Goal: Task Accomplishment & Management: Manage account settings

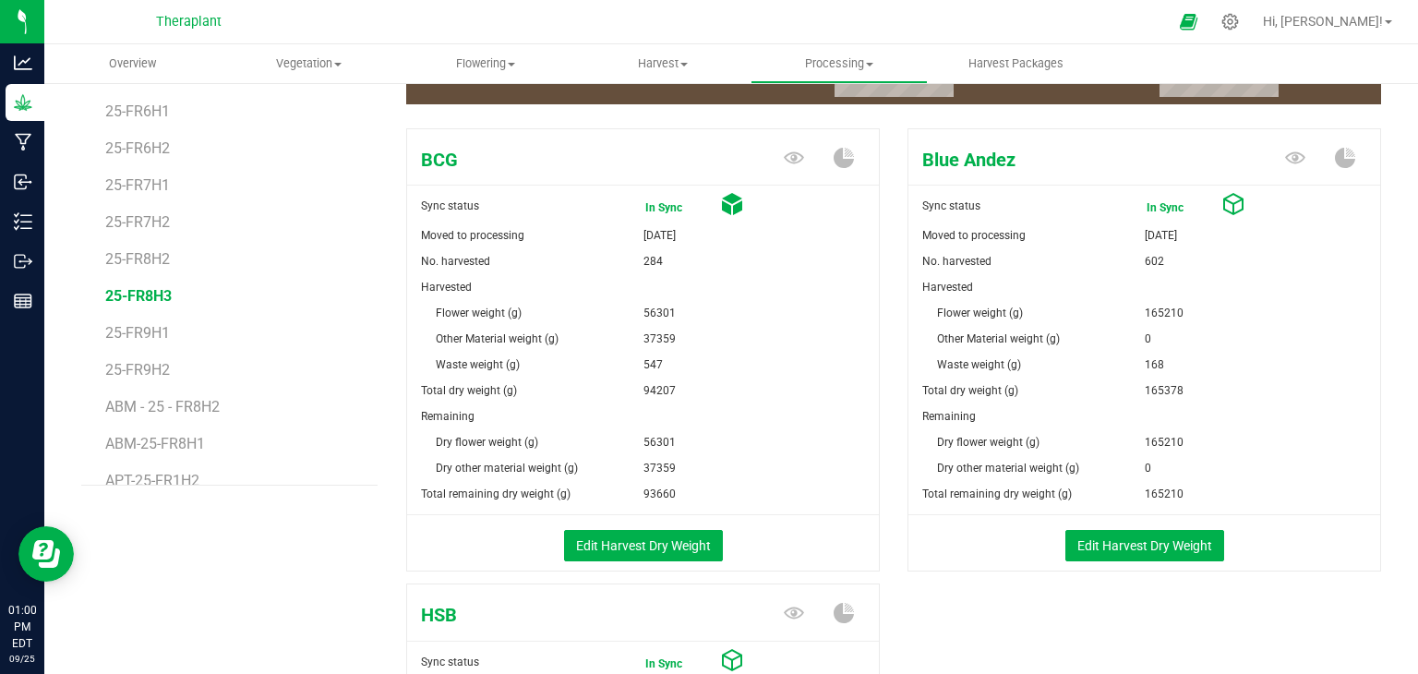
scroll to position [253, 0]
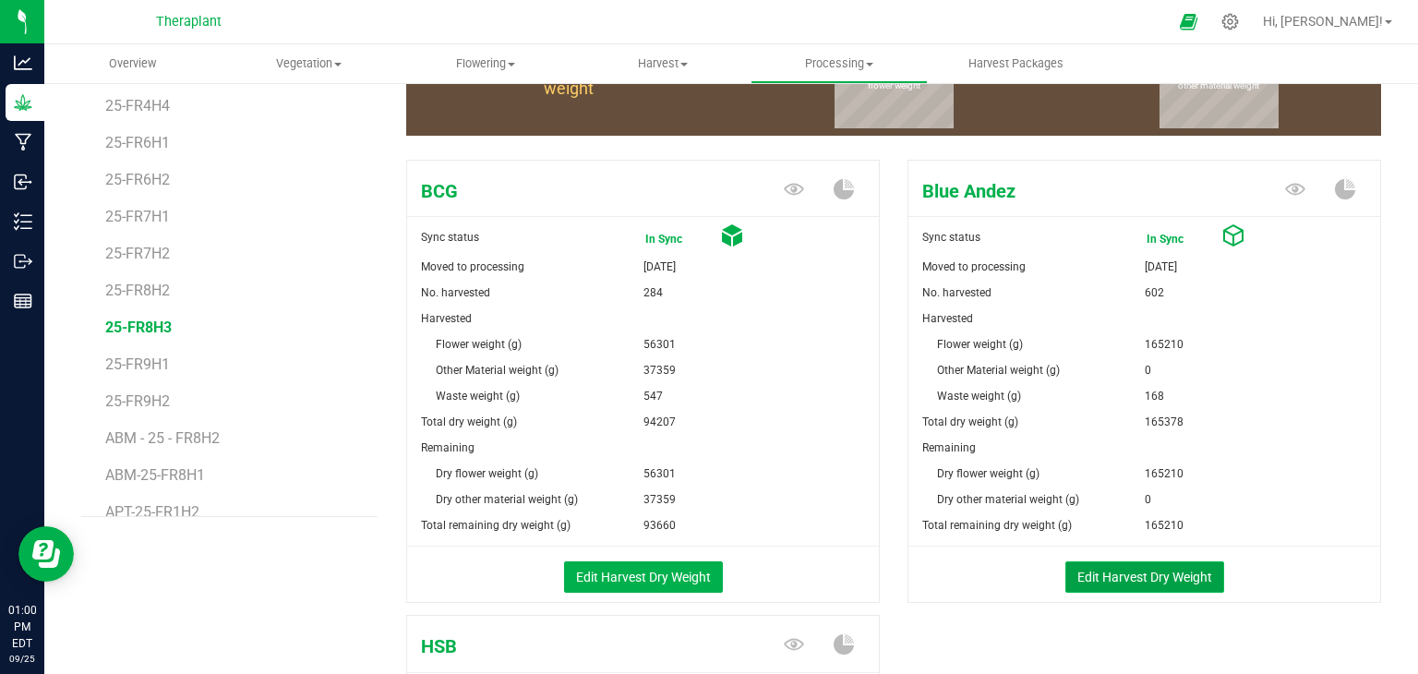
click at [1103, 569] on button "Edit Harvest Dry Weight" at bounding box center [1144, 576] width 159 height 31
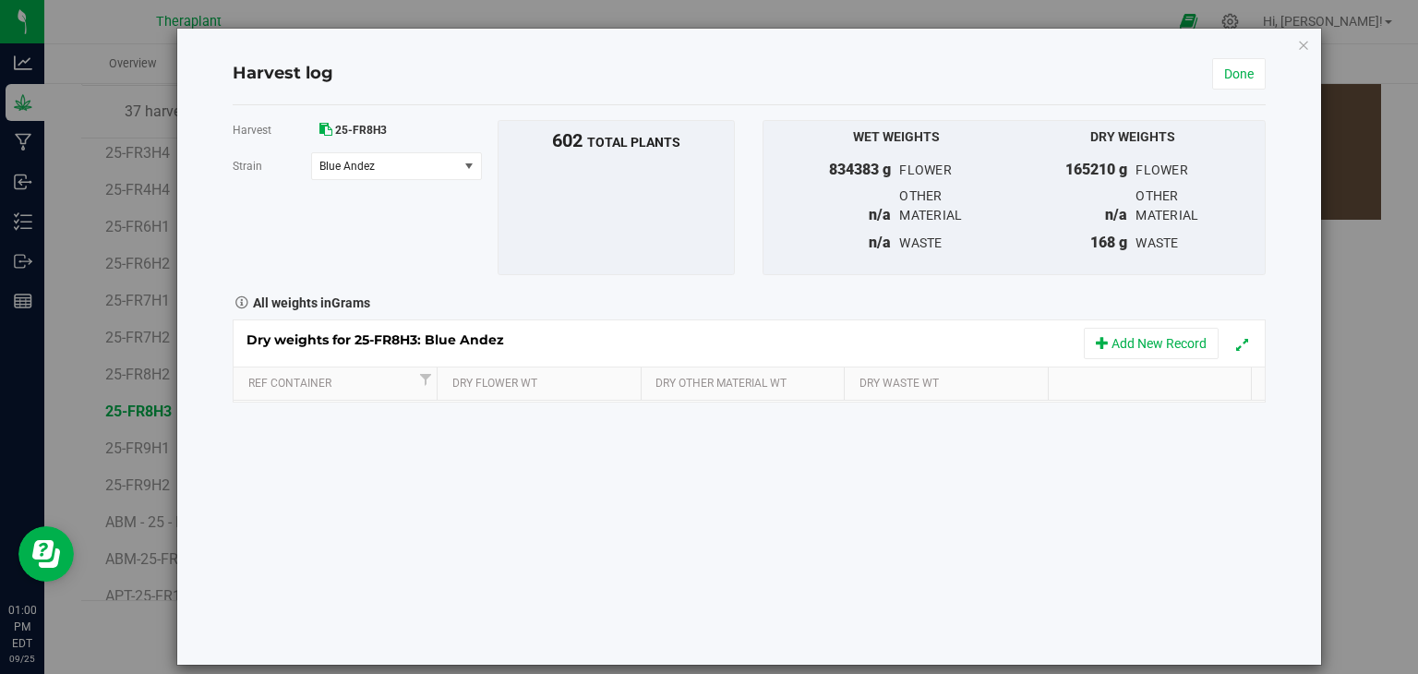
scroll to position [253, 0]
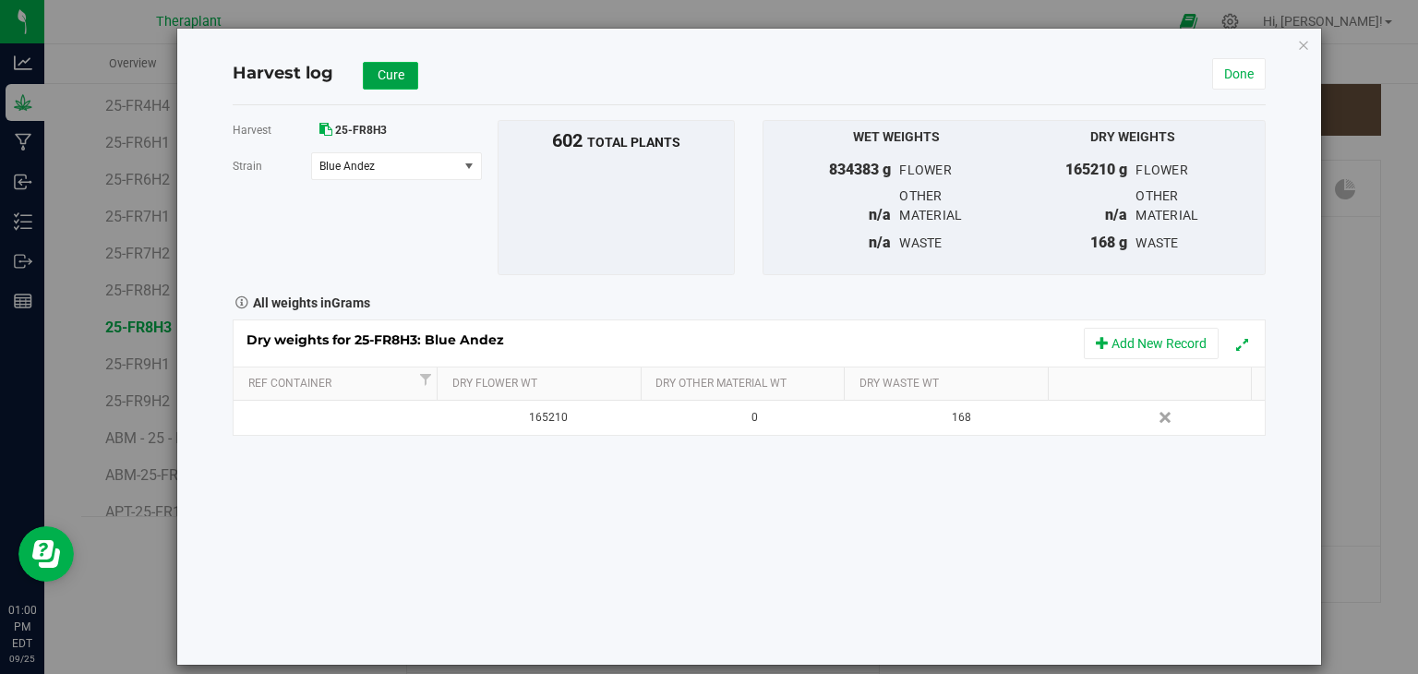
click at [403, 78] on button "Cure" at bounding box center [390, 76] width 55 height 28
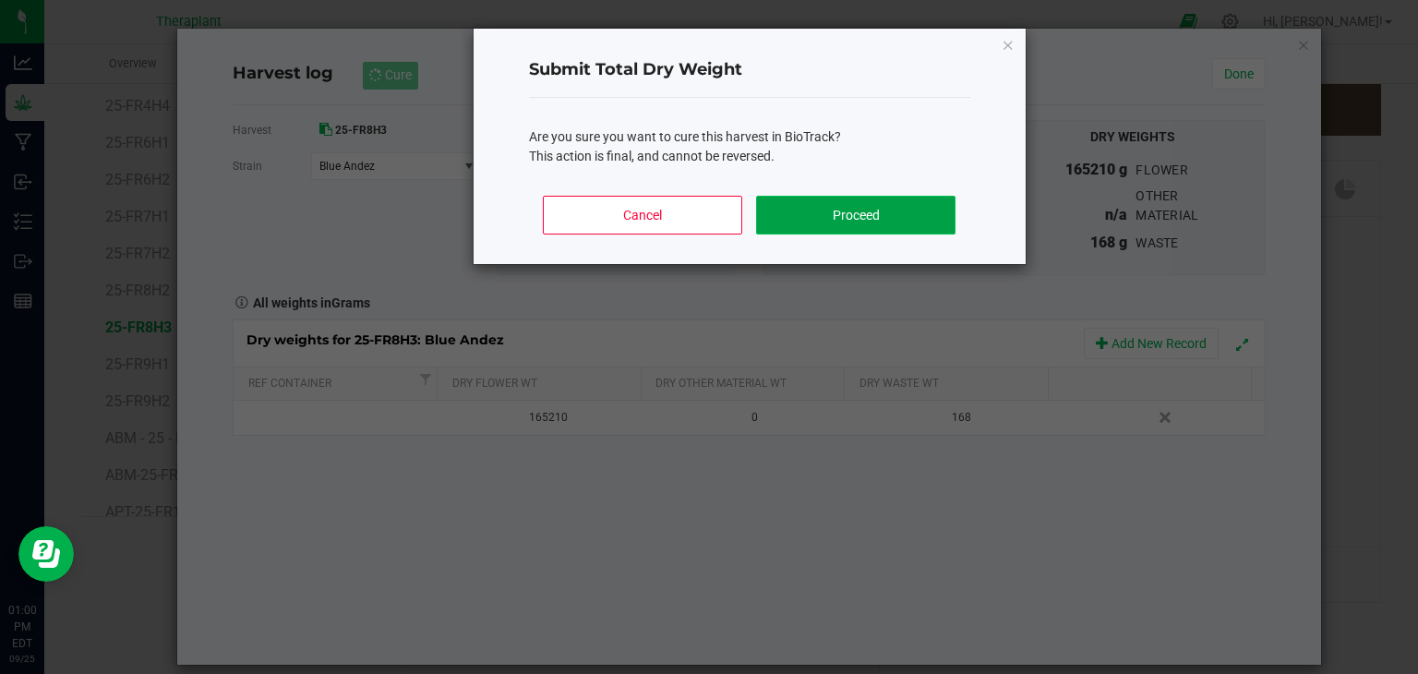
click at [887, 225] on button "Proceed" at bounding box center [855, 215] width 198 height 39
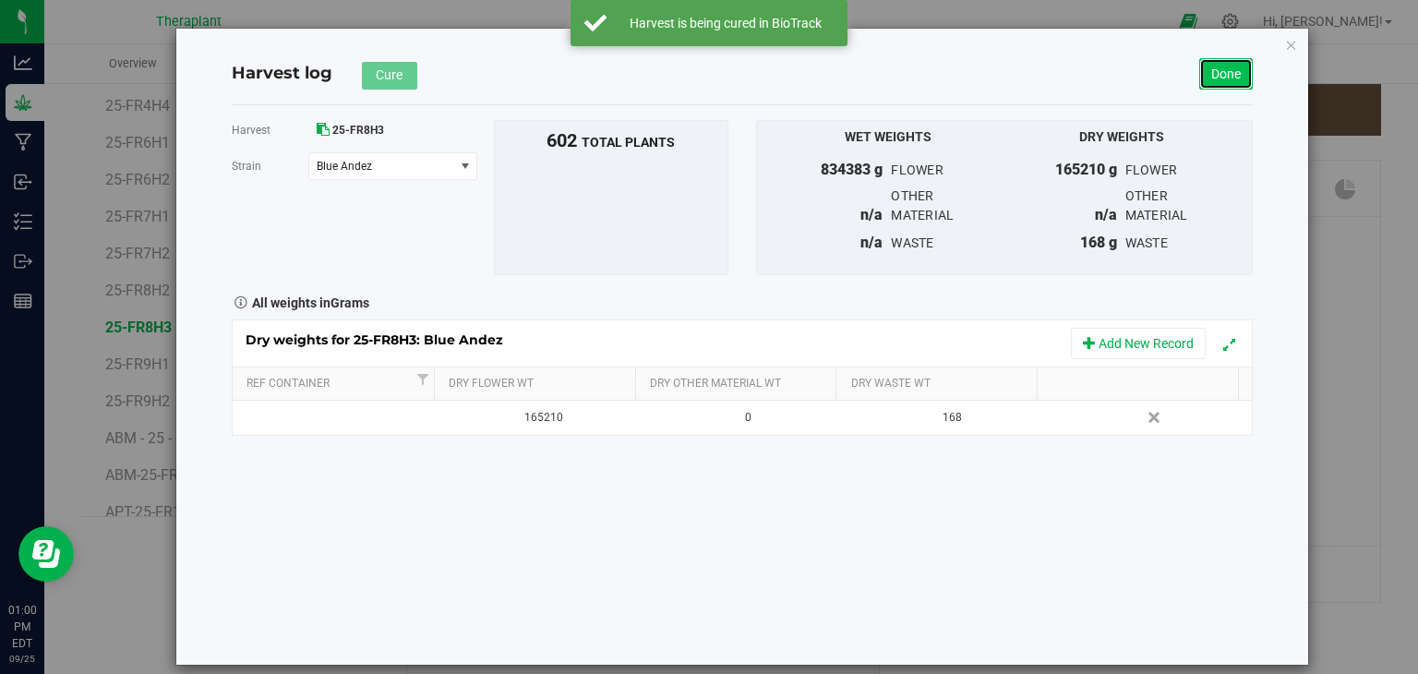
click at [1233, 76] on link "Done" at bounding box center [1226, 73] width 54 height 31
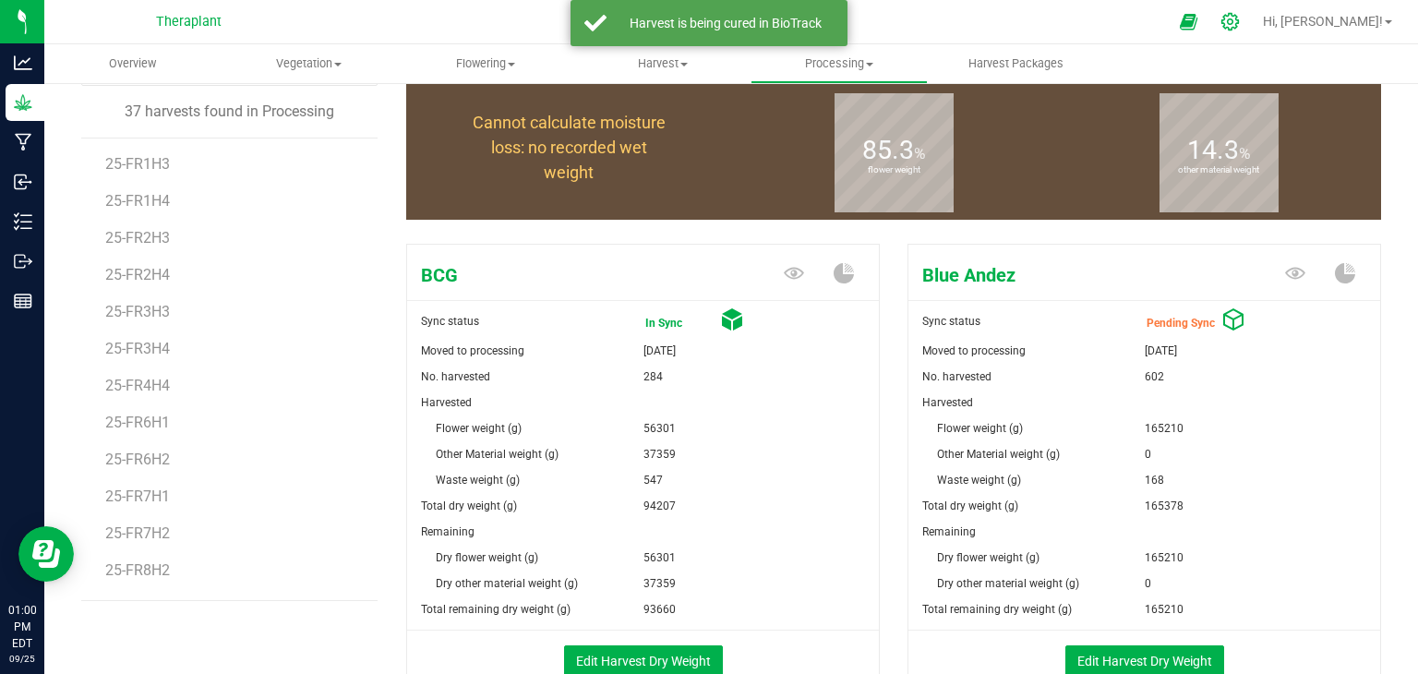
scroll to position [253, 0]
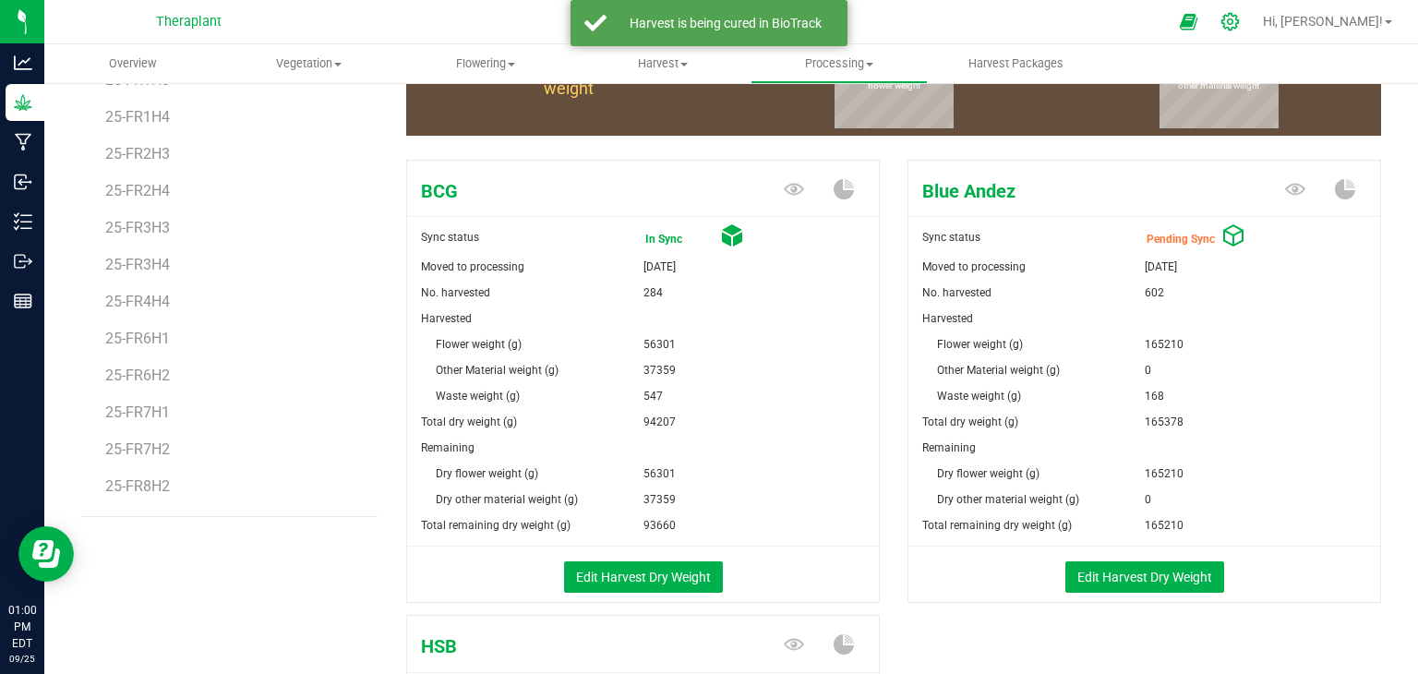
click at [1240, 26] on icon at bounding box center [1229, 21] width 19 height 19
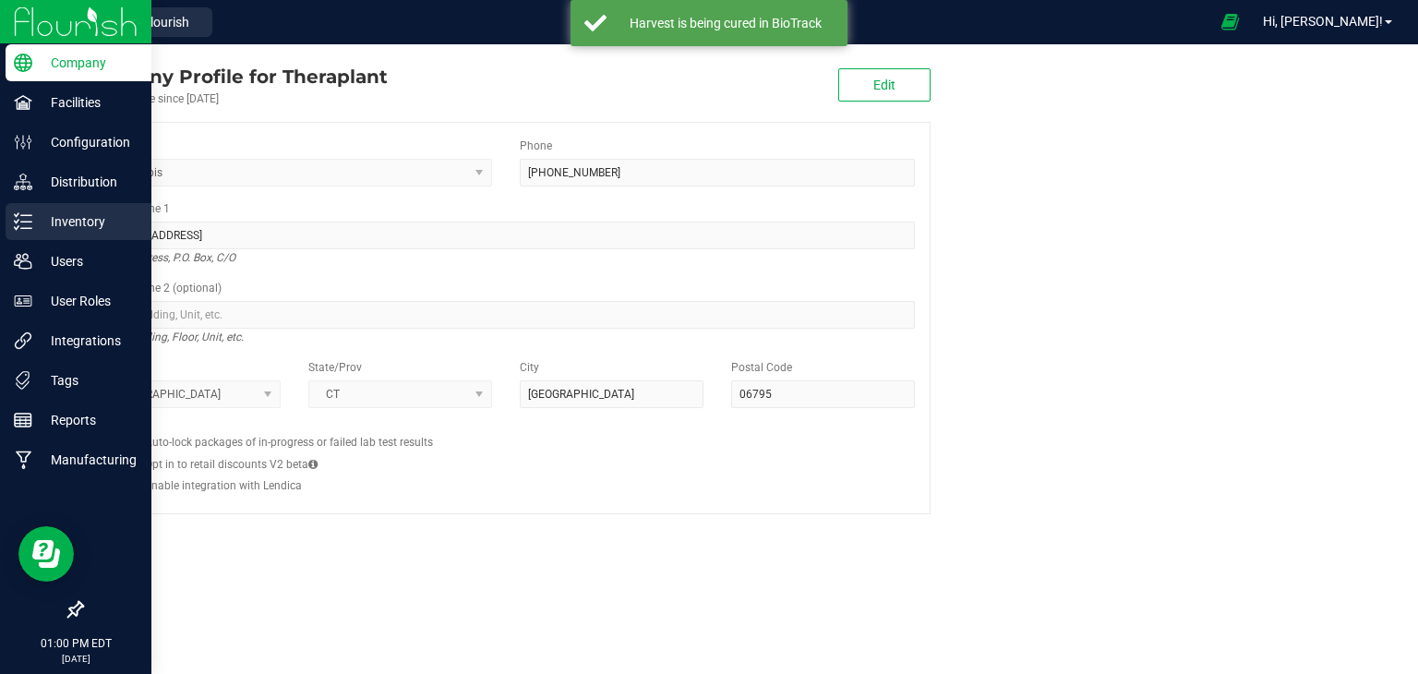
click at [92, 224] on p "Inventory" at bounding box center [87, 221] width 111 height 22
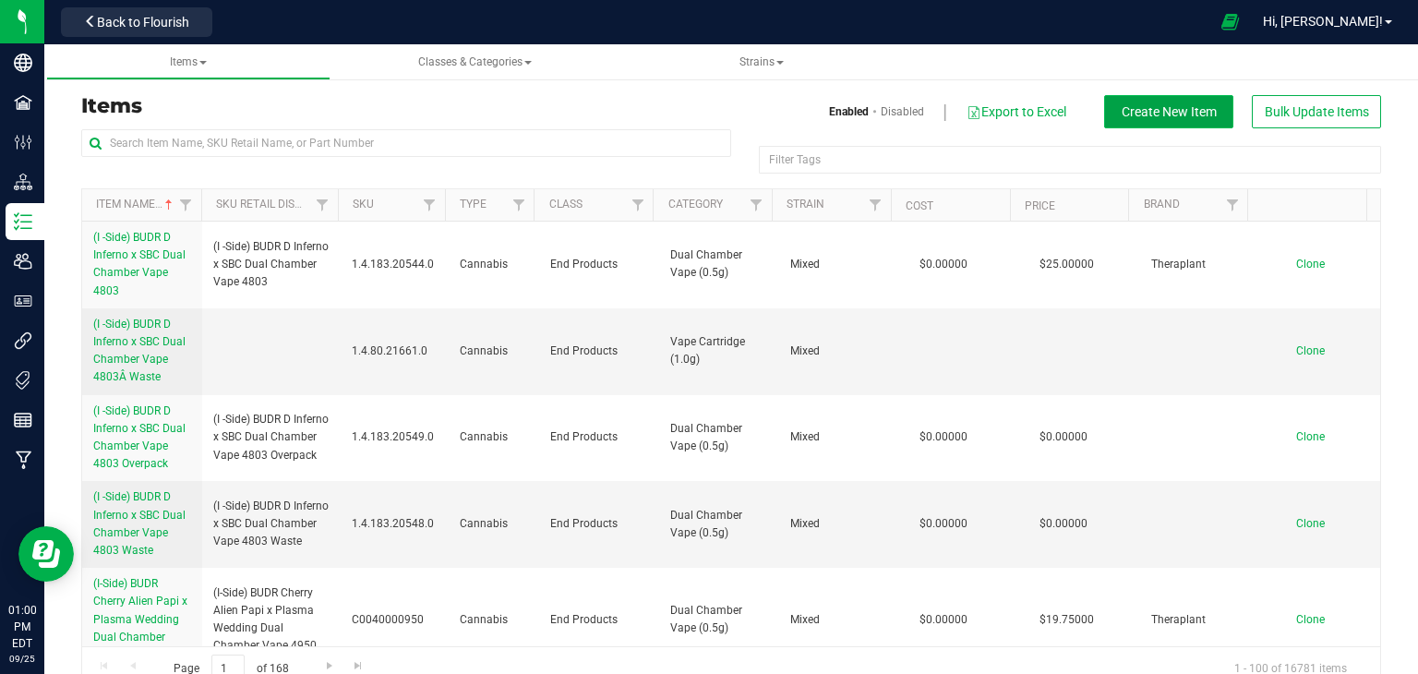
click at [1165, 112] on span "Create New Item" at bounding box center [1168, 111] width 95 height 15
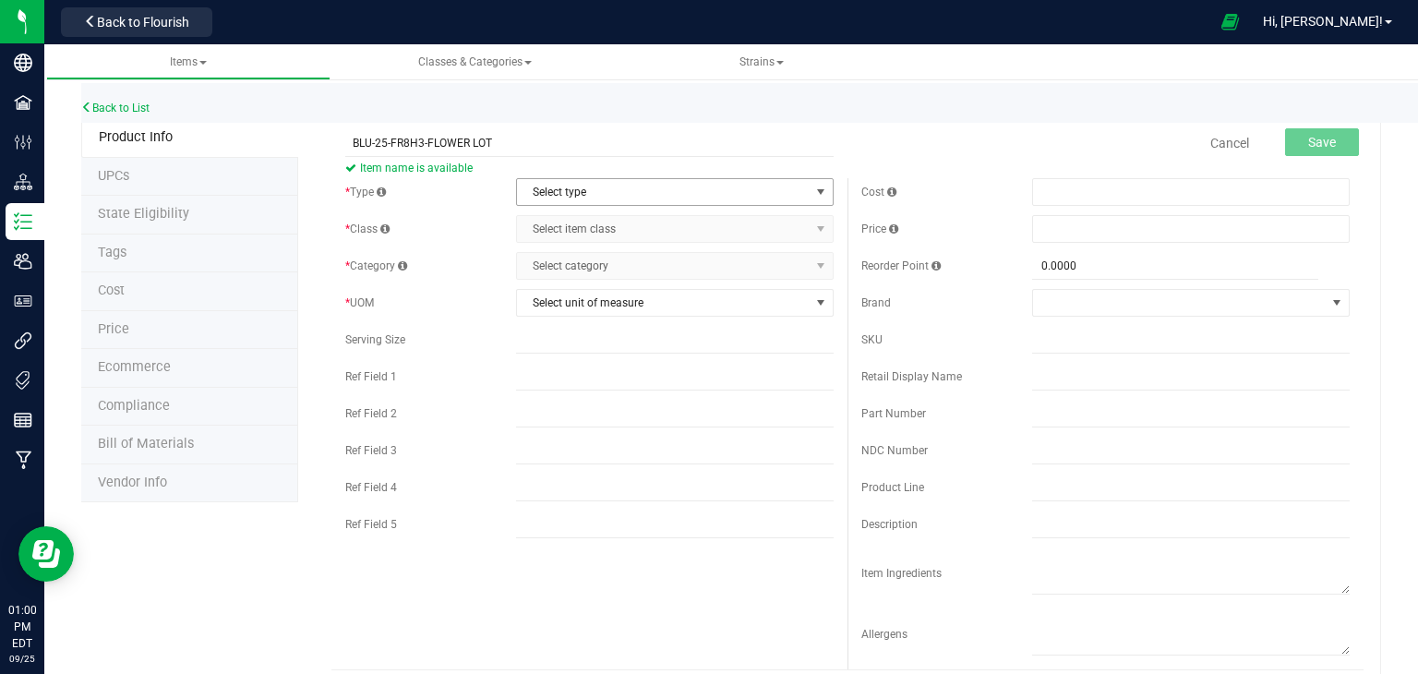
type input "BLU-25-FR8H3-FLOWER LOT"
click at [573, 186] on span "Select type" at bounding box center [663, 192] width 293 height 26
click at [584, 222] on li "Cannabis" at bounding box center [668, 224] width 312 height 28
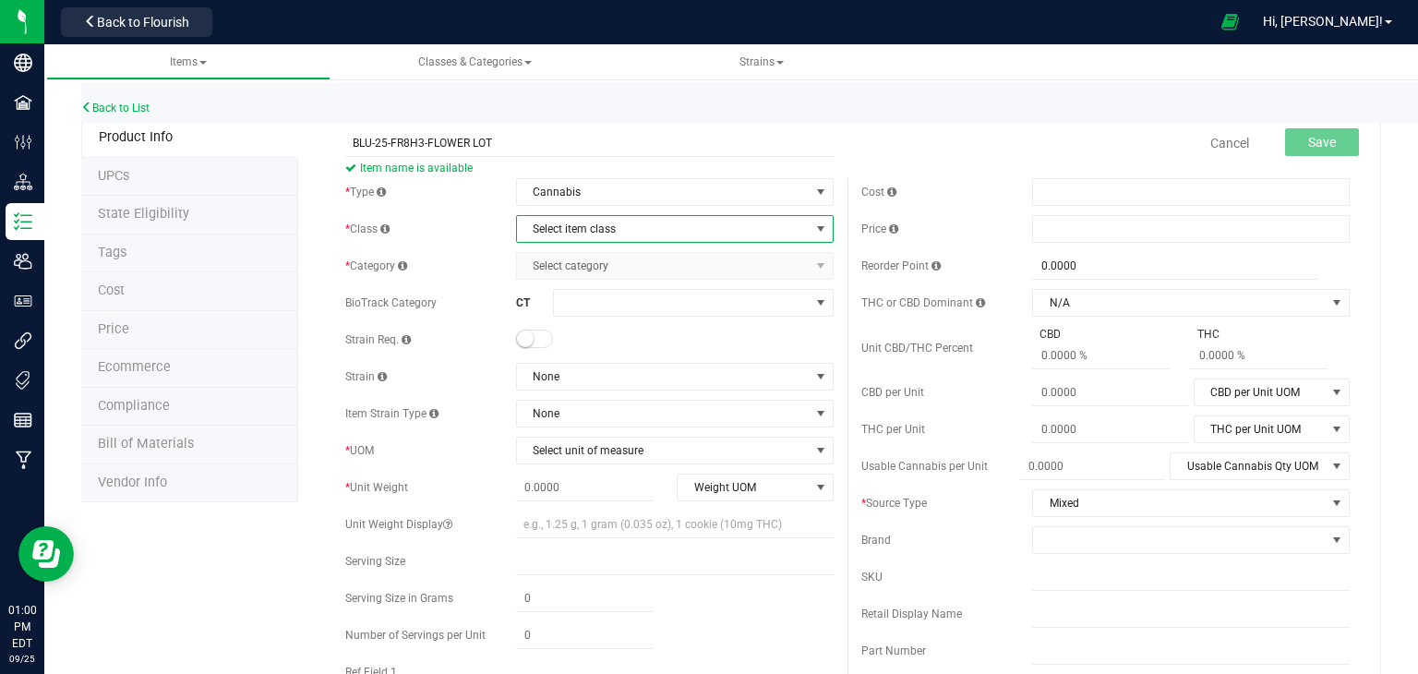
click at [587, 231] on span "Select item class" at bounding box center [663, 229] width 293 height 26
click at [574, 352] on li "Lot Products" at bounding box center [668, 343] width 312 height 28
click at [610, 274] on span "Select category" at bounding box center [663, 266] width 293 height 26
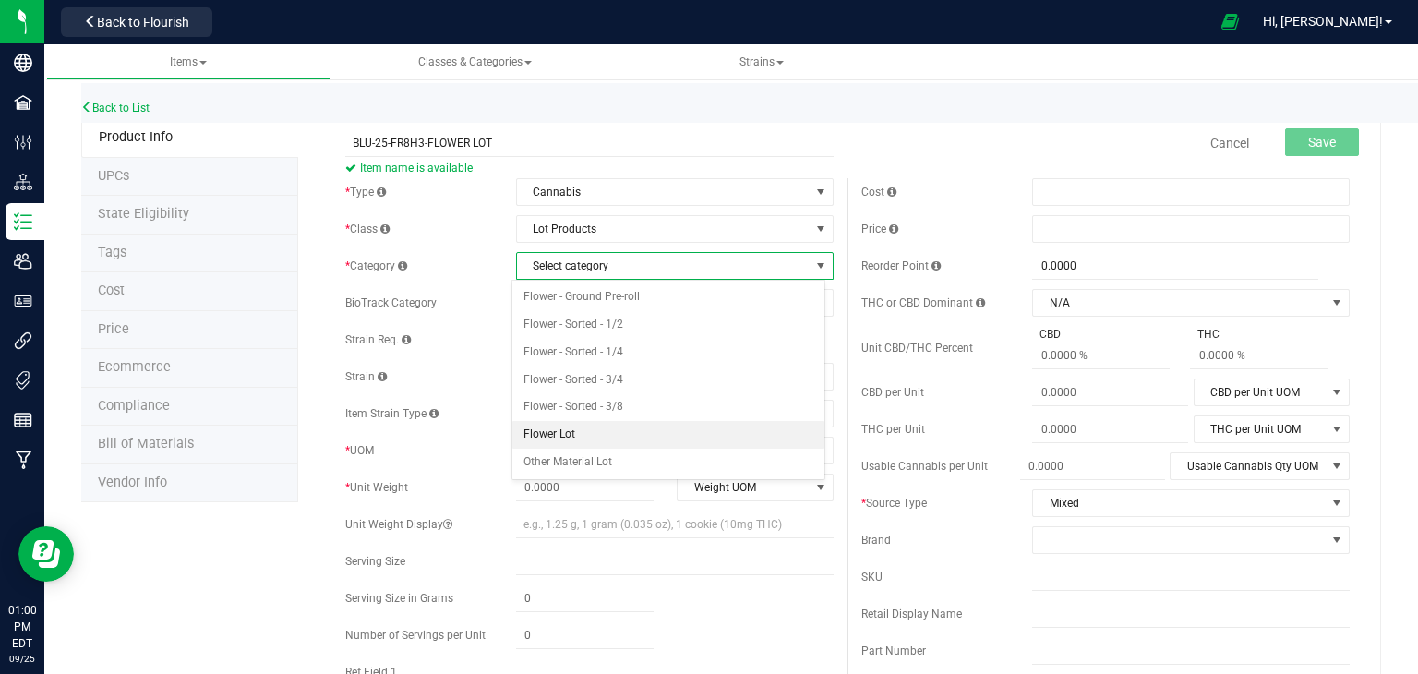
click at [583, 425] on li "Flower Lot" at bounding box center [668, 435] width 312 height 28
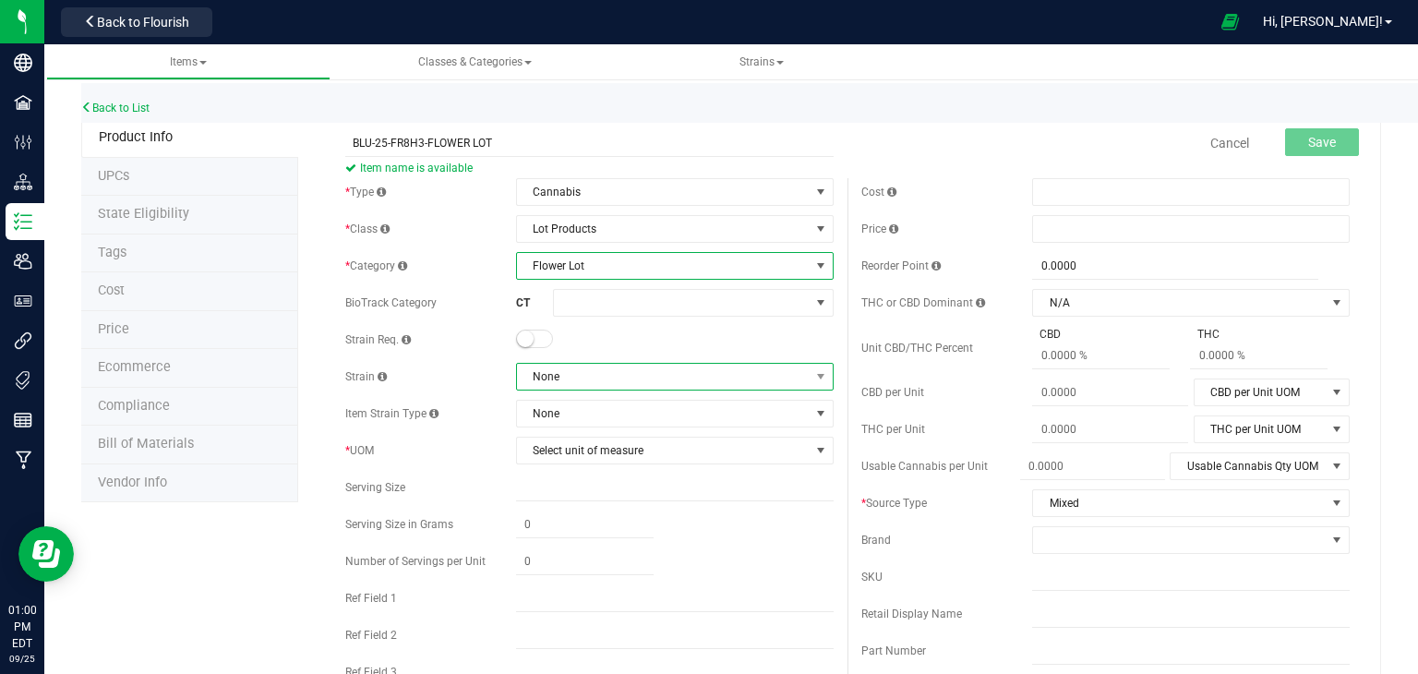
click at [587, 383] on span "None" at bounding box center [663, 377] width 293 height 26
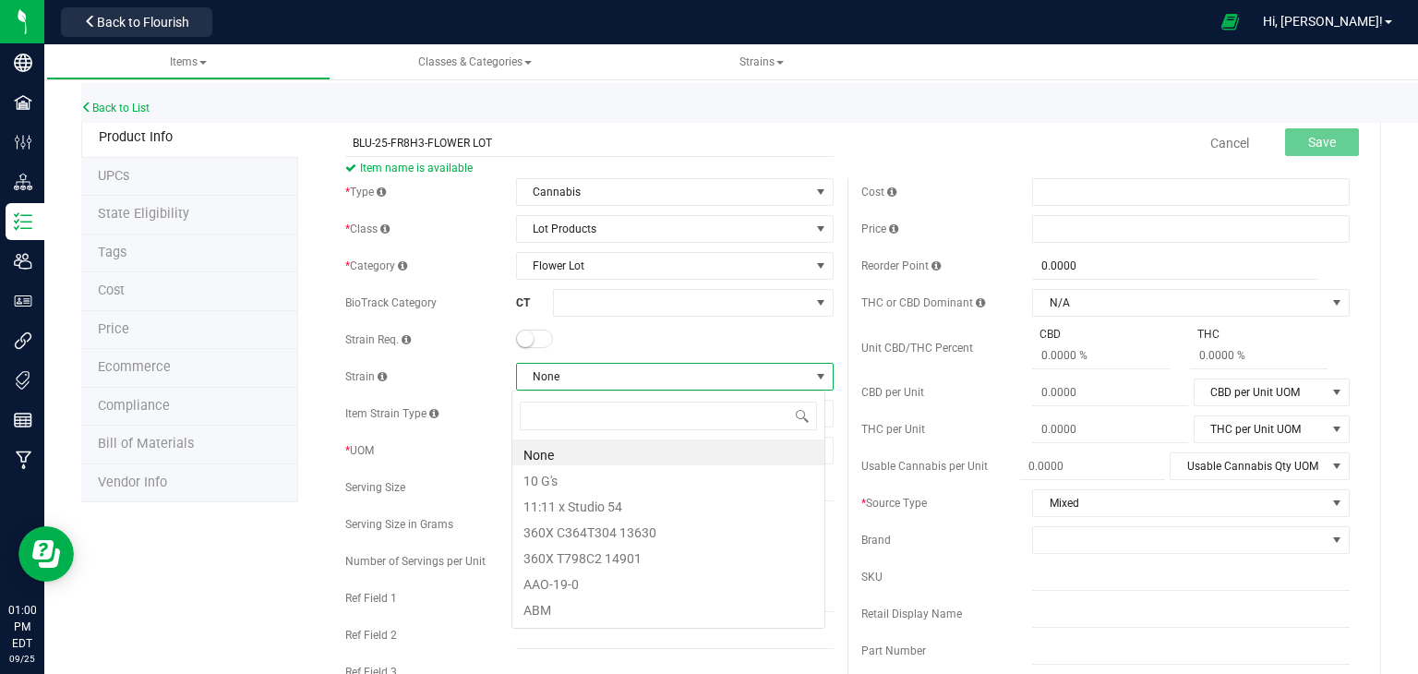
scroll to position [27, 314]
type input "BLUE"
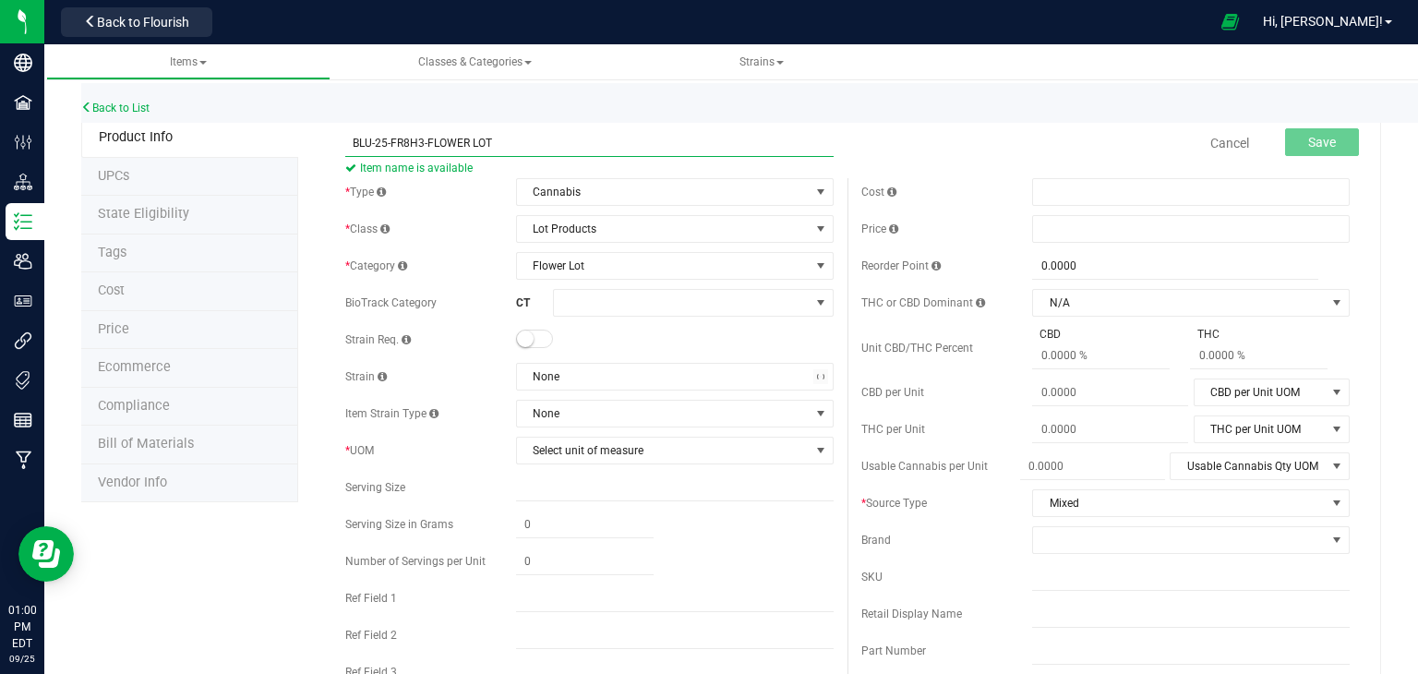
click at [620, 137] on input "BLU-25-FR8H3-FLOWER LOT" at bounding box center [589, 143] width 488 height 28
click at [446, 150] on input "BCG-25-FR8H3-FLLOWER LOT" at bounding box center [589, 143] width 488 height 28
type input "BCG-25-FR8H3-FLOWER LOT"
click at [568, 376] on span "None" at bounding box center [663, 377] width 293 height 26
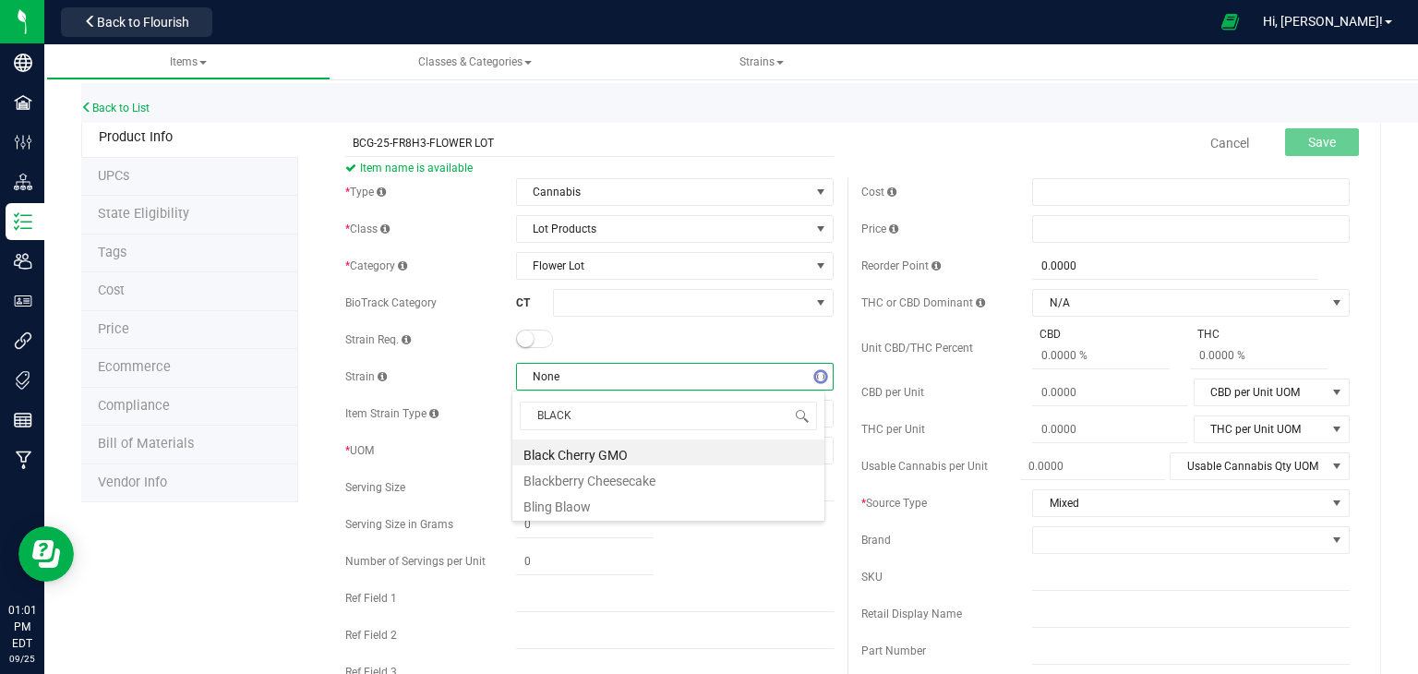
type input "BLACK"
click at [597, 451] on li "Black Cherry GMO" at bounding box center [668, 452] width 312 height 26
click at [597, 451] on span "Select unit of measure" at bounding box center [663, 450] width 293 height 26
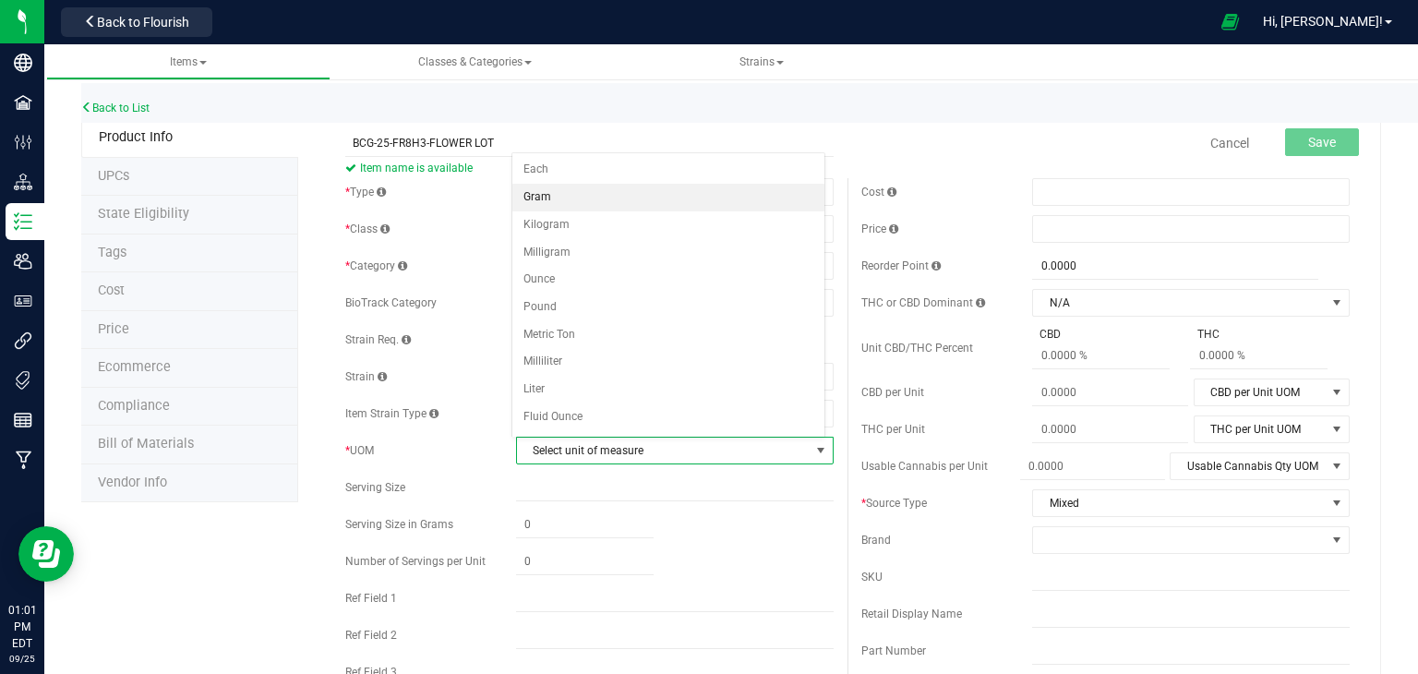
click at [554, 193] on li "Gram" at bounding box center [668, 198] width 312 height 28
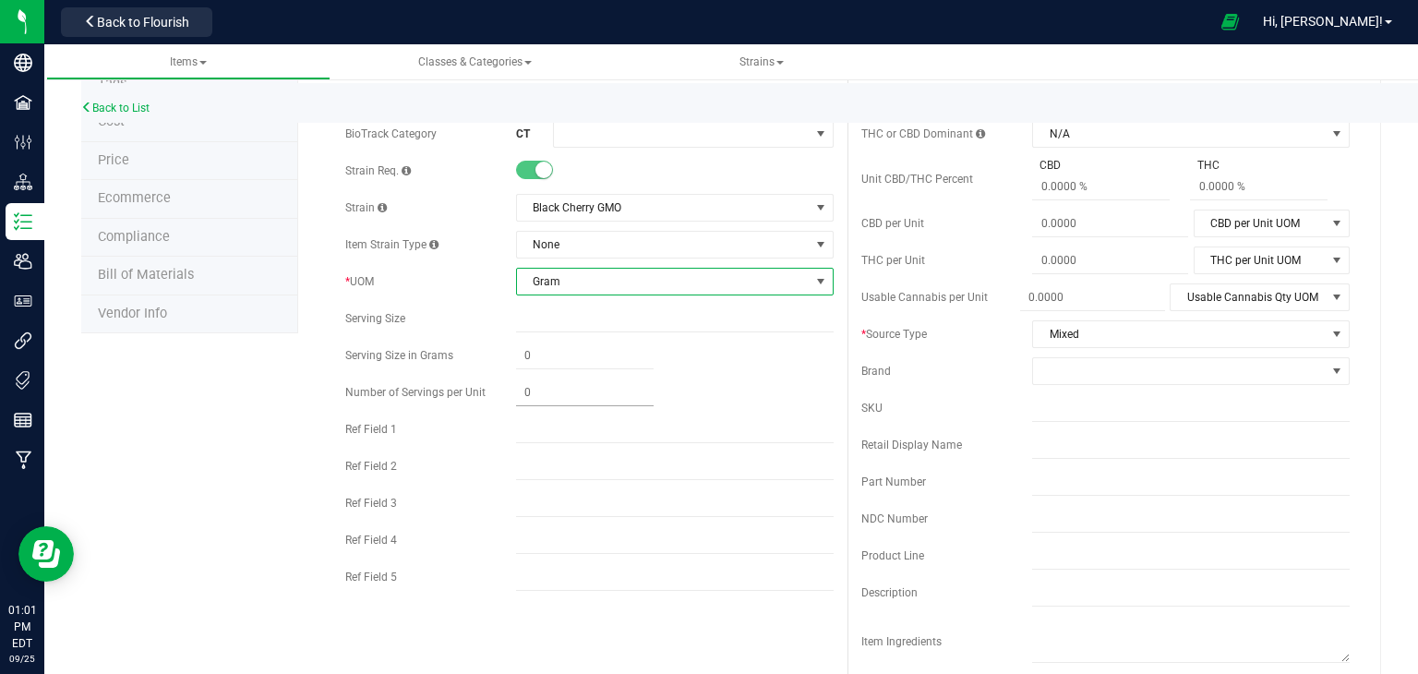
scroll to position [186, 0]
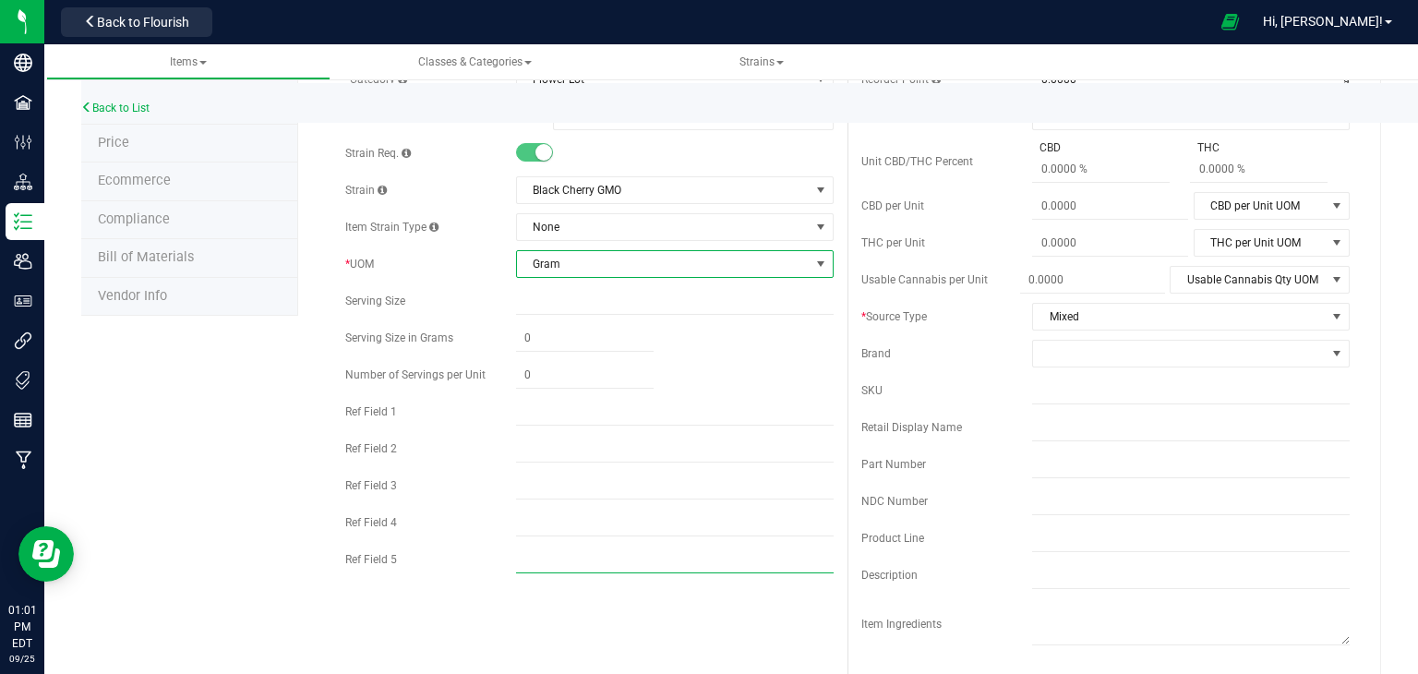
click at [585, 551] on input "text" at bounding box center [674, 559] width 317 height 28
type input "HYBRID"
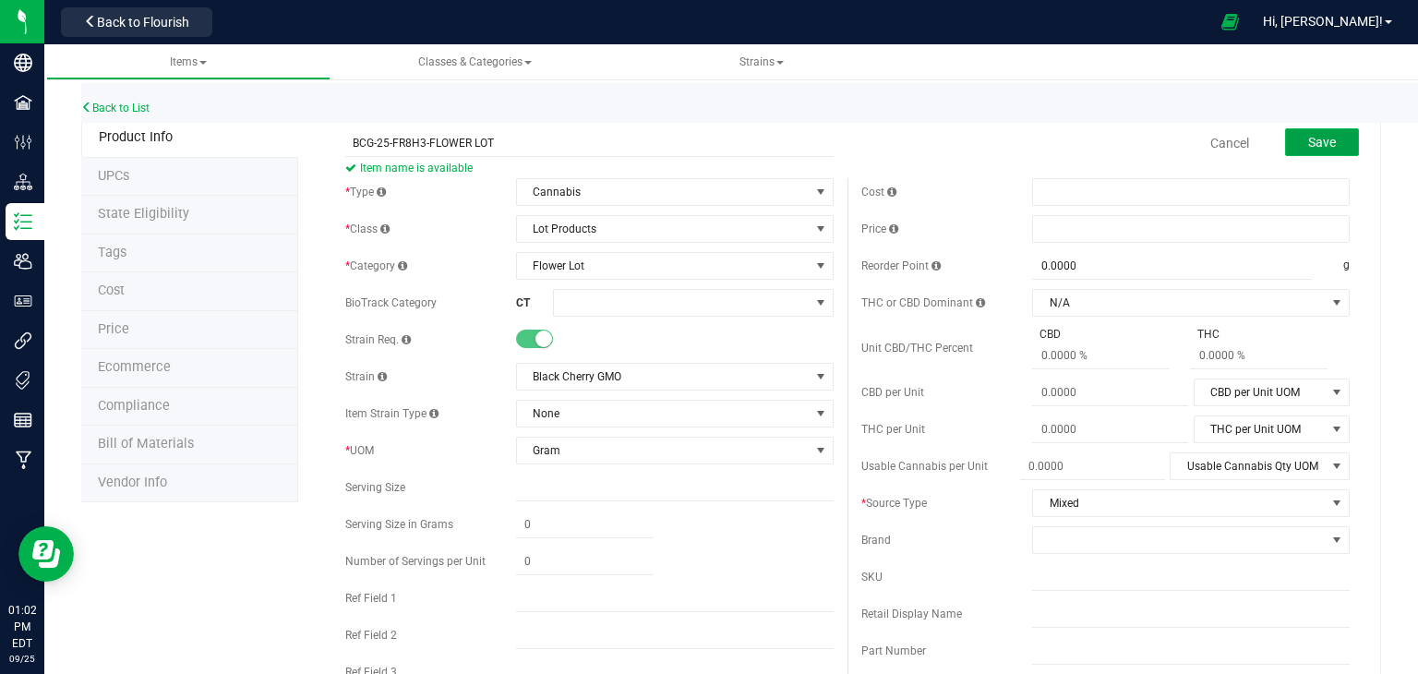
click at [1288, 149] on button "Save" at bounding box center [1322, 142] width 74 height 28
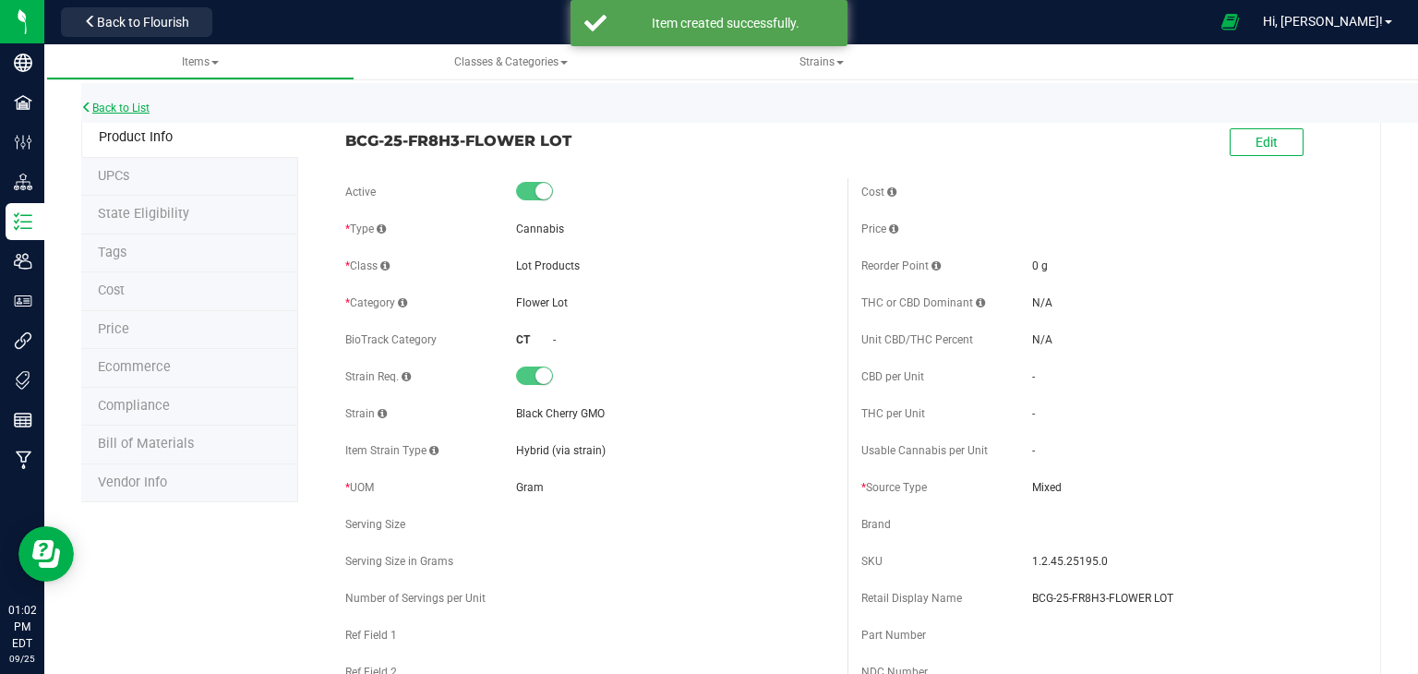
click at [116, 104] on link "Back to List" at bounding box center [115, 108] width 68 height 13
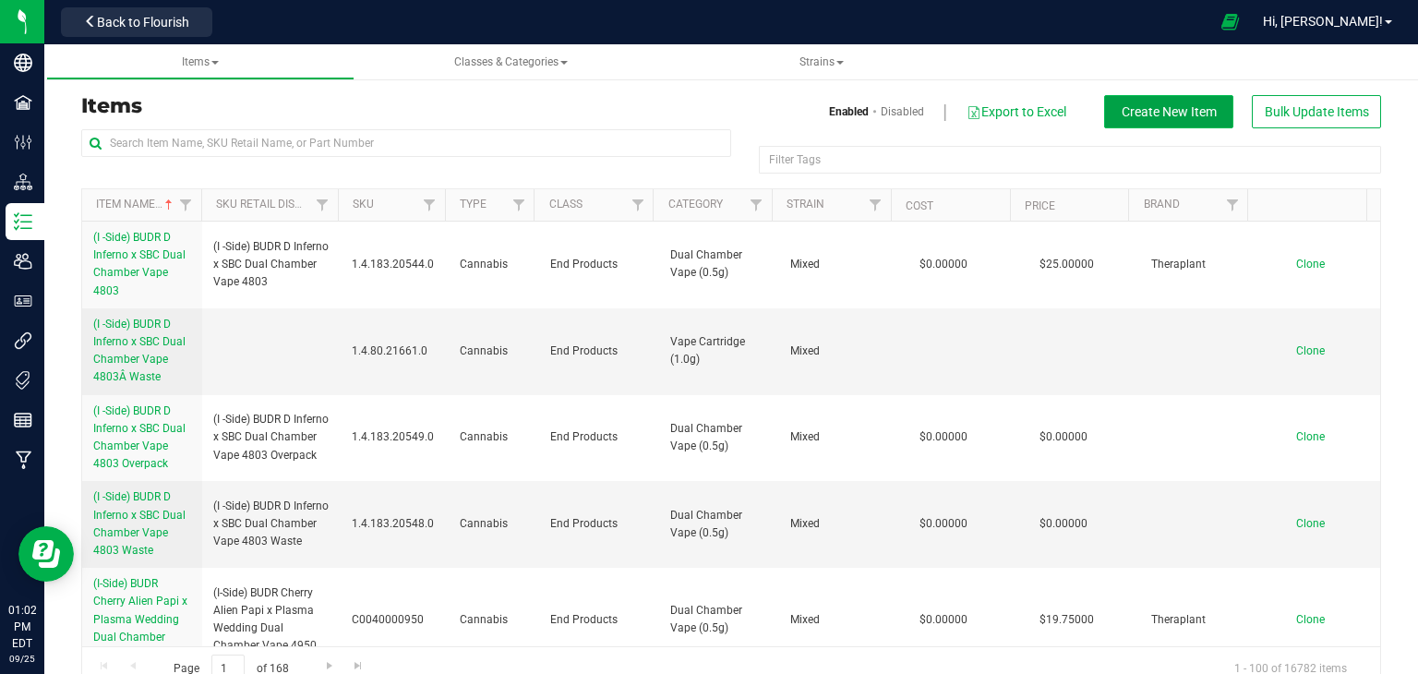
click at [1121, 117] on span "Create New Item" at bounding box center [1168, 111] width 95 height 15
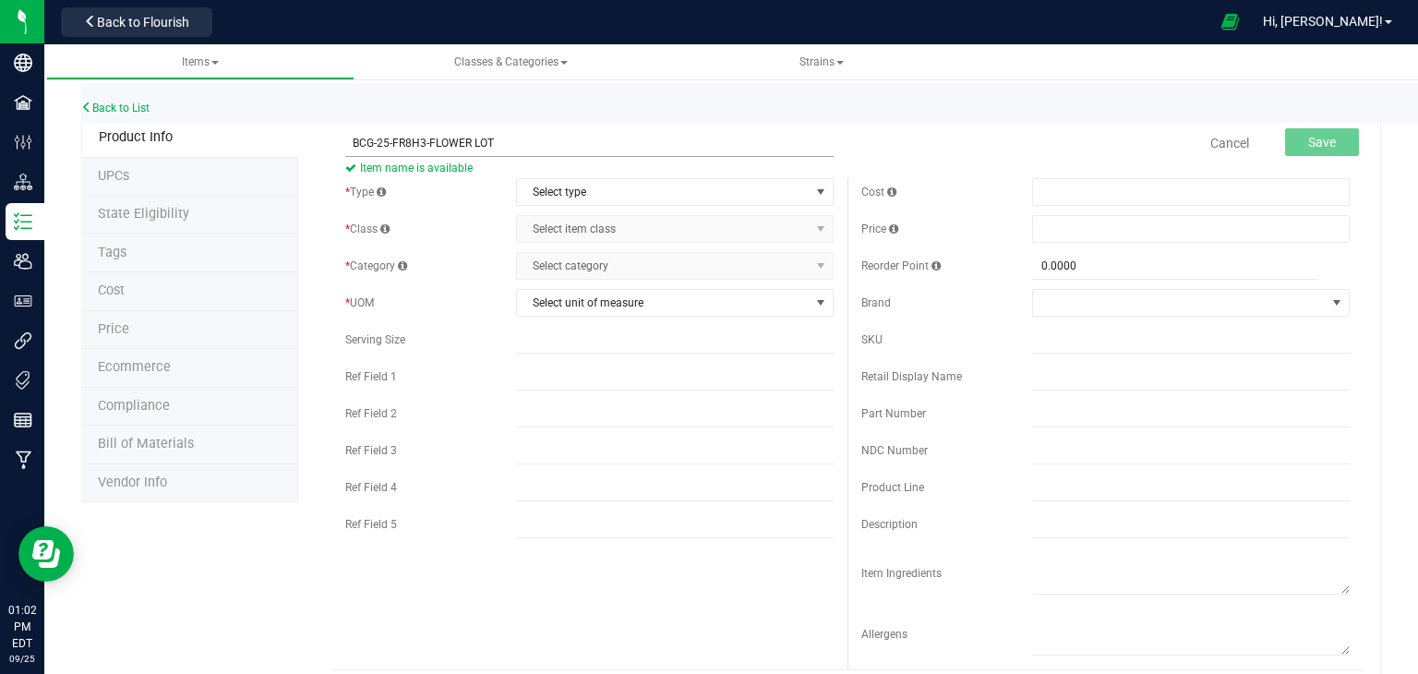
click at [477, 152] on input "BCG-25-FR8H3-FLOWER LOT" at bounding box center [589, 143] width 488 height 28
type input "BCG-25-FR8H3-OTHER MATERIAL LOT"
click at [561, 189] on span "Select type" at bounding box center [663, 192] width 293 height 26
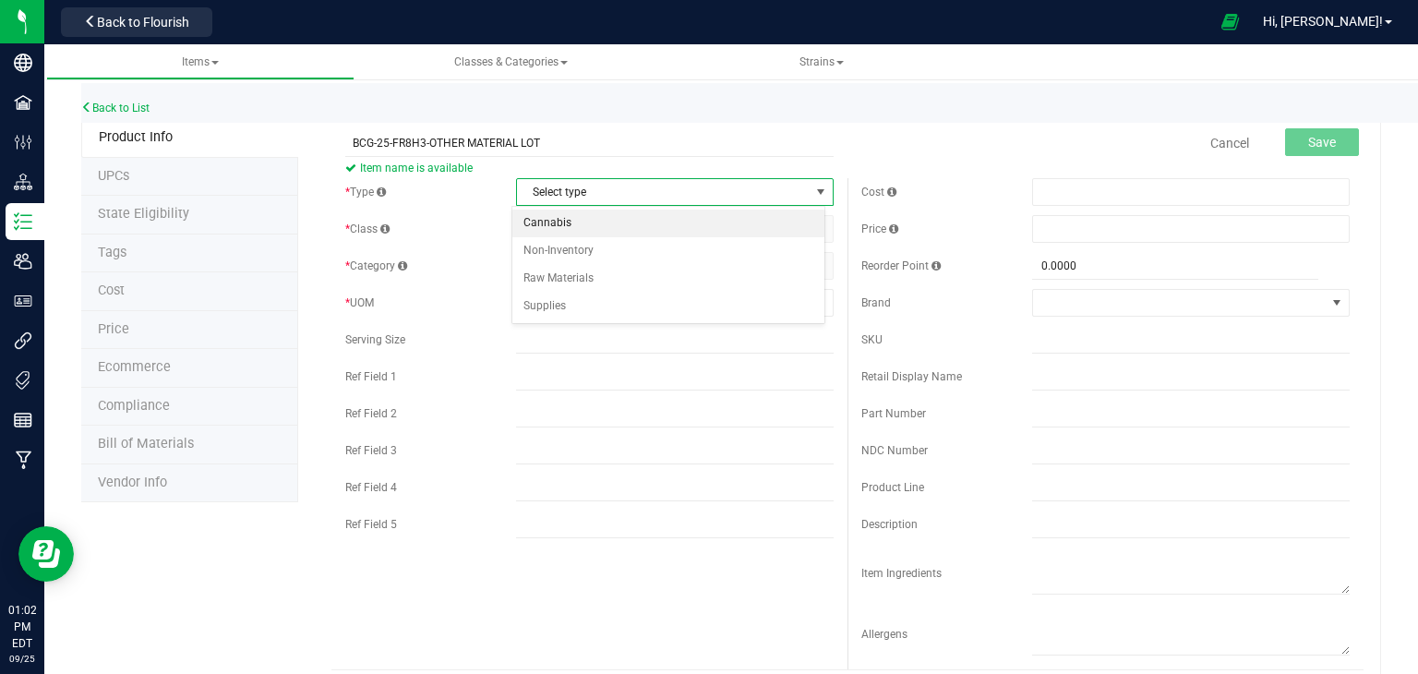
click at [569, 224] on li "Cannabis" at bounding box center [668, 224] width 312 height 28
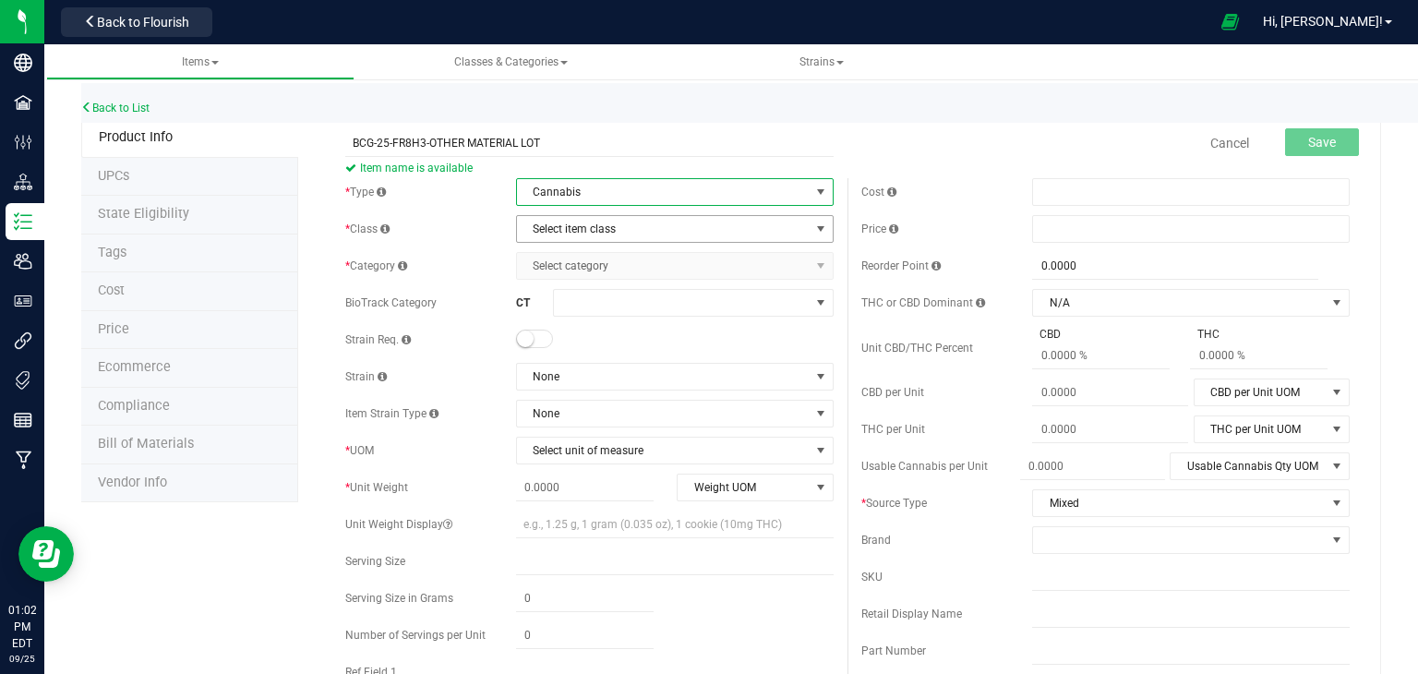
click at [570, 227] on span "Select item class" at bounding box center [663, 229] width 293 height 26
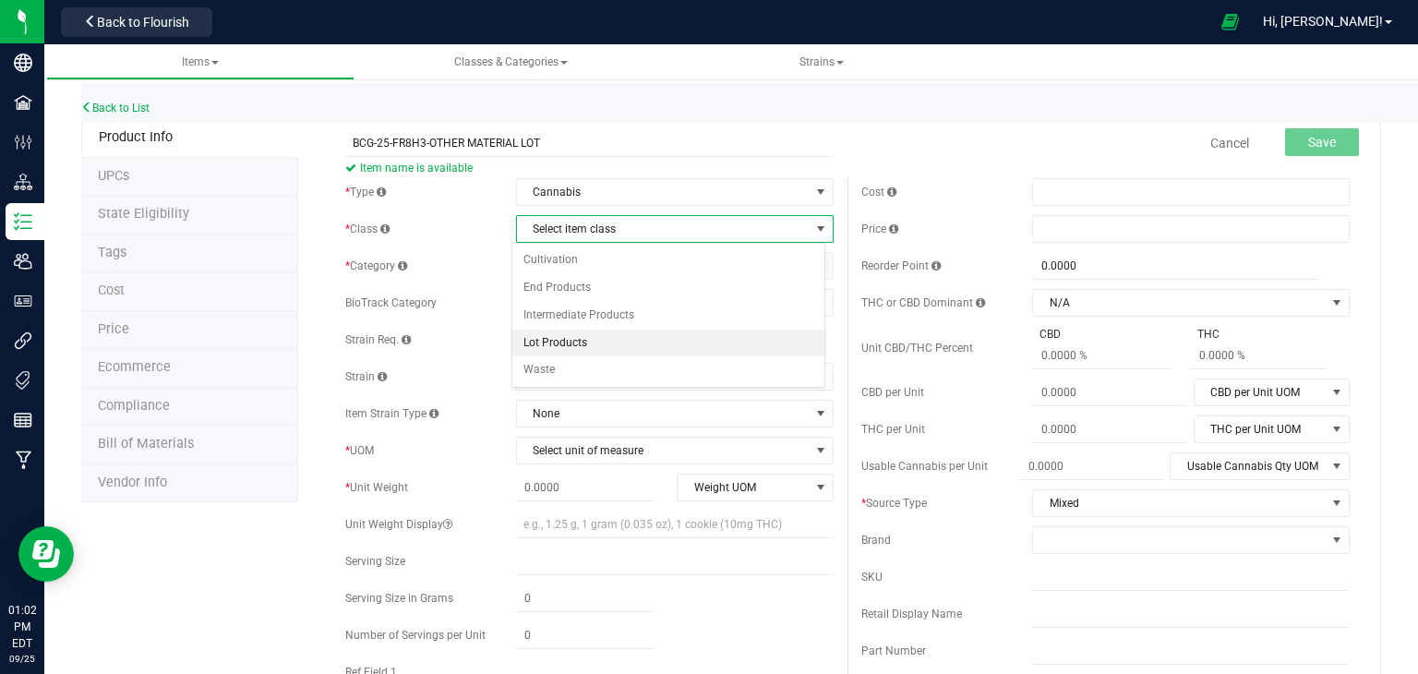
click at [566, 341] on li "Lot Products" at bounding box center [668, 343] width 312 height 28
click at [617, 267] on span "Select category" at bounding box center [663, 266] width 293 height 26
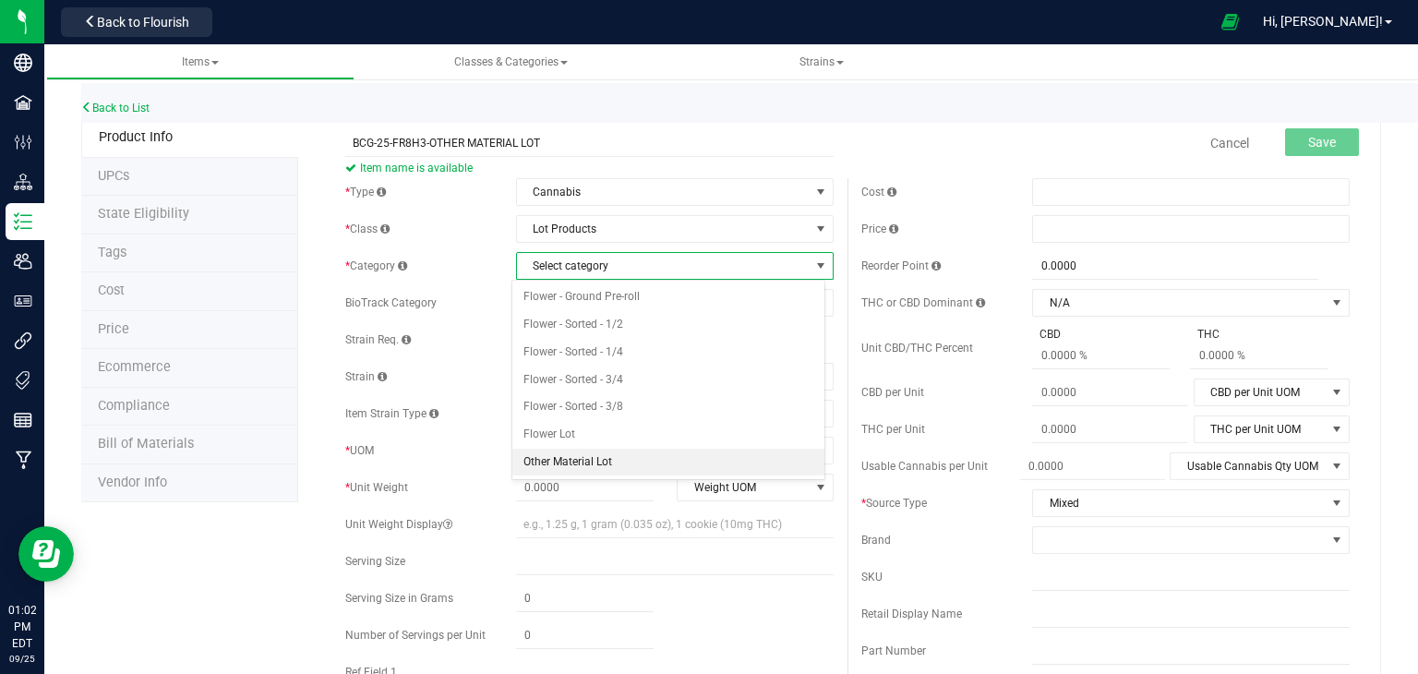
click at [576, 458] on li "Other Material Lot" at bounding box center [668, 463] width 312 height 28
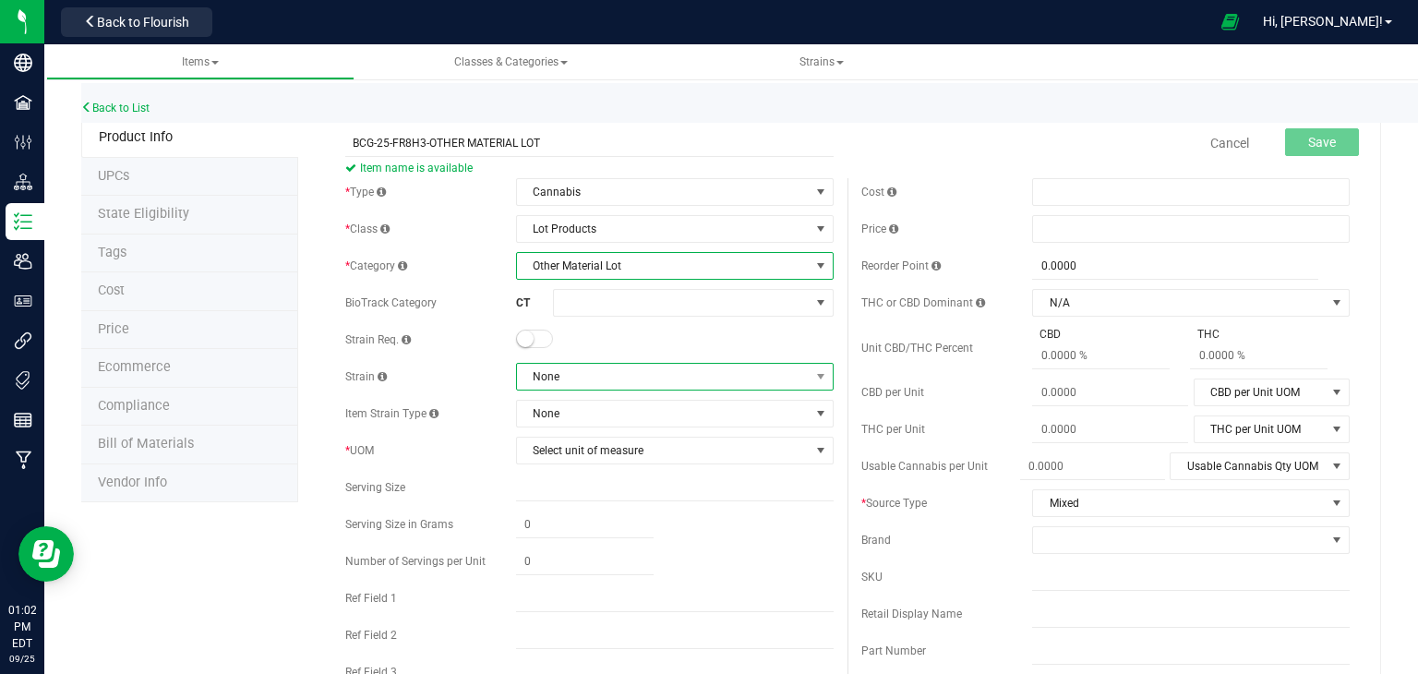
click at [584, 376] on span "None" at bounding box center [663, 377] width 293 height 26
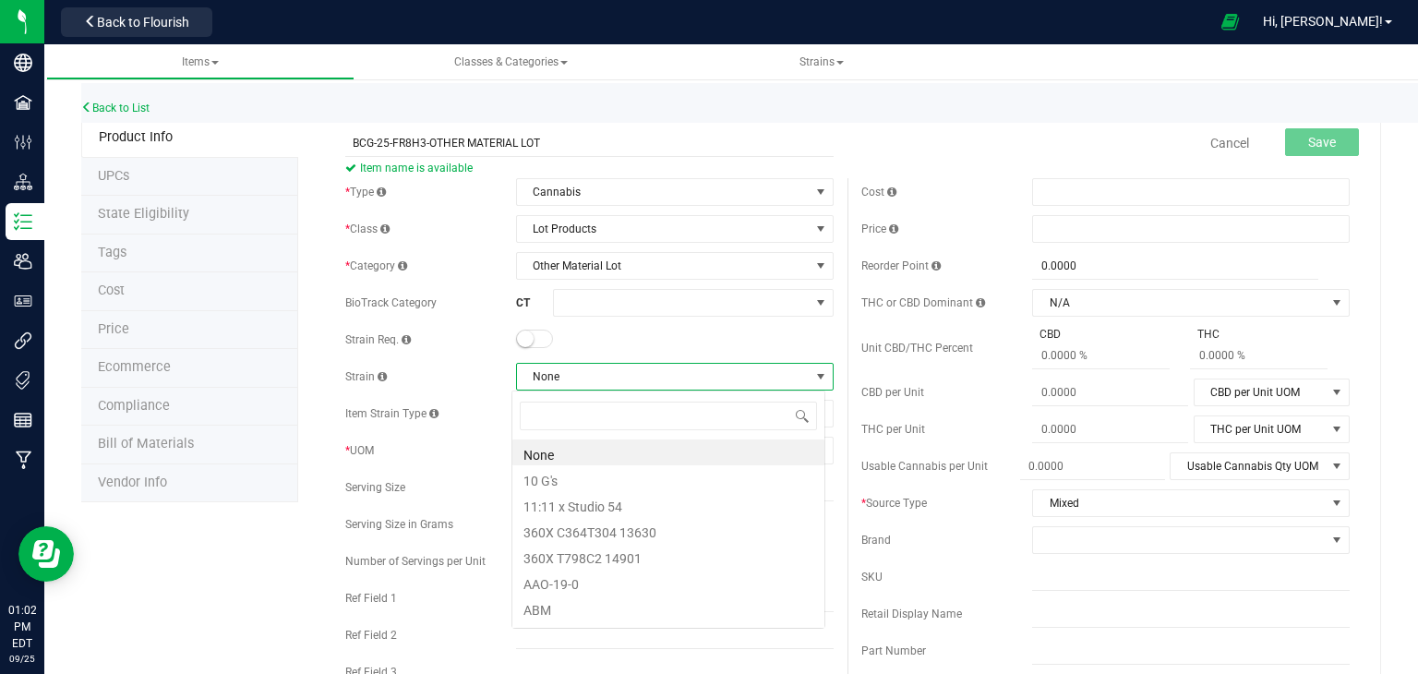
scroll to position [27, 314]
type input "BLACK"
click at [598, 444] on li "Black Cherry GMO" at bounding box center [668, 452] width 312 height 26
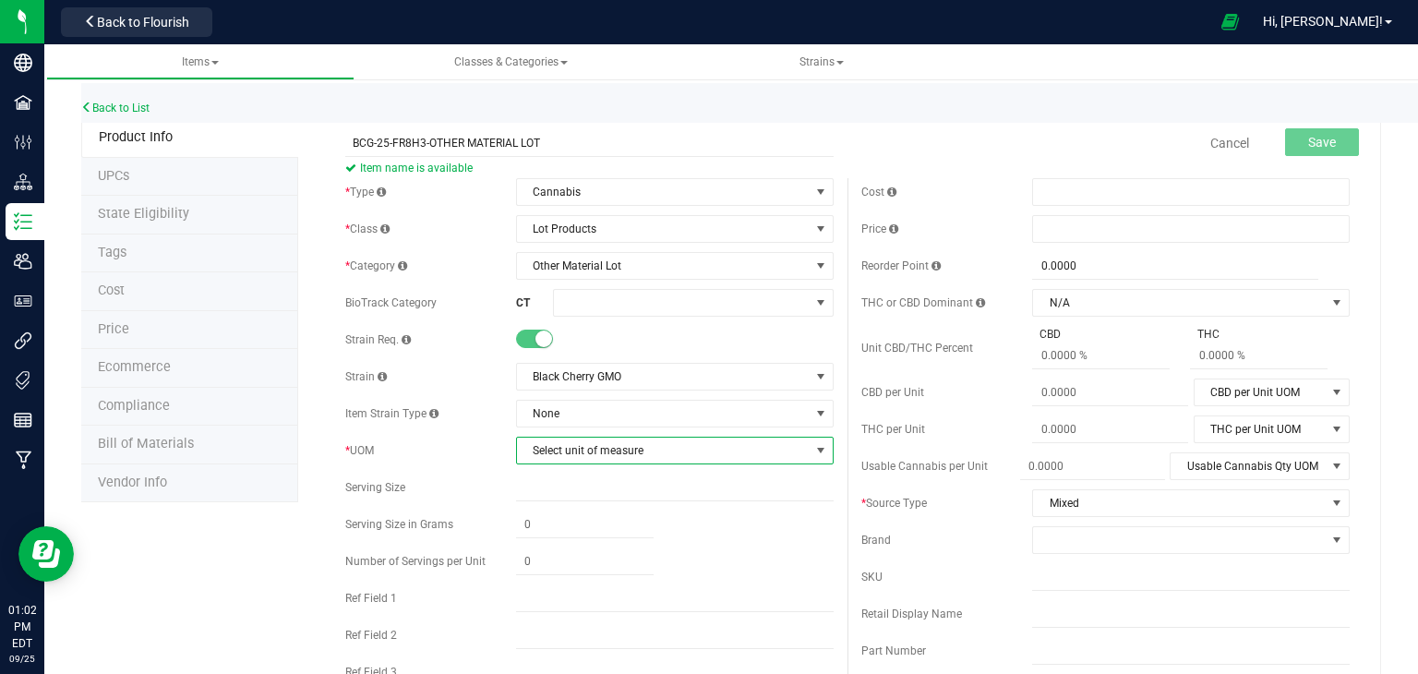
click at [601, 459] on span "Select unit of measure" at bounding box center [663, 450] width 293 height 26
click at [606, 198] on li "Gram" at bounding box center [668, 198] width 312 height 28
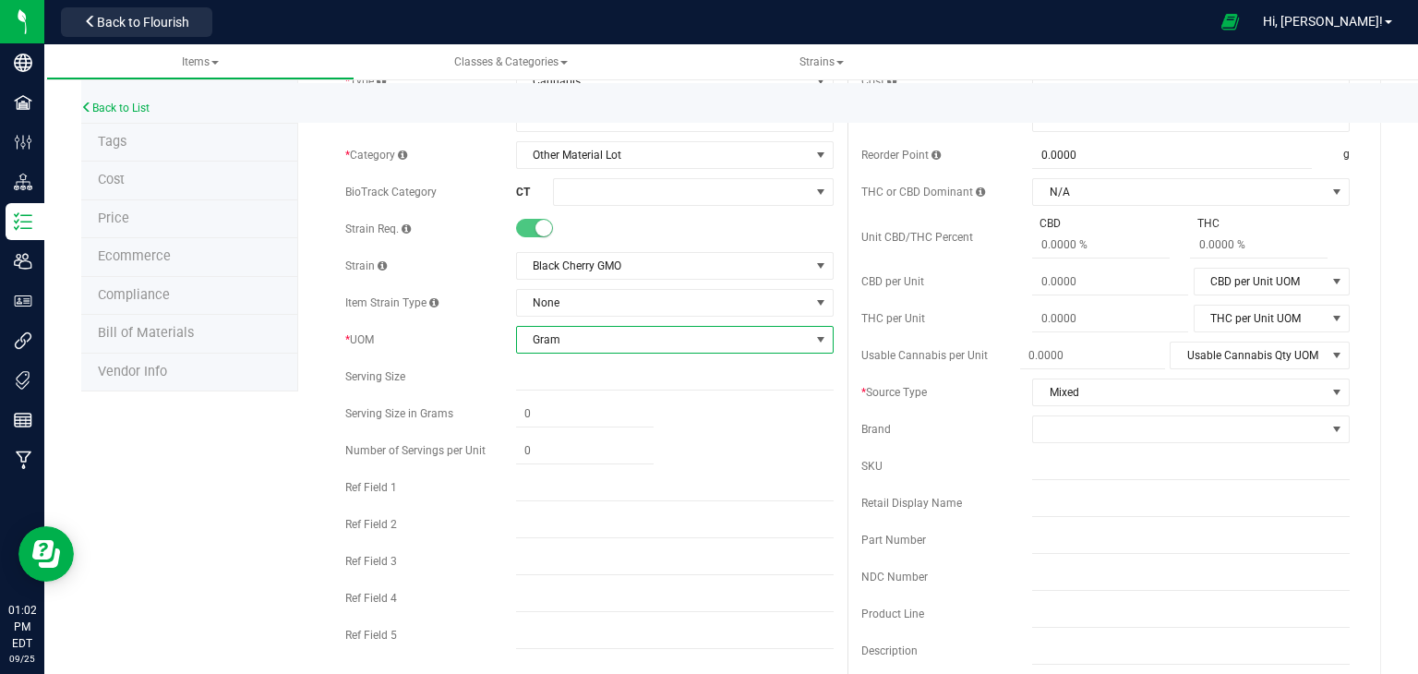
scroll to position [131, 0]
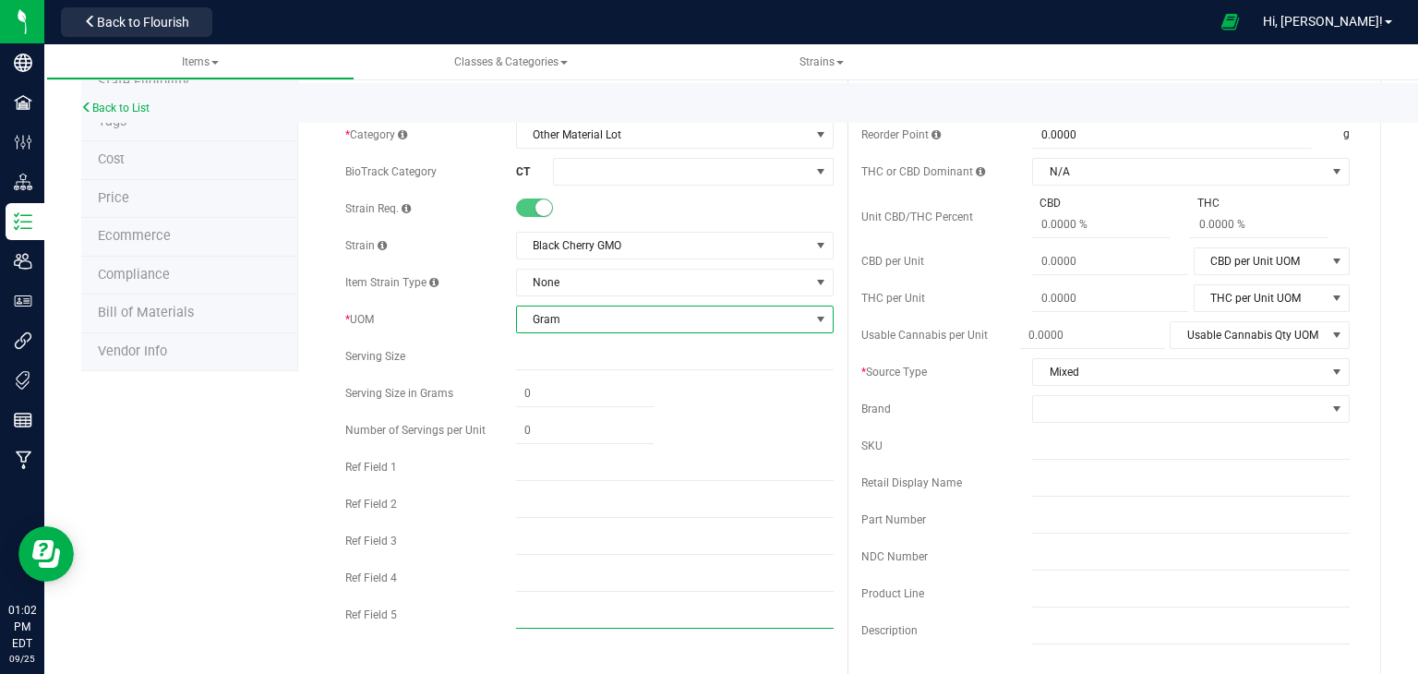
click at [562, 614] on input "text" at bounding box center [674, 615] width 317 height 28
type input "HYBRID"
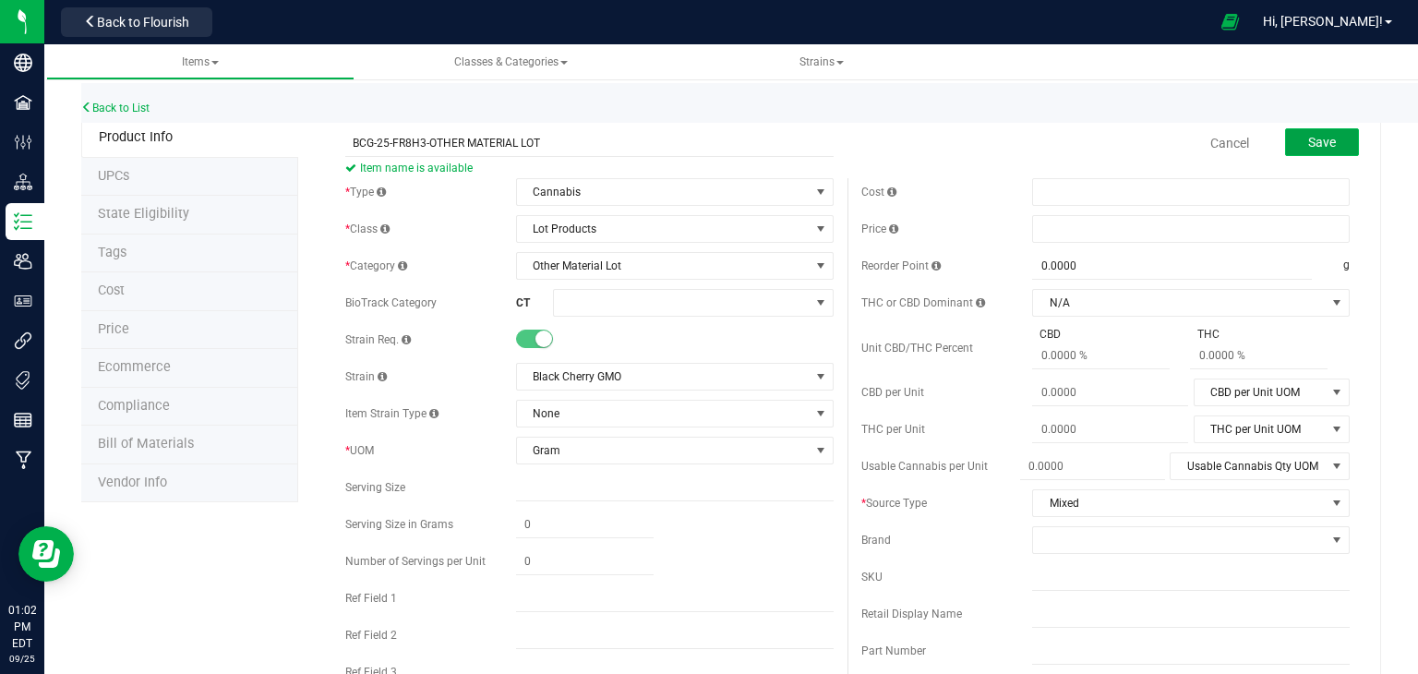
click at [1329, 153] on button "Save" at bounding box center [1322, 142] width 74 height 28
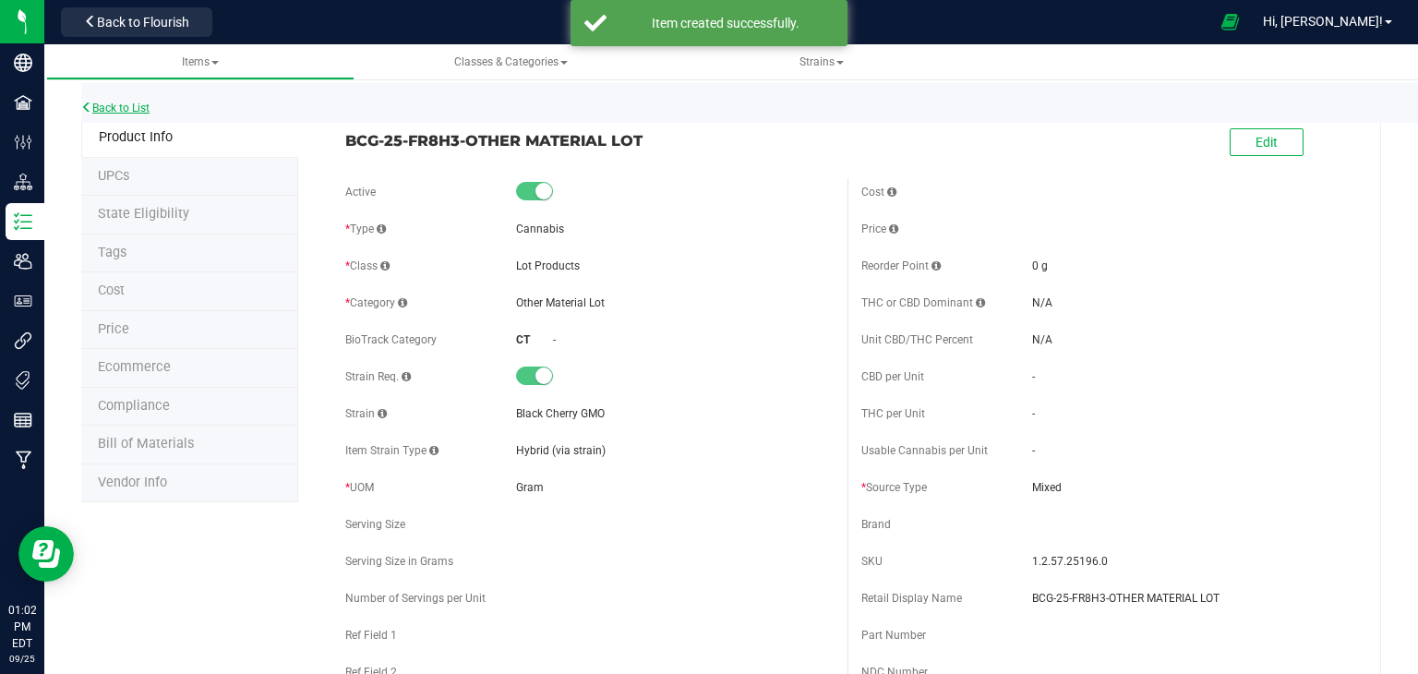
click at [139, 111] on link "Back to List" at bounding box center [115, 108] width 68 height 13
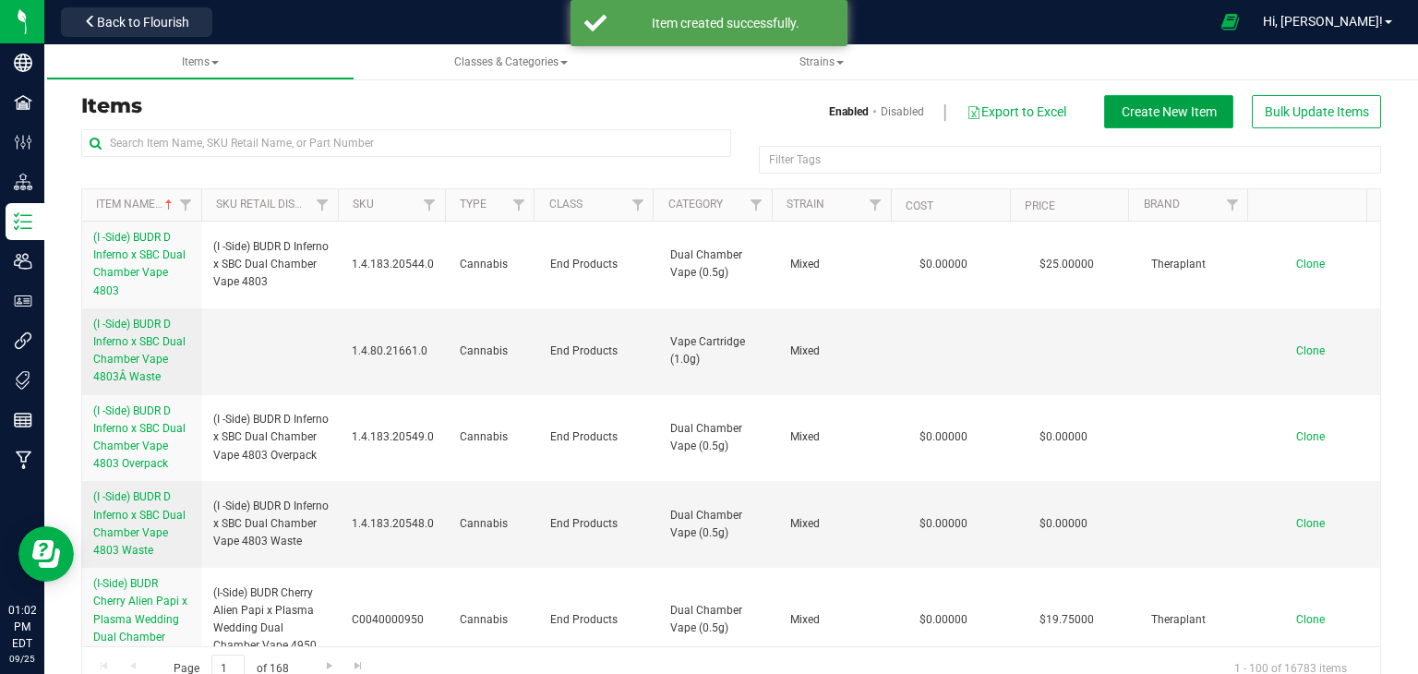
click at [1199, 120] on button "Create New Item" at bounding box center [1168, 111] width 129 height 33
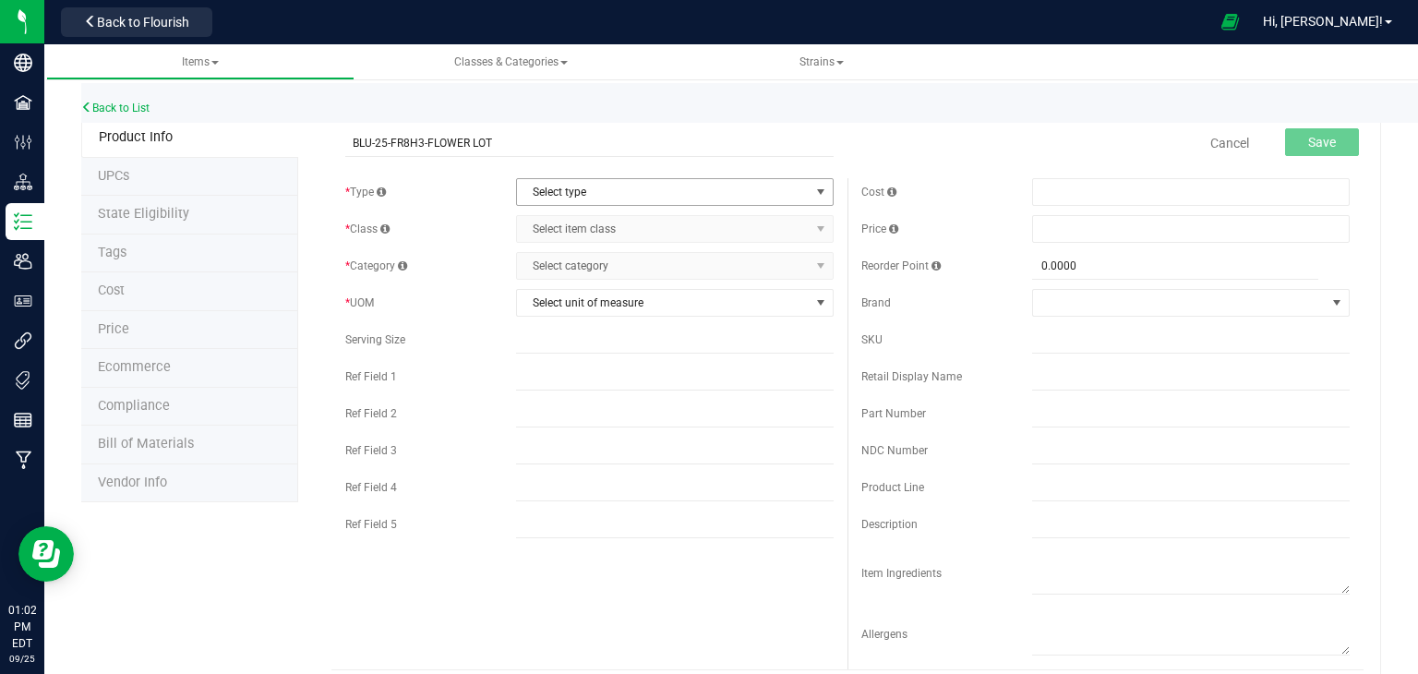
type input "BLU-25-FR8H3-FLOWER LOT"
click at [673, 197] on span "Select type" at bounding box center [663, 192] width 293 height 26
click at [629, 216] on li "Cannabis" at bounding box center [668, 224] width 312 height 28
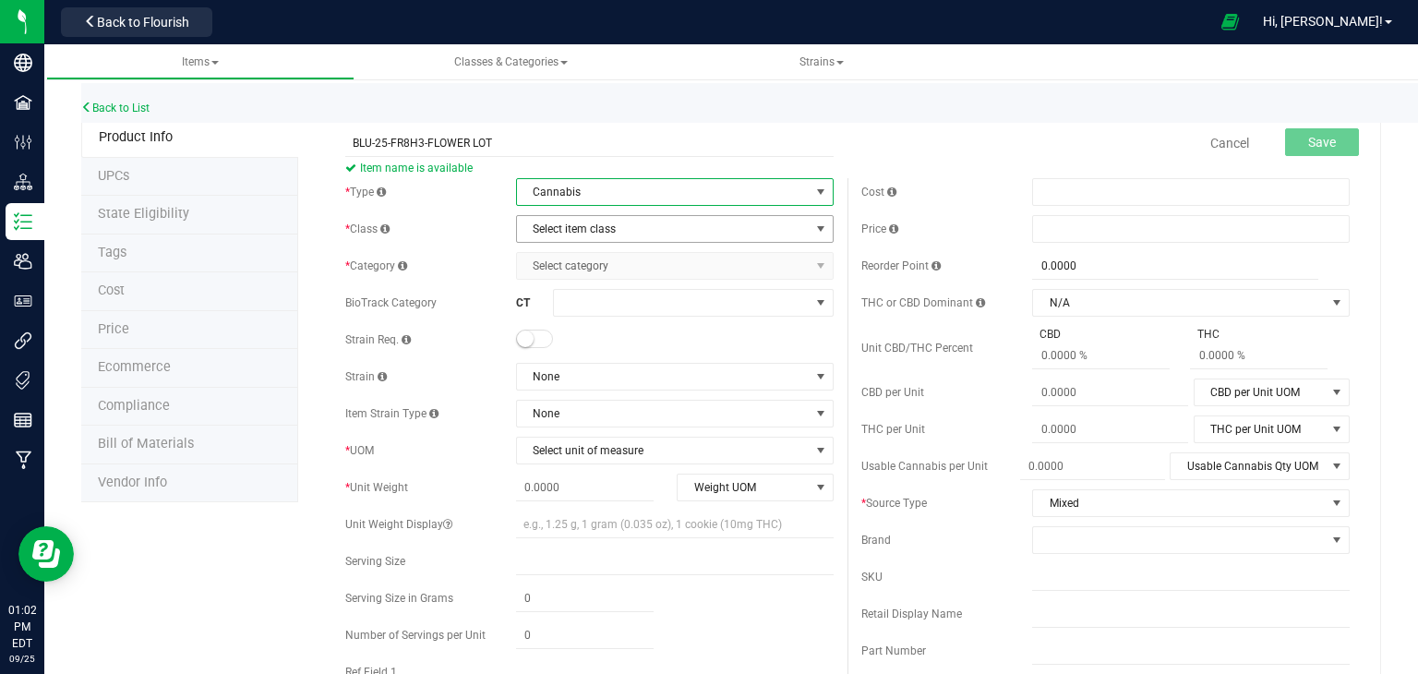
click at [630, 226] on span "Select item class" at bounding box center [663, 229] width 293 height 26
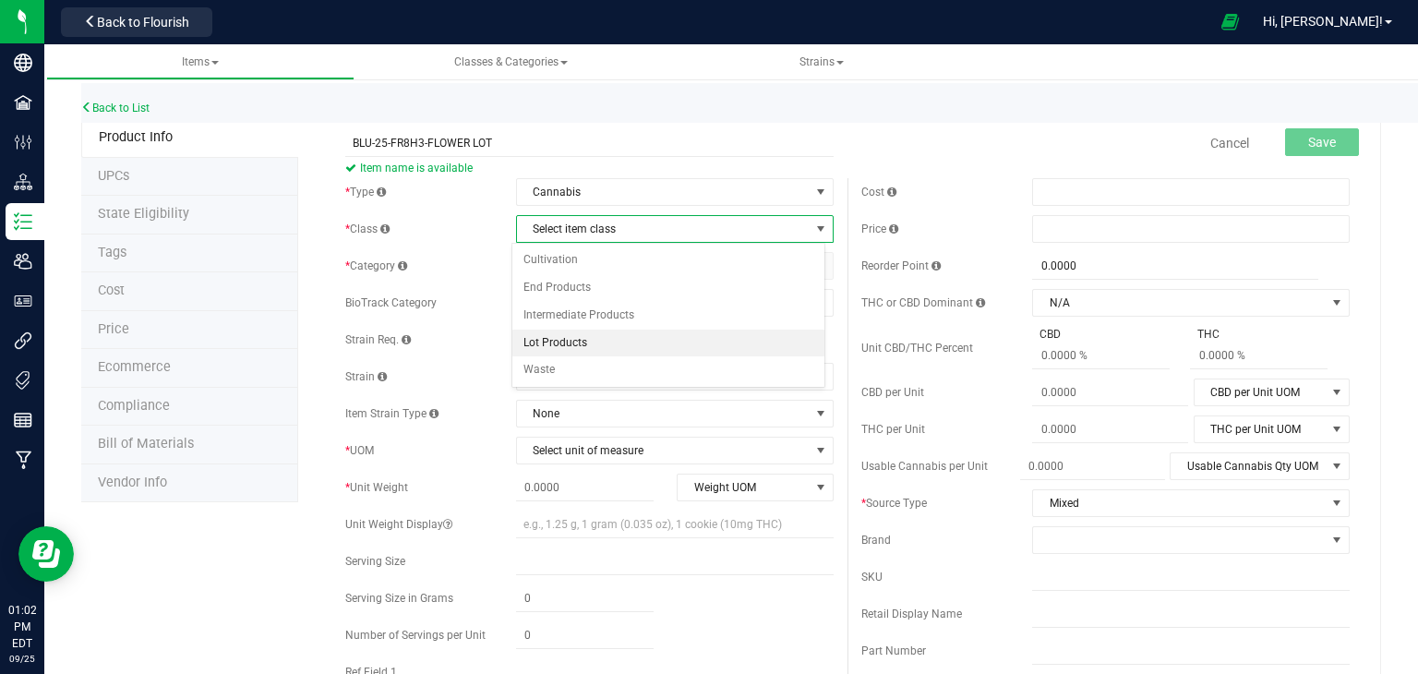
click at [598, 344] on li "Lot Products" at bounding box center [668, 343] width 312 height 28
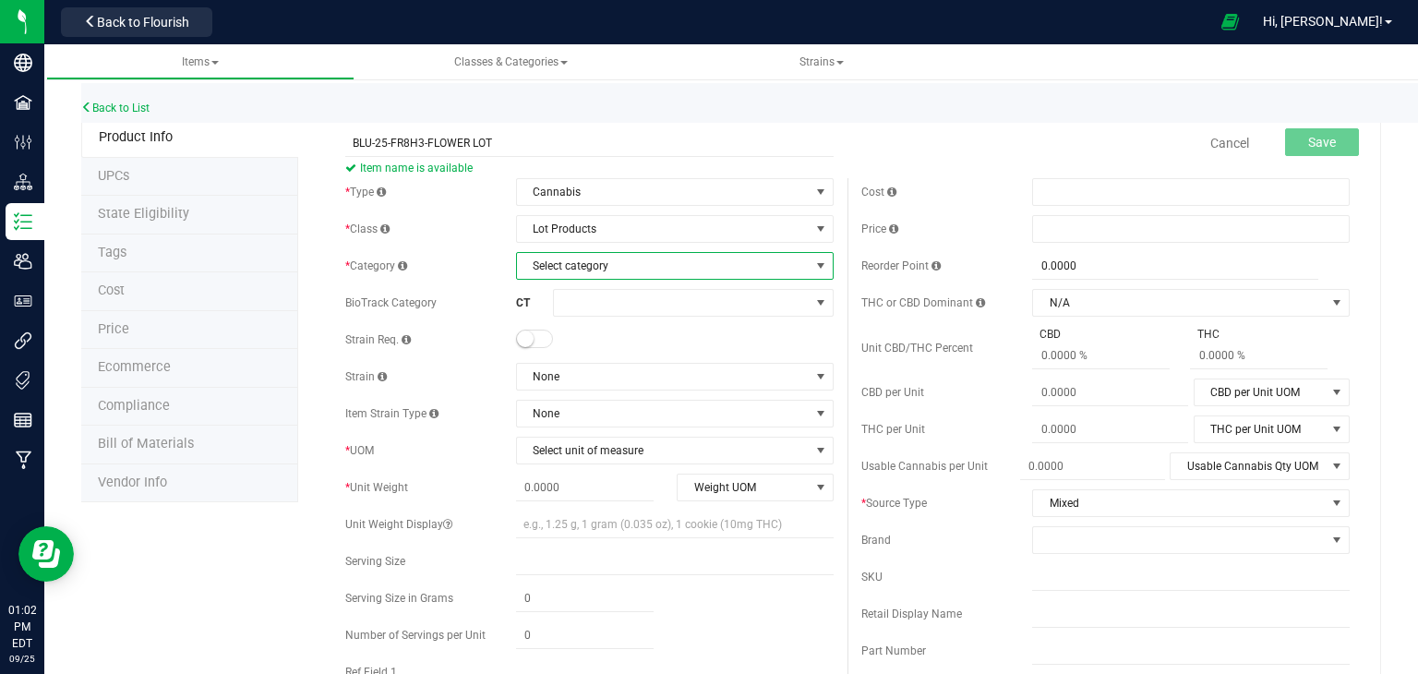
click at [628, 277] on span "Select category" at bounding box center [663, 266] width 293 height 26
click at [580, 433] on li "Flower Lot" at bounding box center [668, 435] width 312 height 28
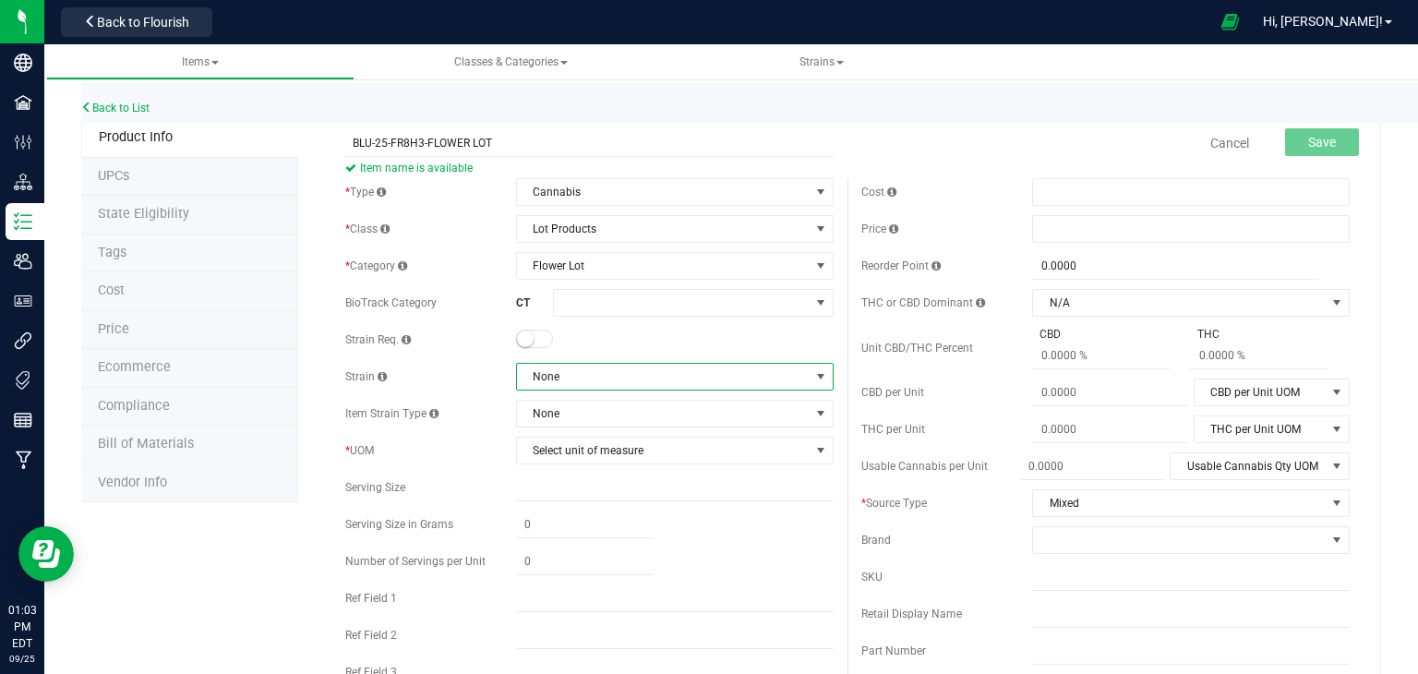
click at [624, 377] on span "None" at bounding box center [663, 377] width 293 height 26
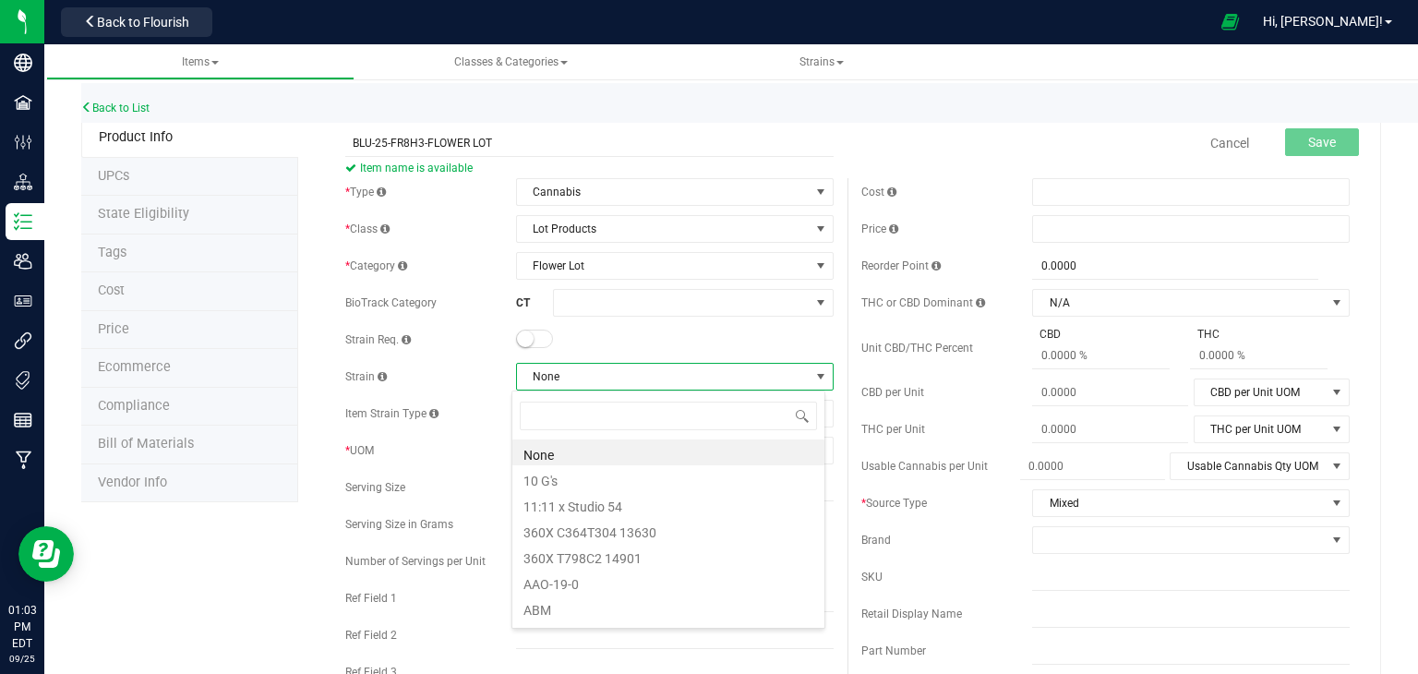
scroll to position [27, 314]
type input "BLUE"
click at [617, 452] on li "Blue Andeze" at bounding box center [668, 452] width 312 height 26
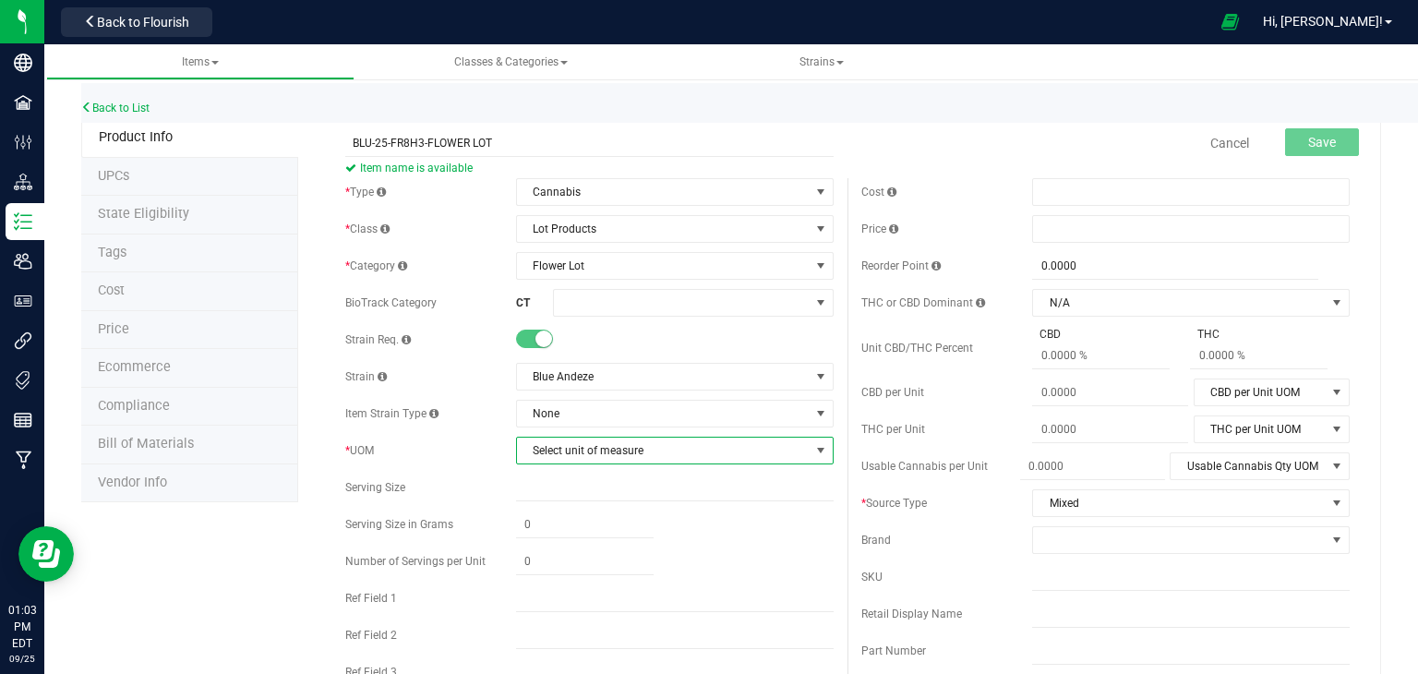
click at [617, 452] on span "Select unit of measure" at bounding box center [663, 450] width 293 height 26
click at [592, 193] on li "Gram" at bounding box center [668, 198] width 312 height 28
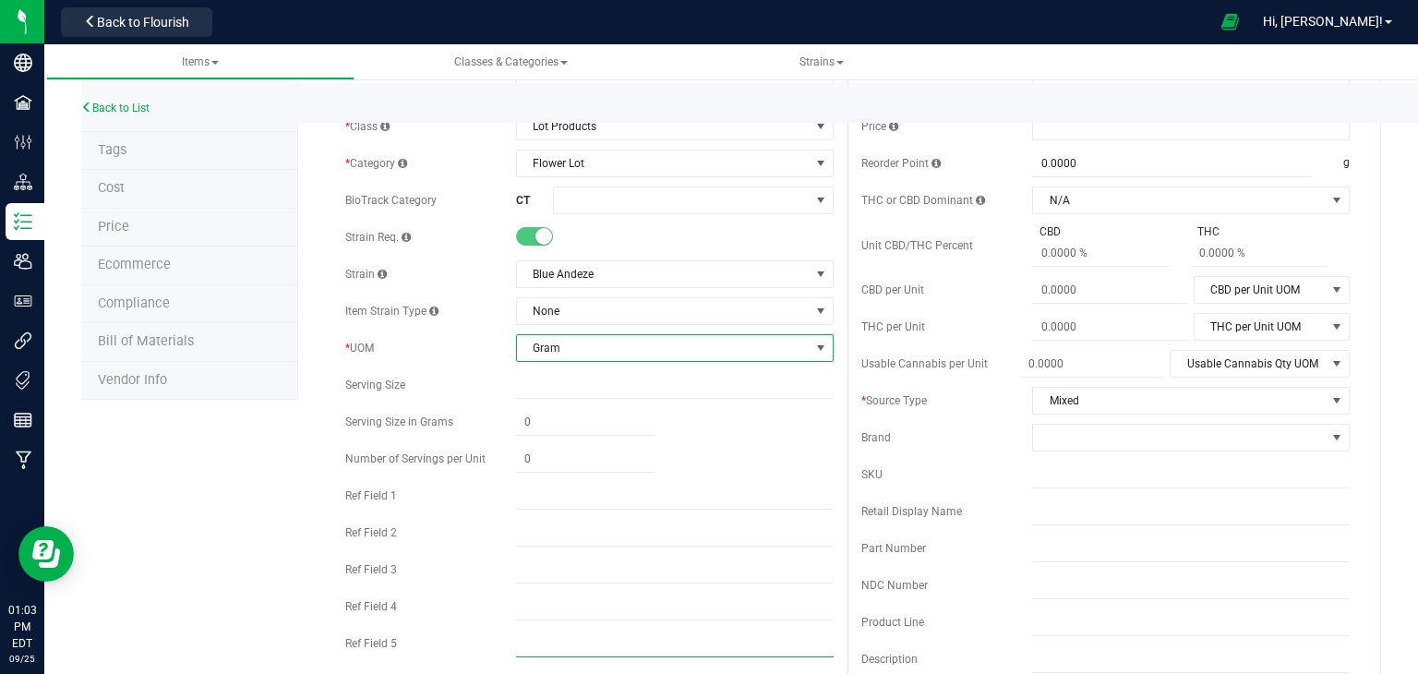
click at [554, 637] on input "text" at bounding box center [674, 643] width 317 height 28
type input "INDICA"
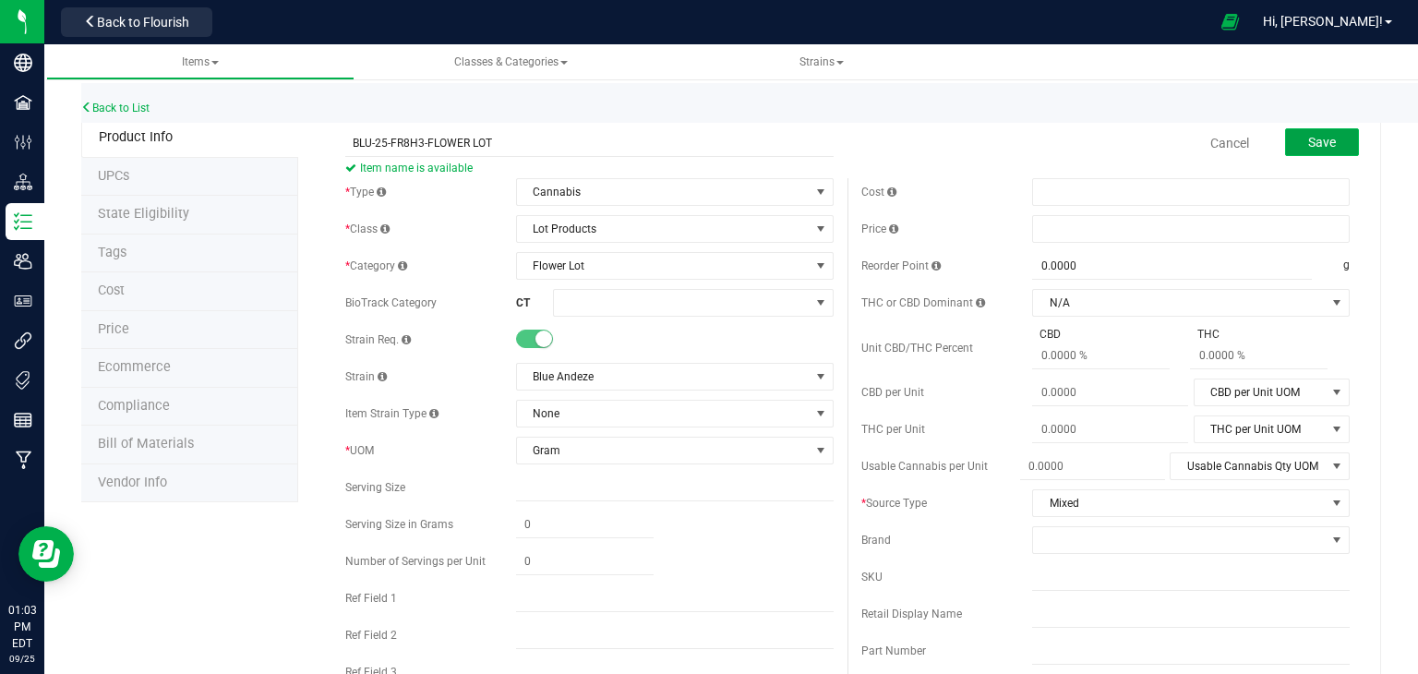
click at [1315, 138] on span "Save" at bounding box center [1322, 142] width 28 height 15
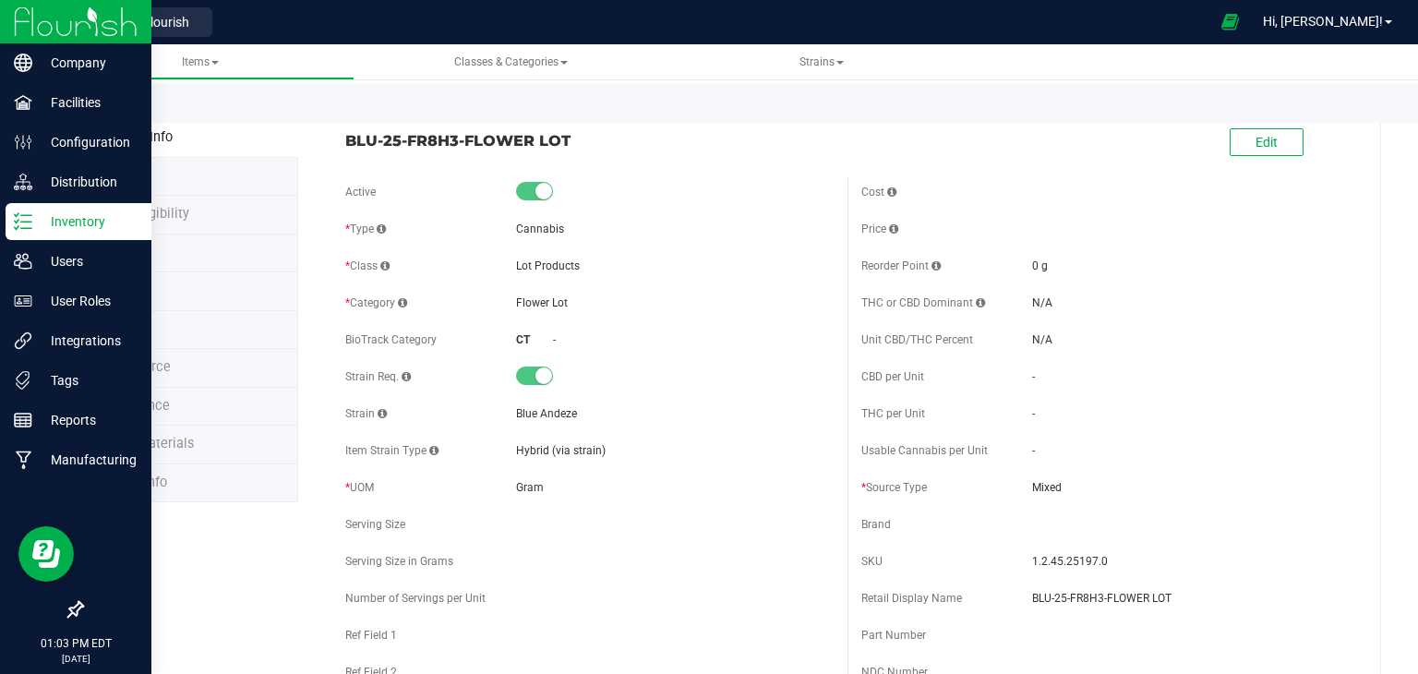
click at [18, 29] on img at bounding box center [76, 21] width 124 height 43
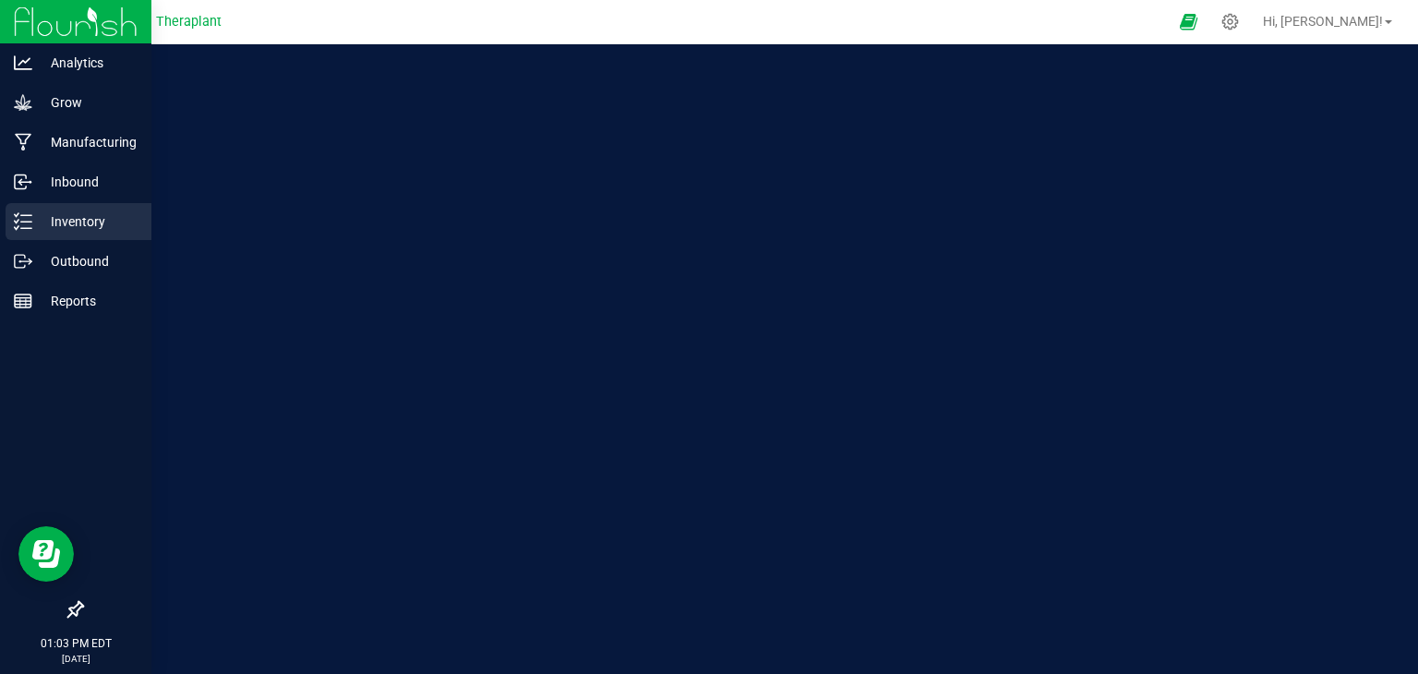
click at [54, 225] on p "Inventory" at bounding box center [87, 221] width 111 height 22
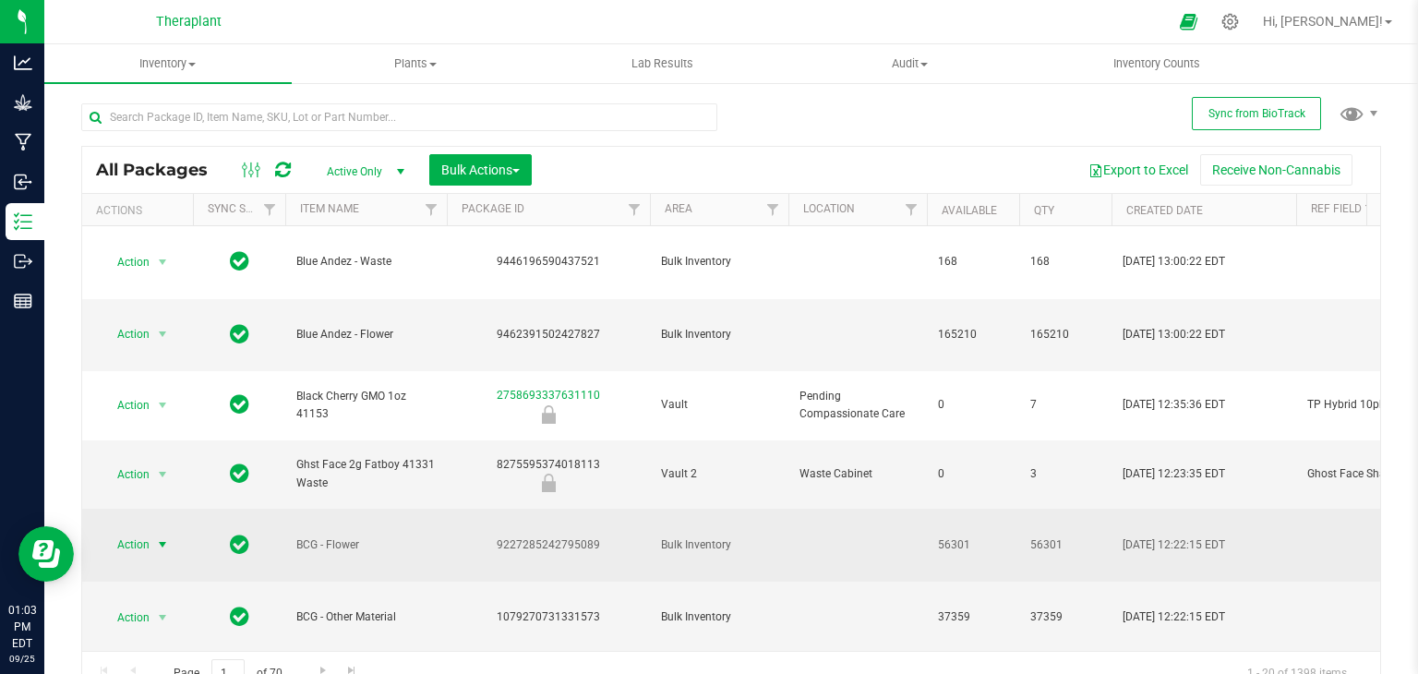
click at [163, 537] on span "select" at bounding box center [162, 544] width 15 height 15
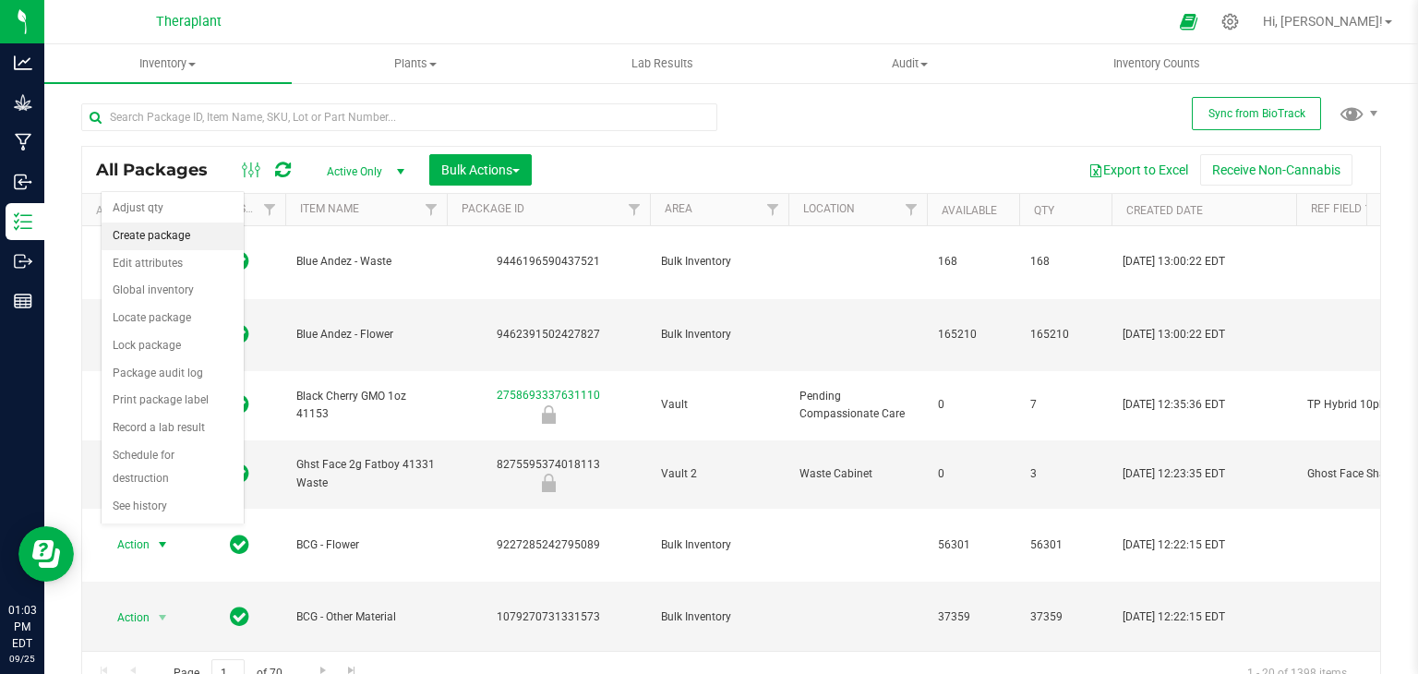
click at [180, 231] on li "Create package" at bounding box center [173, 236] width 142 height 28
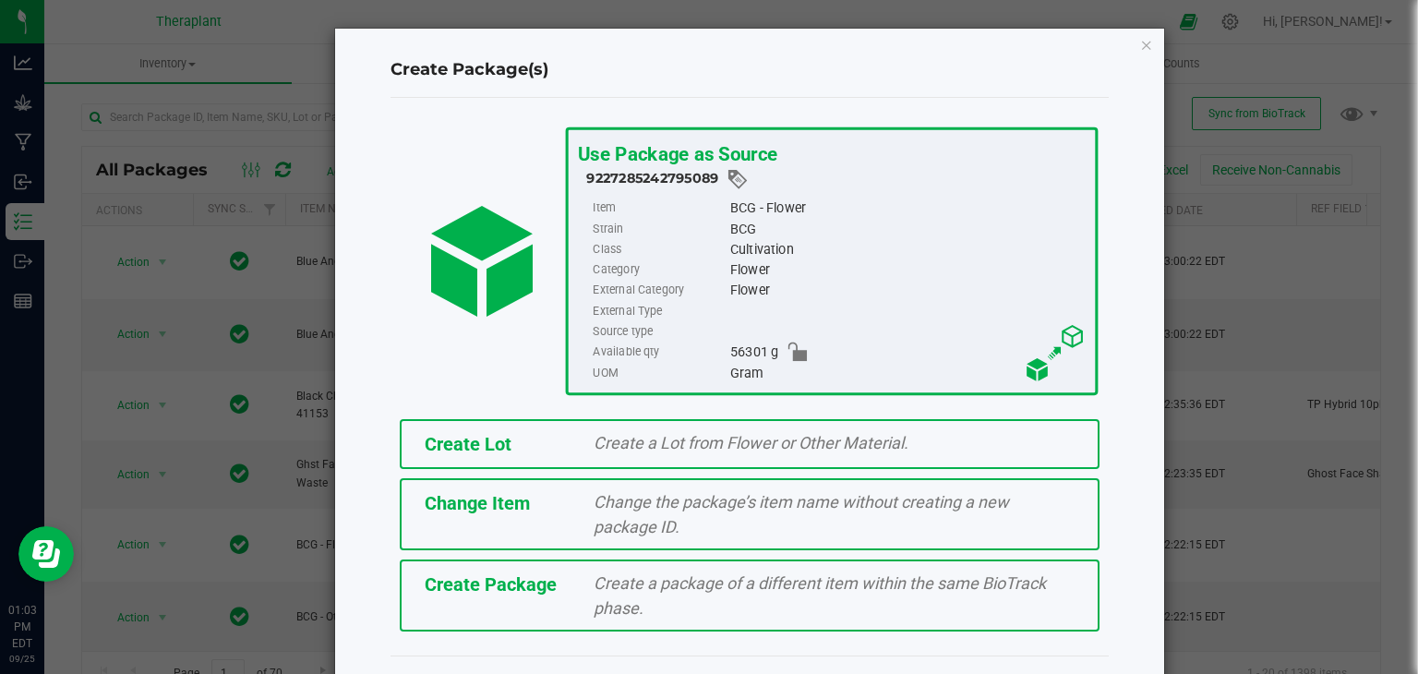
click at [456, 437] on span "Create Lot" at bounding box center [468, 444] width 87 height 22
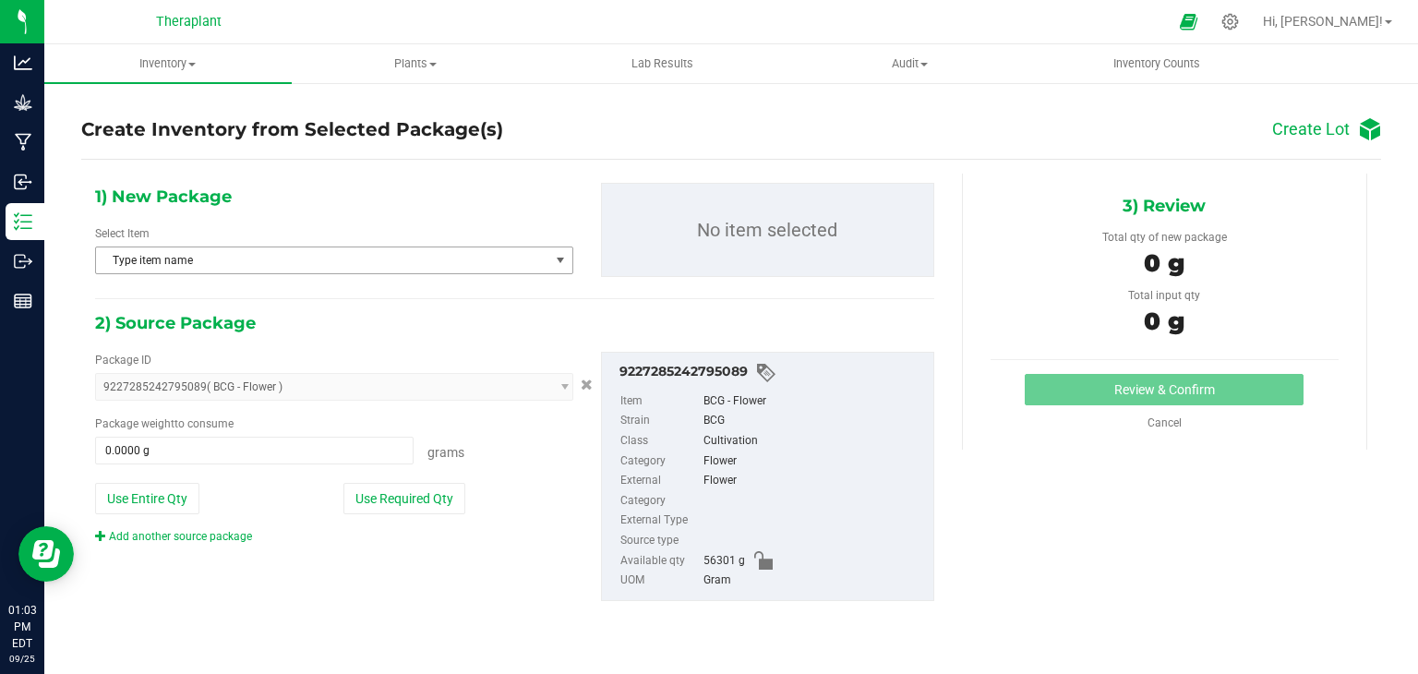
click at [477, 259] on span "Type item name" at bounding box center [322, 260] width 453 height 26
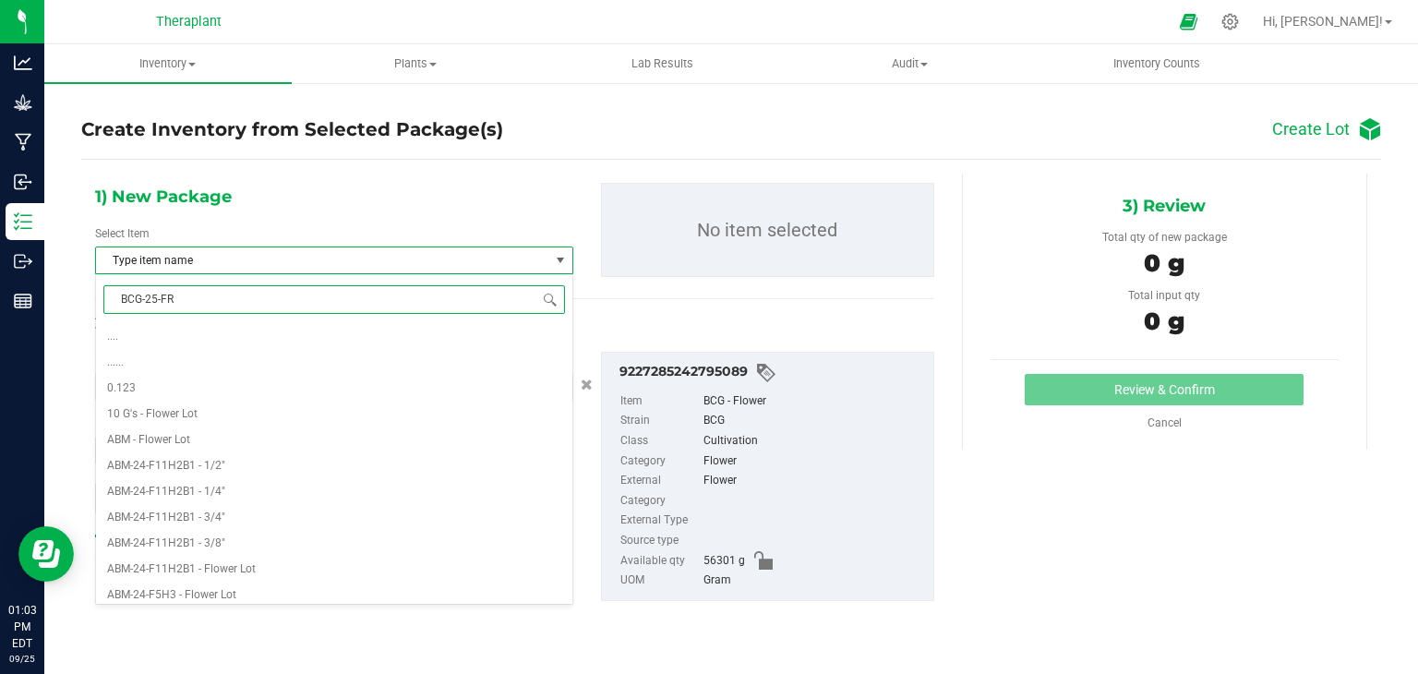
type input "BCG-25-FR8"
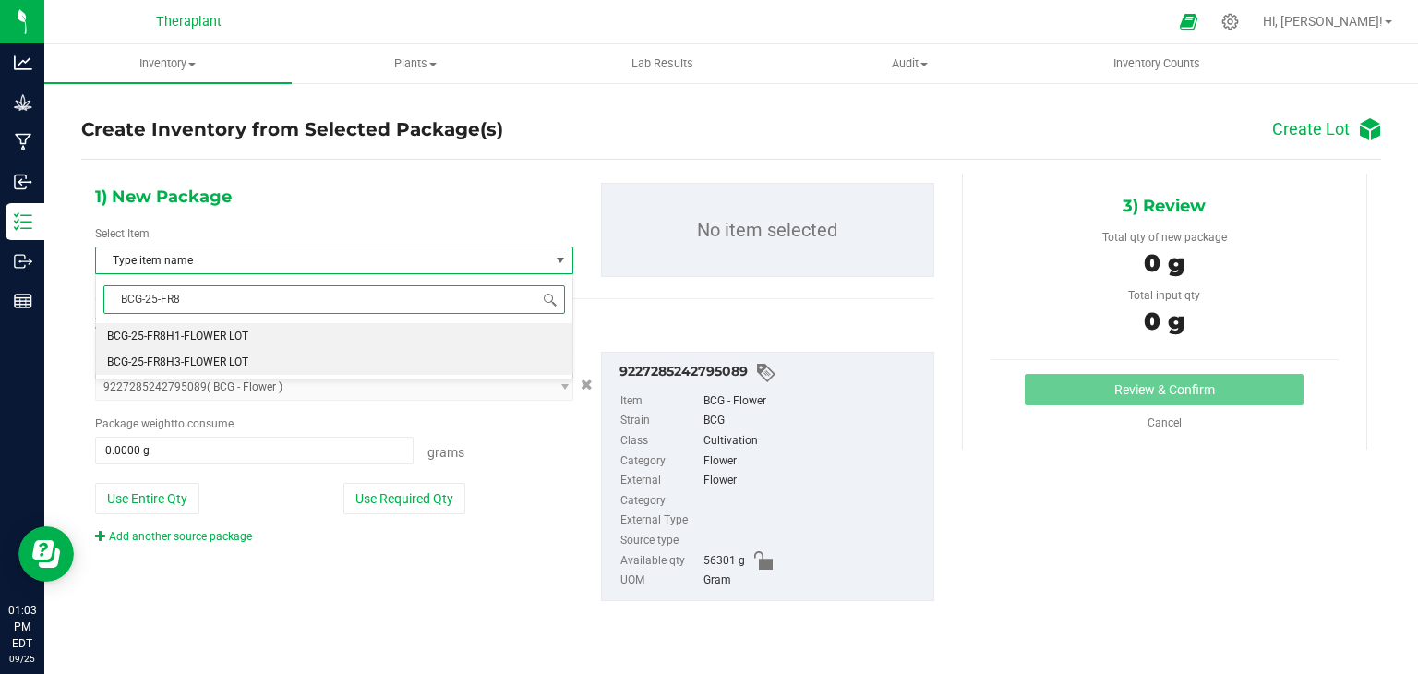
click at [434, 360] on li "BCG-25-FR8H3-FLOWER LOT" at bounding box center [334, 362] width 476 height 26
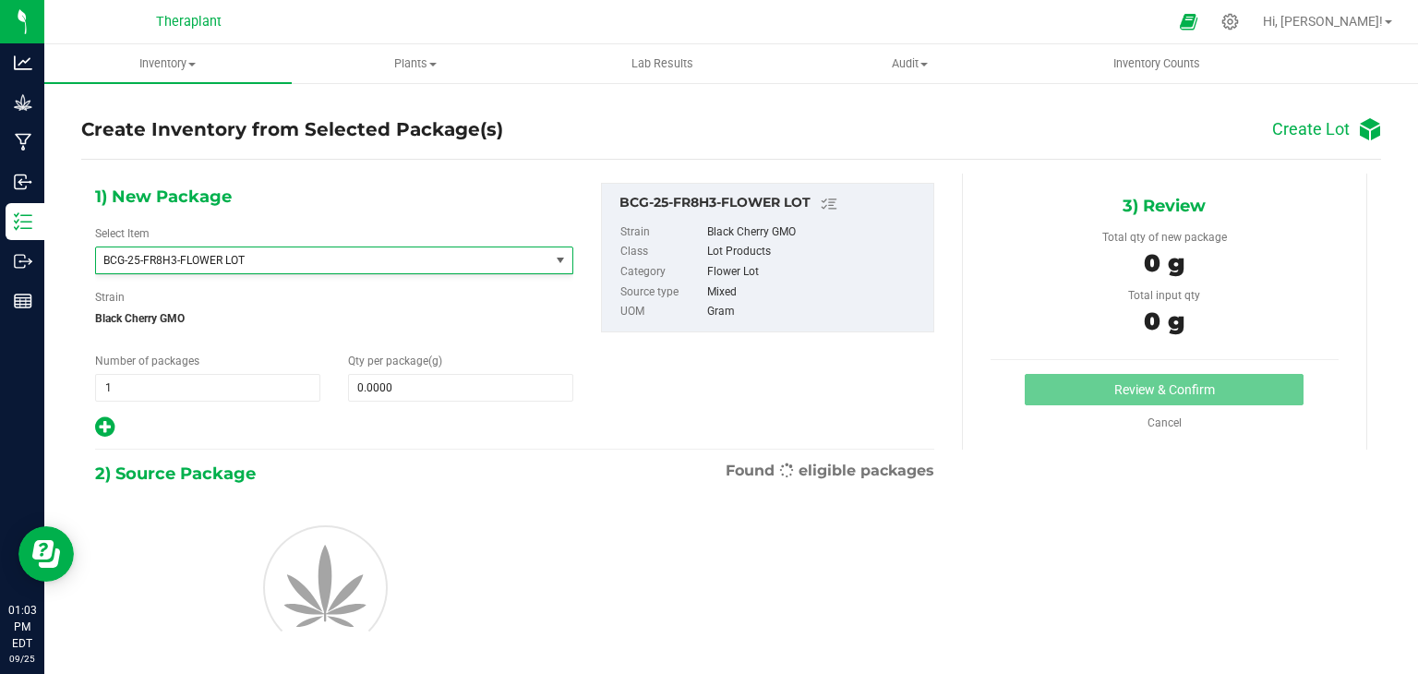
scroll to position [6667, 0]
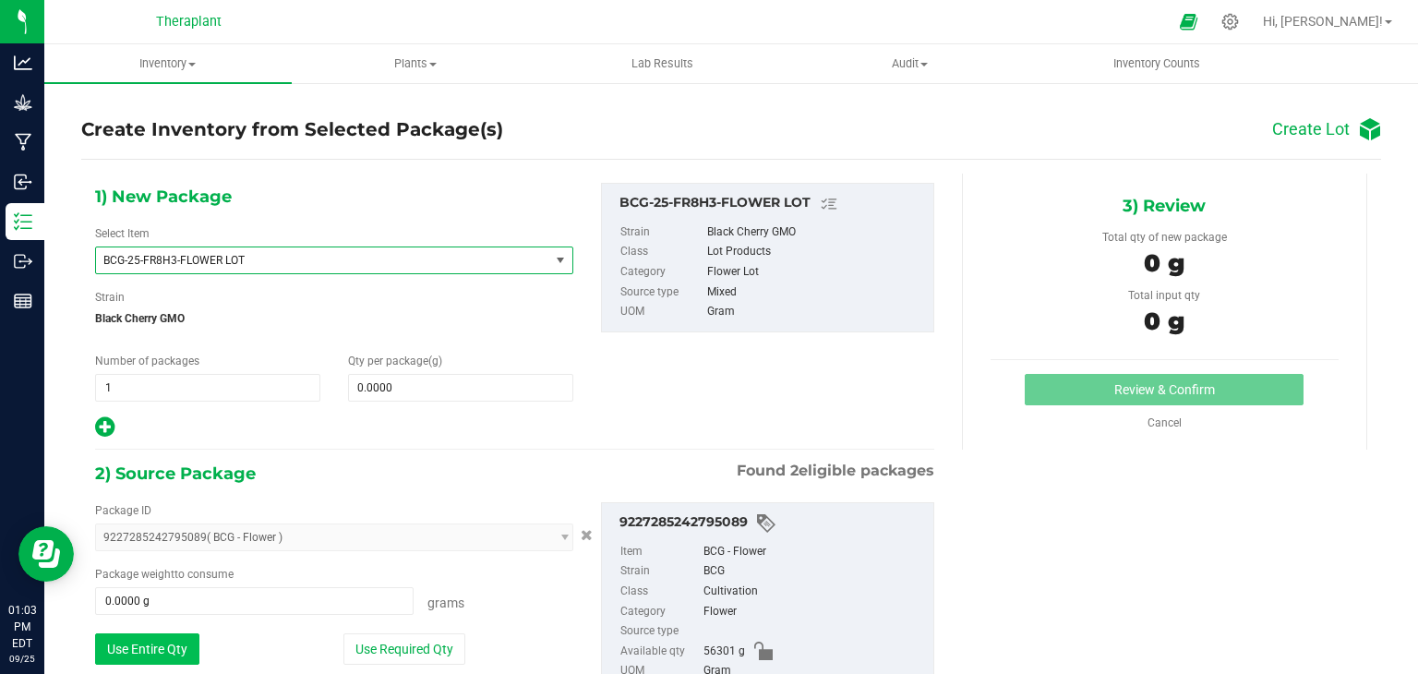
click at [140, 657] on button "Use Entire Qty" at bounding box center [147, 648] width 104 height 31
type input "56301.0000 g"
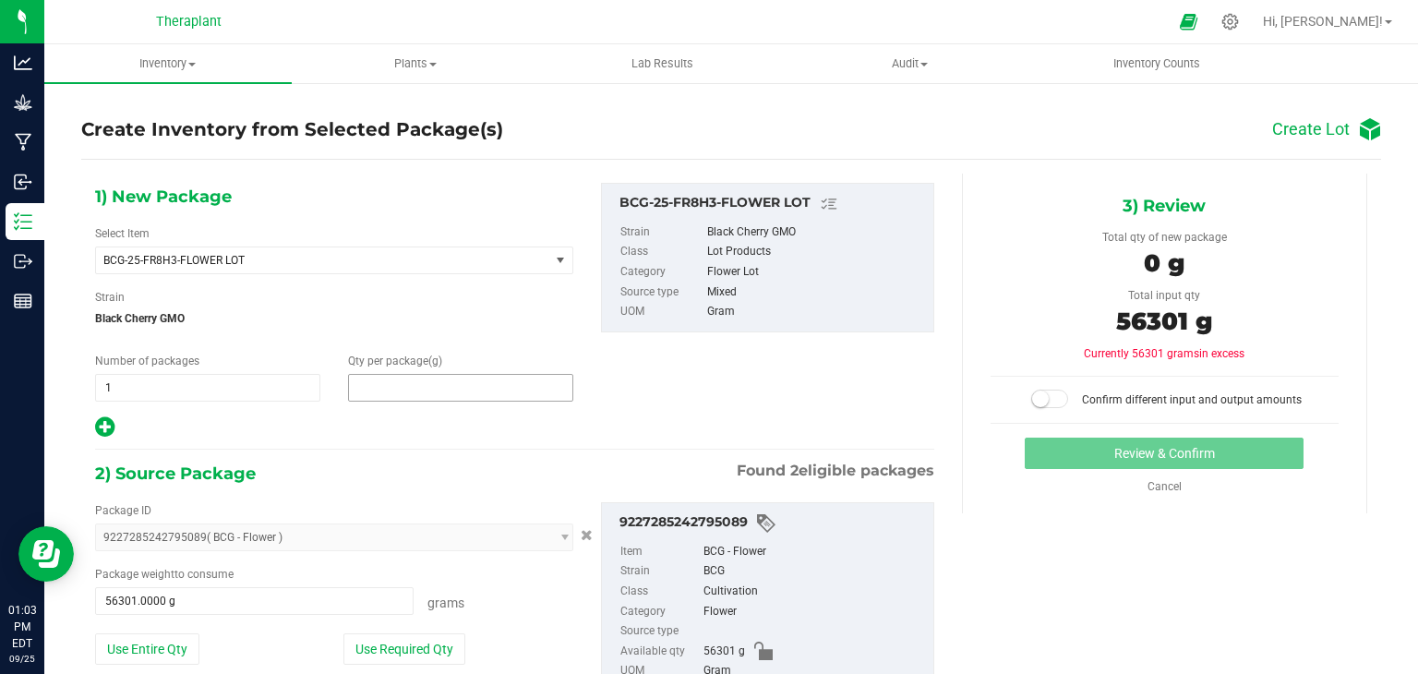
click at [397, 395] on span at bounding box center [460, 388] width 225 height 28
type input "56301"
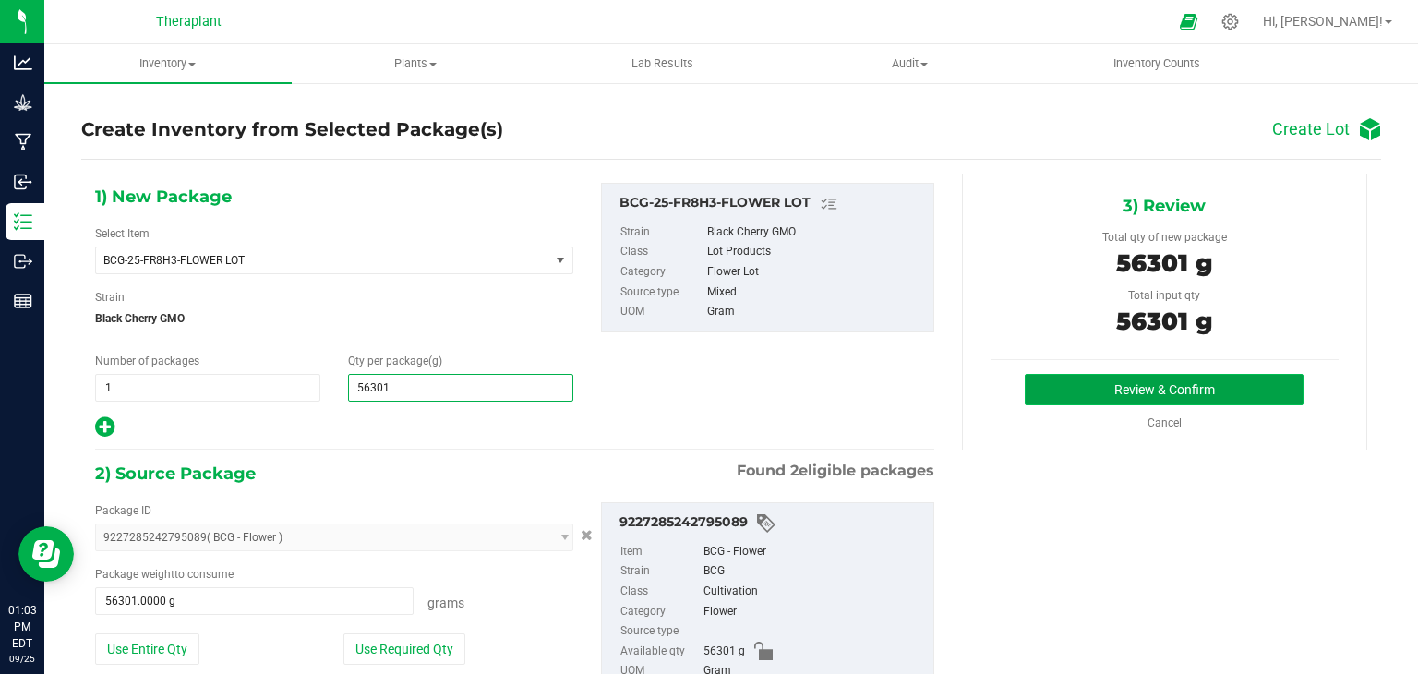
type input "56,301.0000"
click at [1101, 381] on button "Review & Confirm" at bounding box center [1163, 389] width 279 height 31
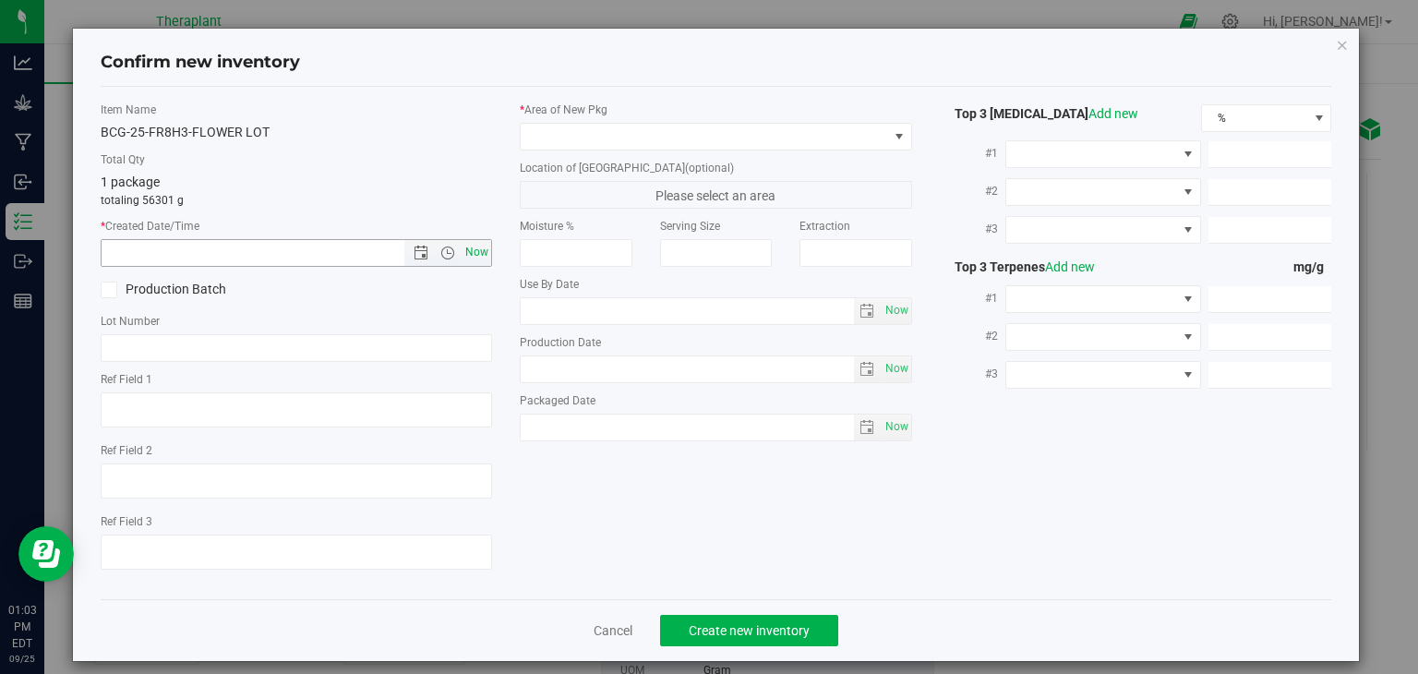
click at [476, 241] on span "Now" at bounding box center [476, 252] width 31 height 27
type input "[DATE] 1:03 PM"
click at [625, 138] on span at bounding box center [704, 137] width 367 height 26
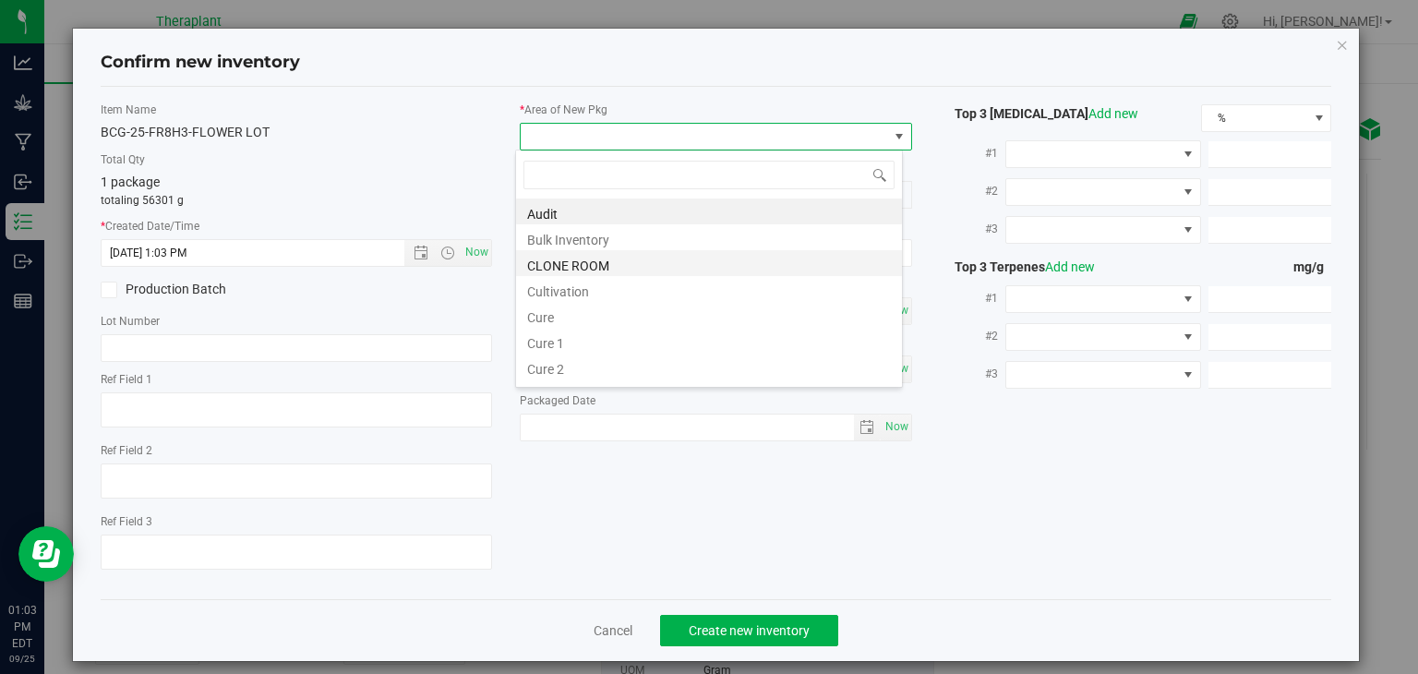
scroll to position [27, 388]
click at [593, 295] on li "Cultivation" at bounding box center [709, 289] width 386 height 26
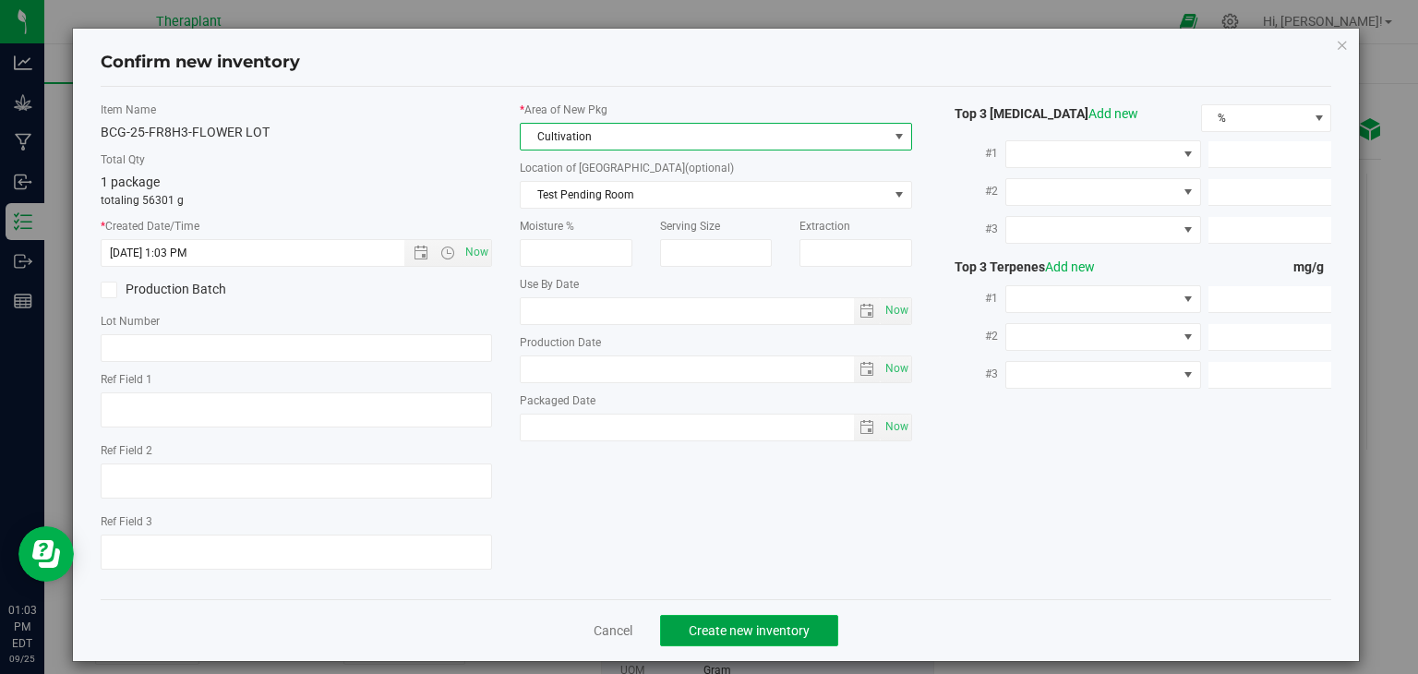
click at [711, 626] on span "Create new inventory" at bounding box center [749, 630] width 121 height 15
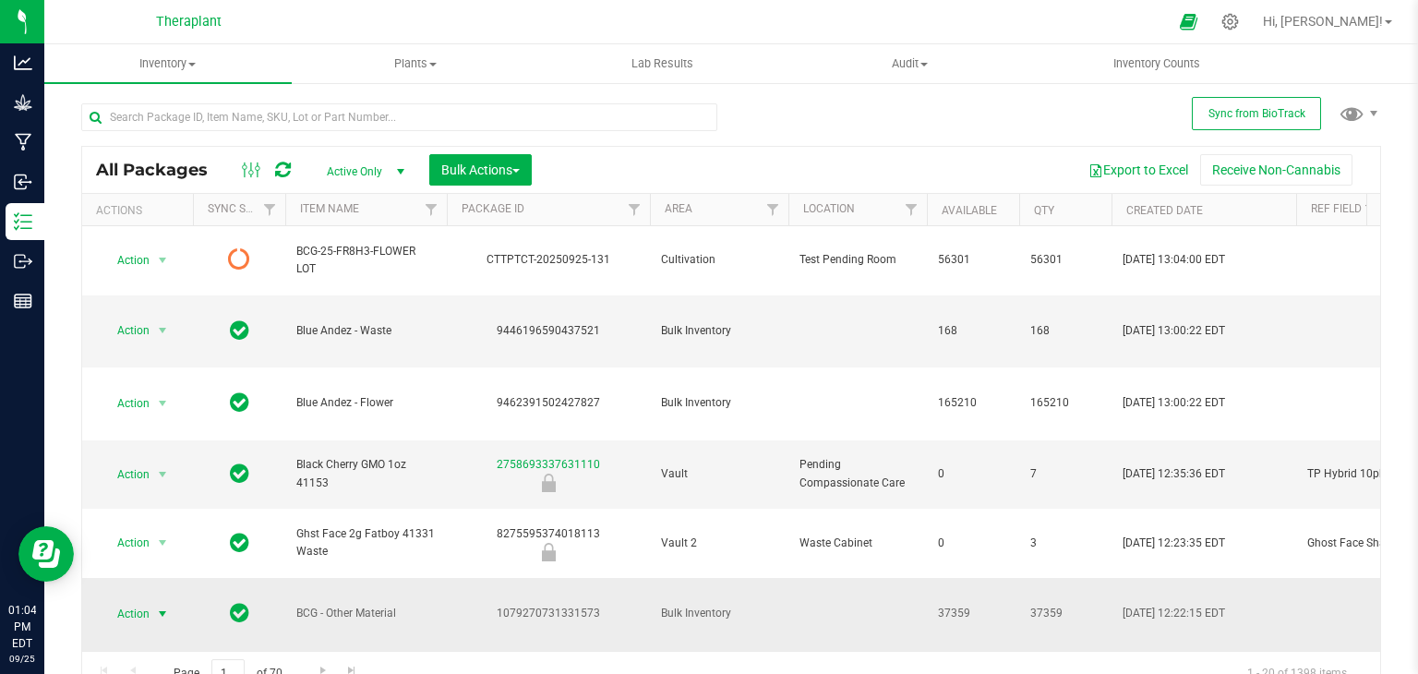
click at [162, 606] on span "select" at bounding box center [162, 613] width 15 height 15
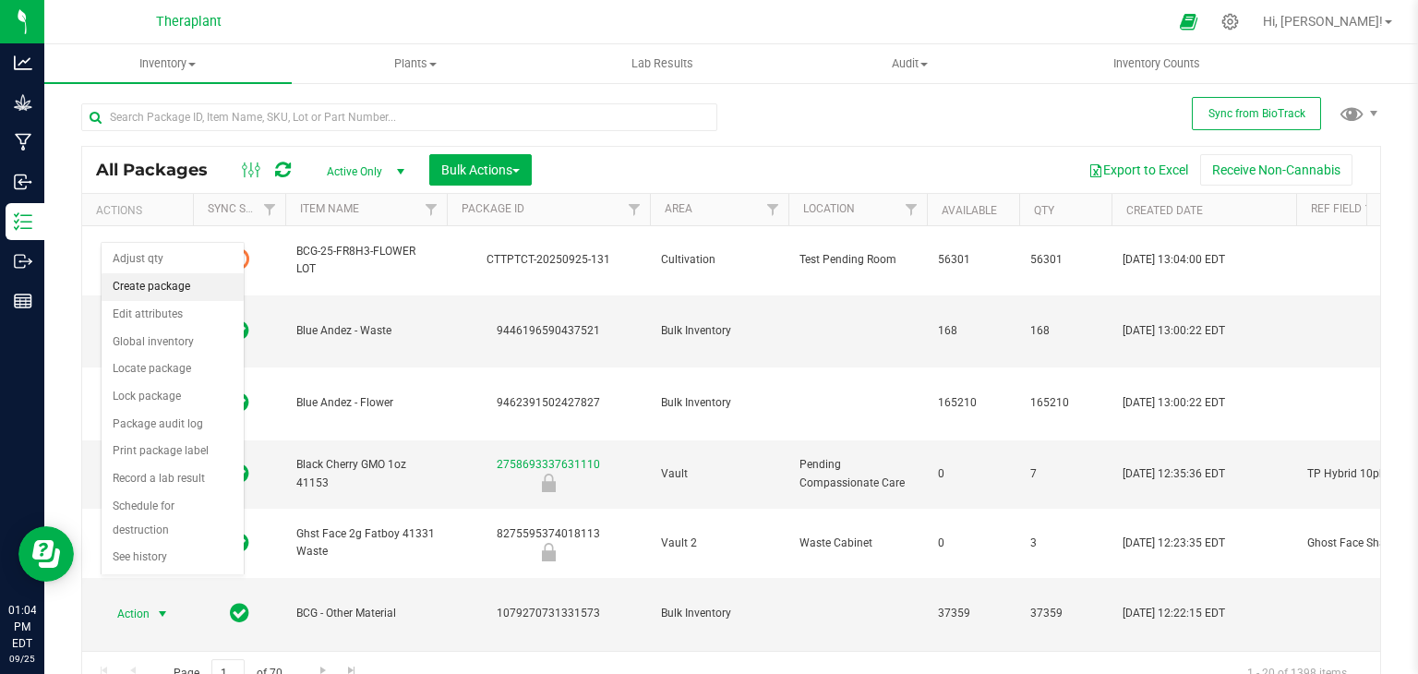
click at [185, 289] on li "Create package" at bounding box center [173, 287] width 142 height 28
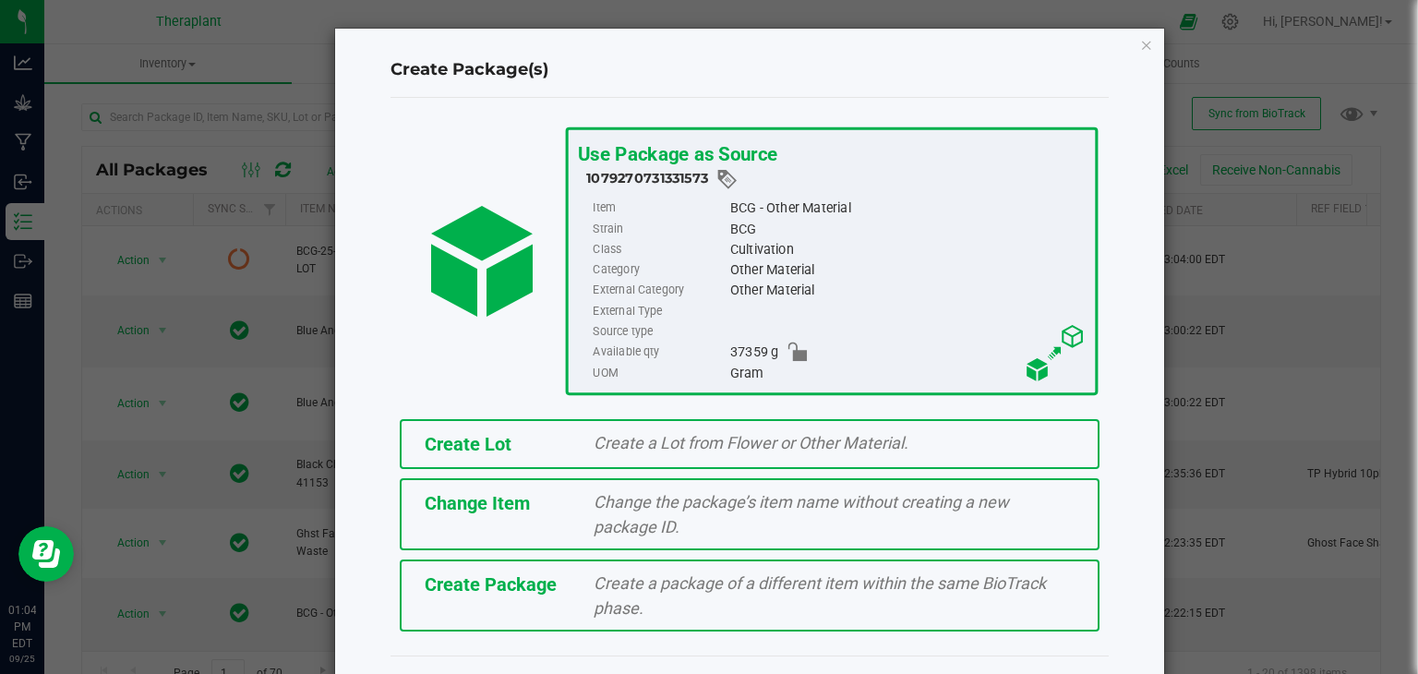
click at [446, 443] on span "Create Lot" at bounding box center [468, 444] width 87 height 22
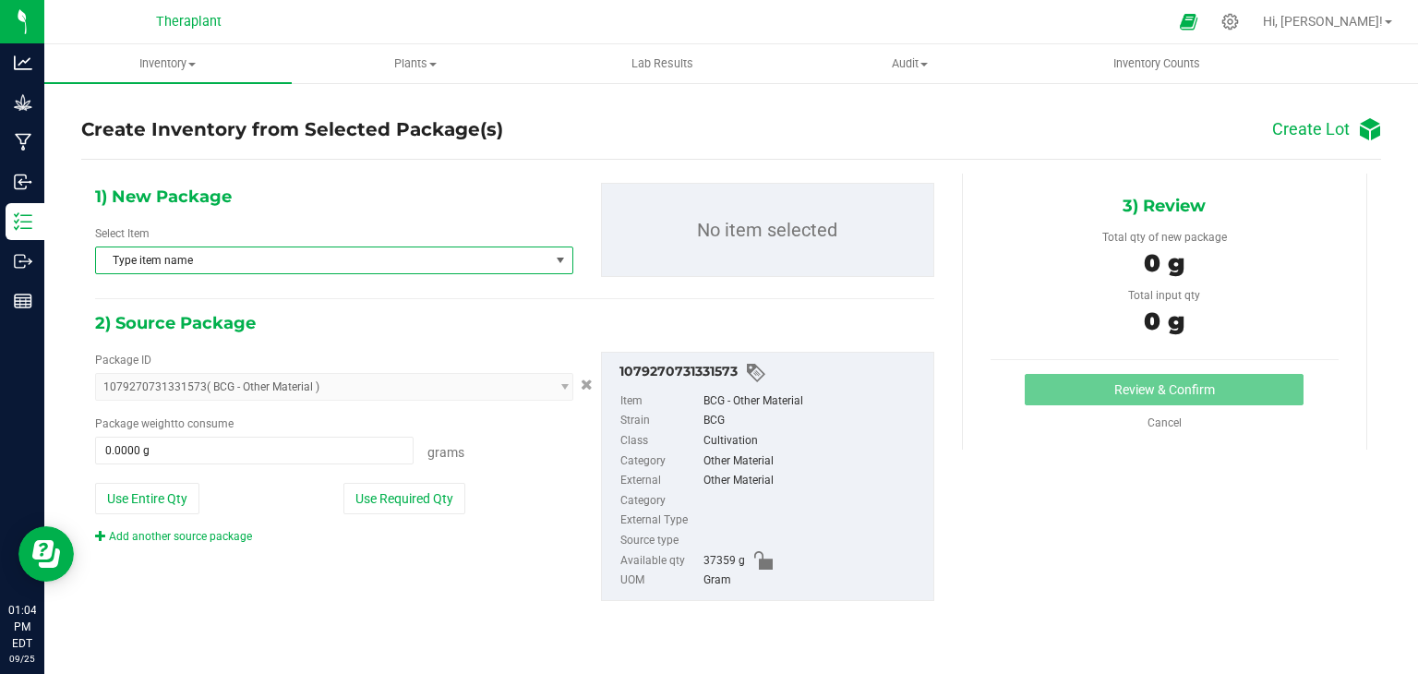
click at [554, 251] on span "select" at bounding box center [559, 260] width 23 height 26
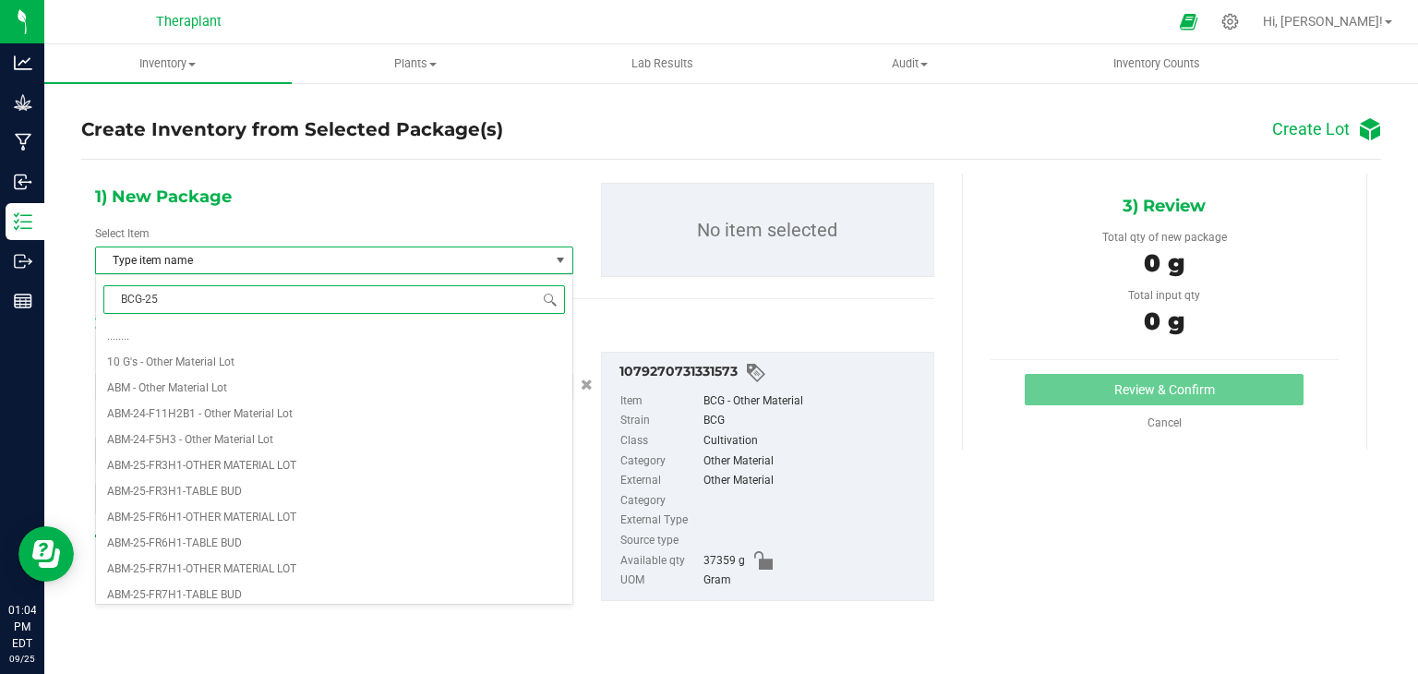
type input "BCG-25-"
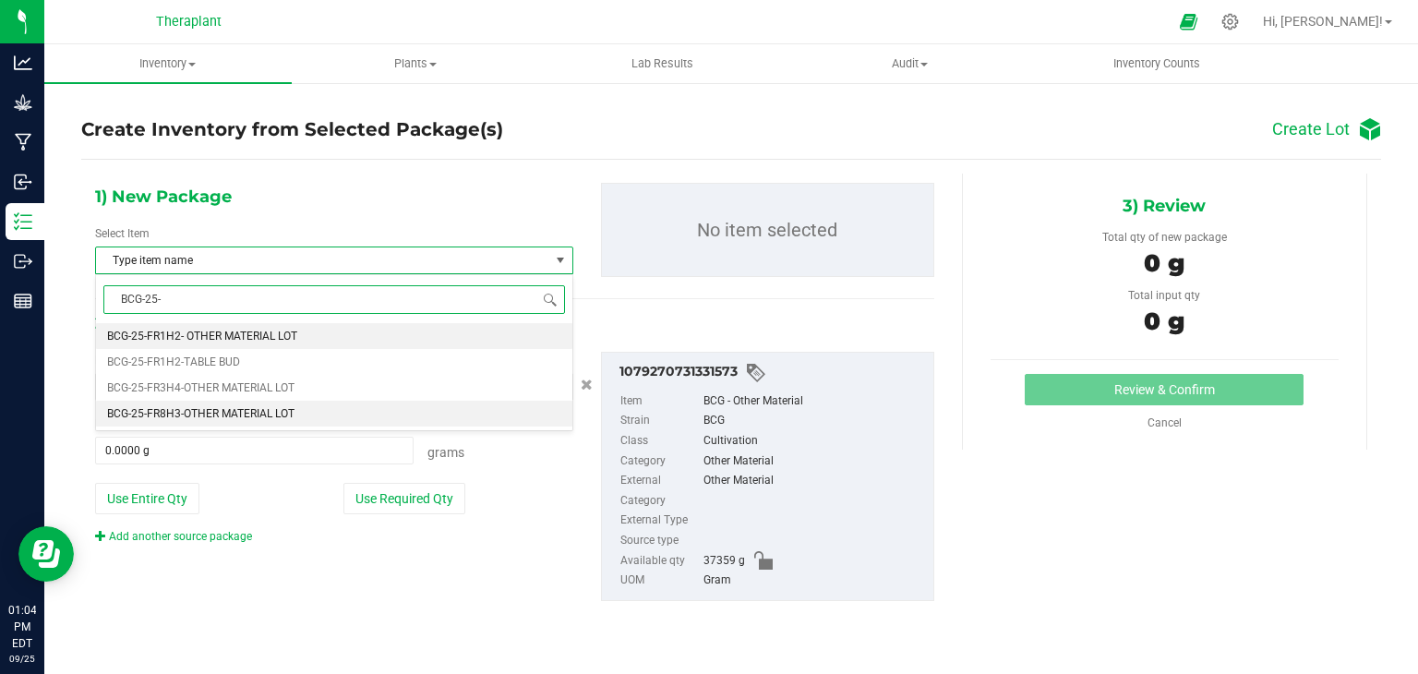
click at [387, 412] on li "BCG-25-FR8H3-OTHER MATERIAL LOT" at bounding box center [334, 414] width 476 height 26
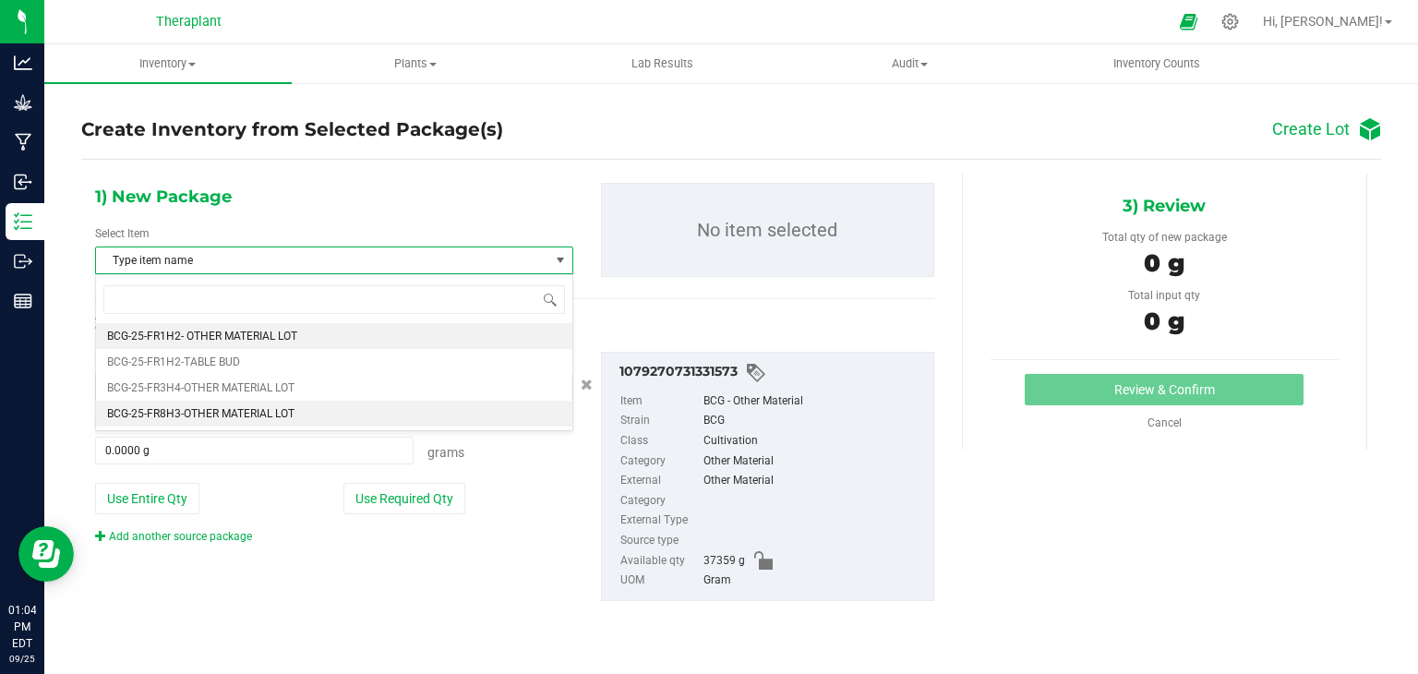
scroll to position [2791, 0]
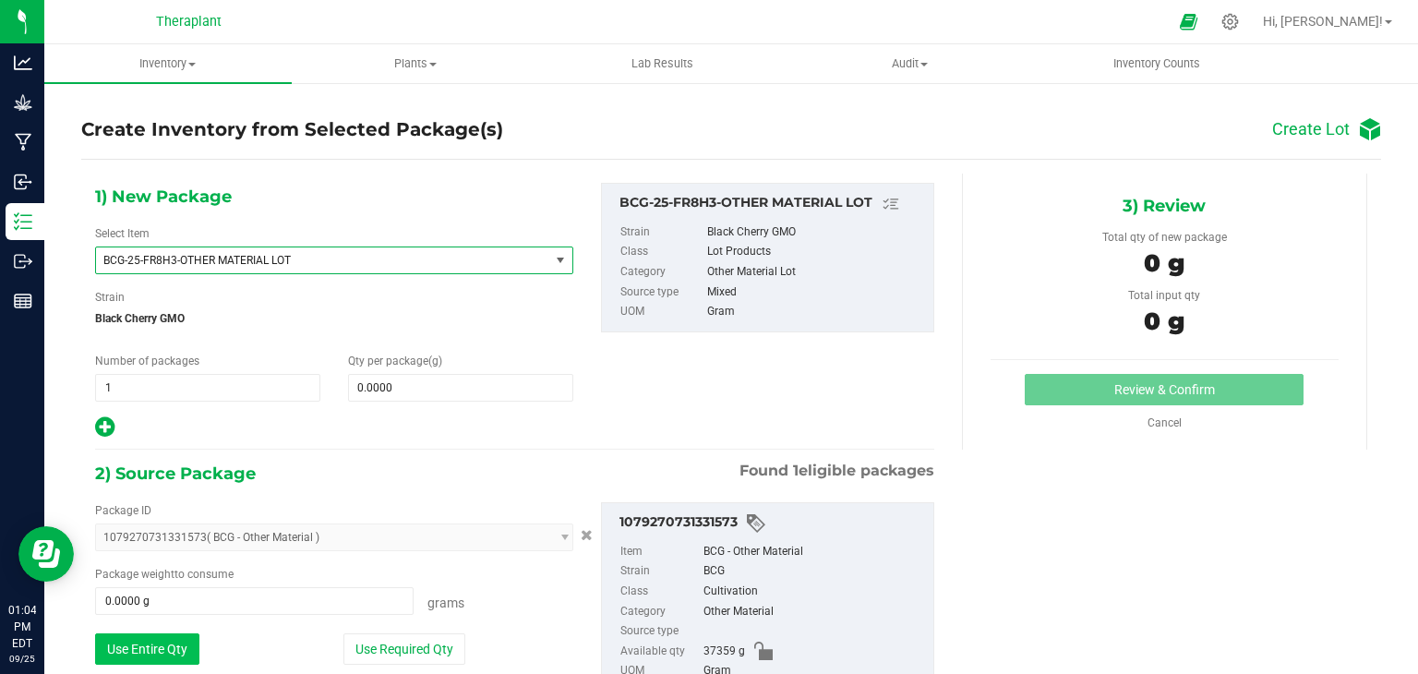
click at [170, 644] on button "Use Entire Qty" at bounding box center [147, 648] width 104 height 31
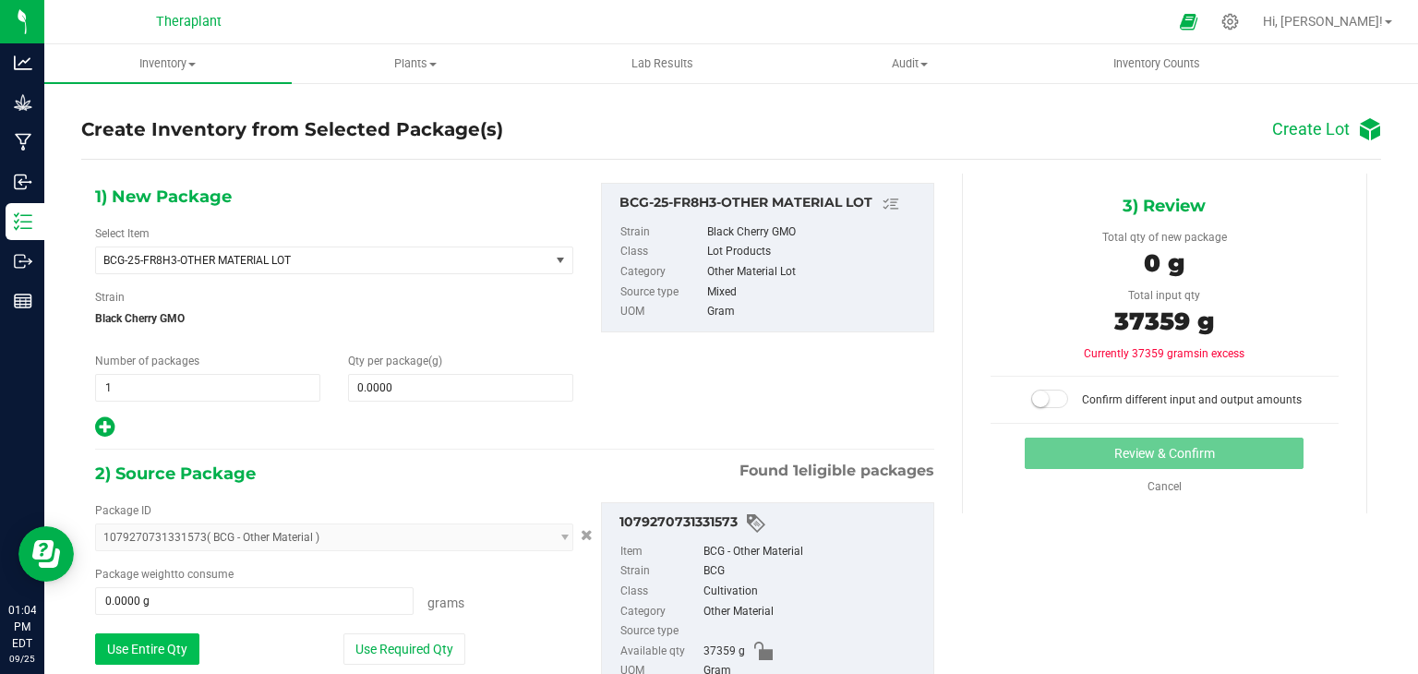
type input "37359.0000 g"
click at [523, 377] on span at bounding box center [460, 388] width 225 height 28
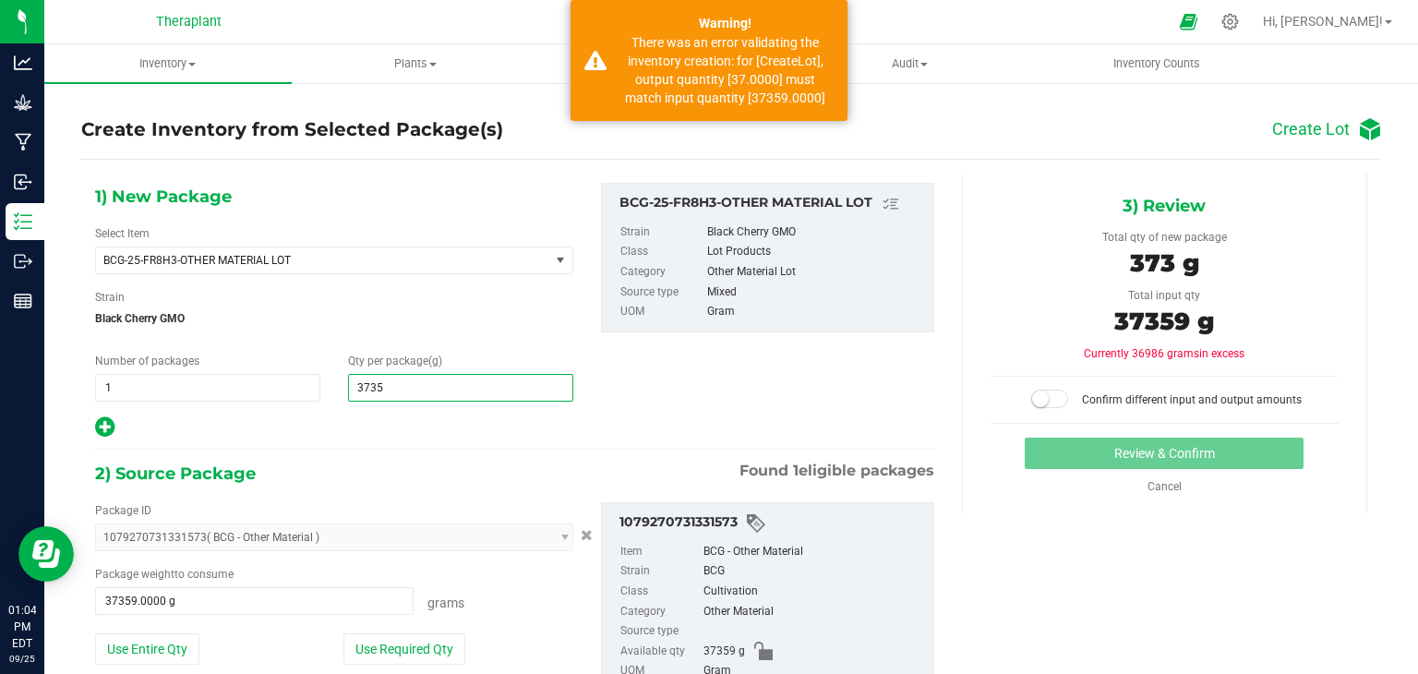
type input "37359"
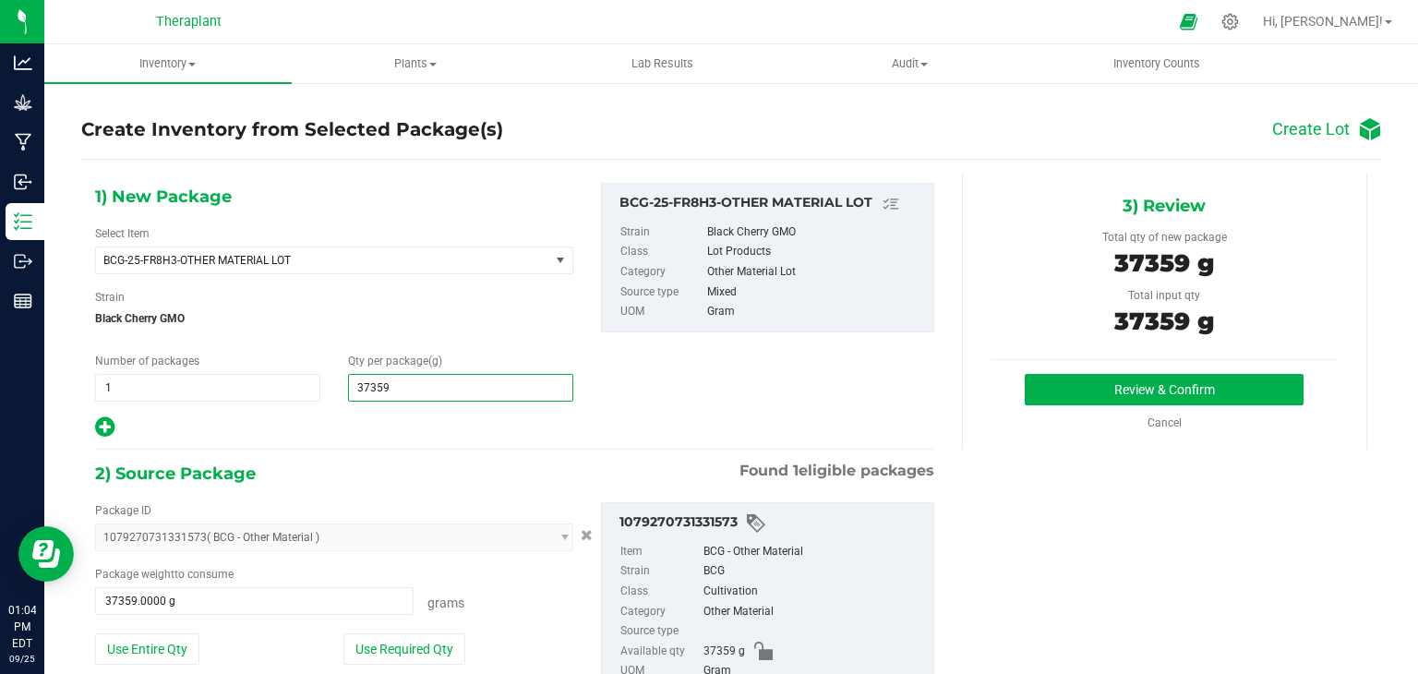
type input "37,359.0000"
click at [504, 440] on div "1) New Package Select Item BCG-25-FR8H3-OTHER MATERIAL LOT BCG-24-F10H2B4 - Oth…" at bounding box center [514, 454] width 867 height 560
click at [1098, 398] on button "Review & Confirm" at bounding box center [1163, 389] width 279 height 31
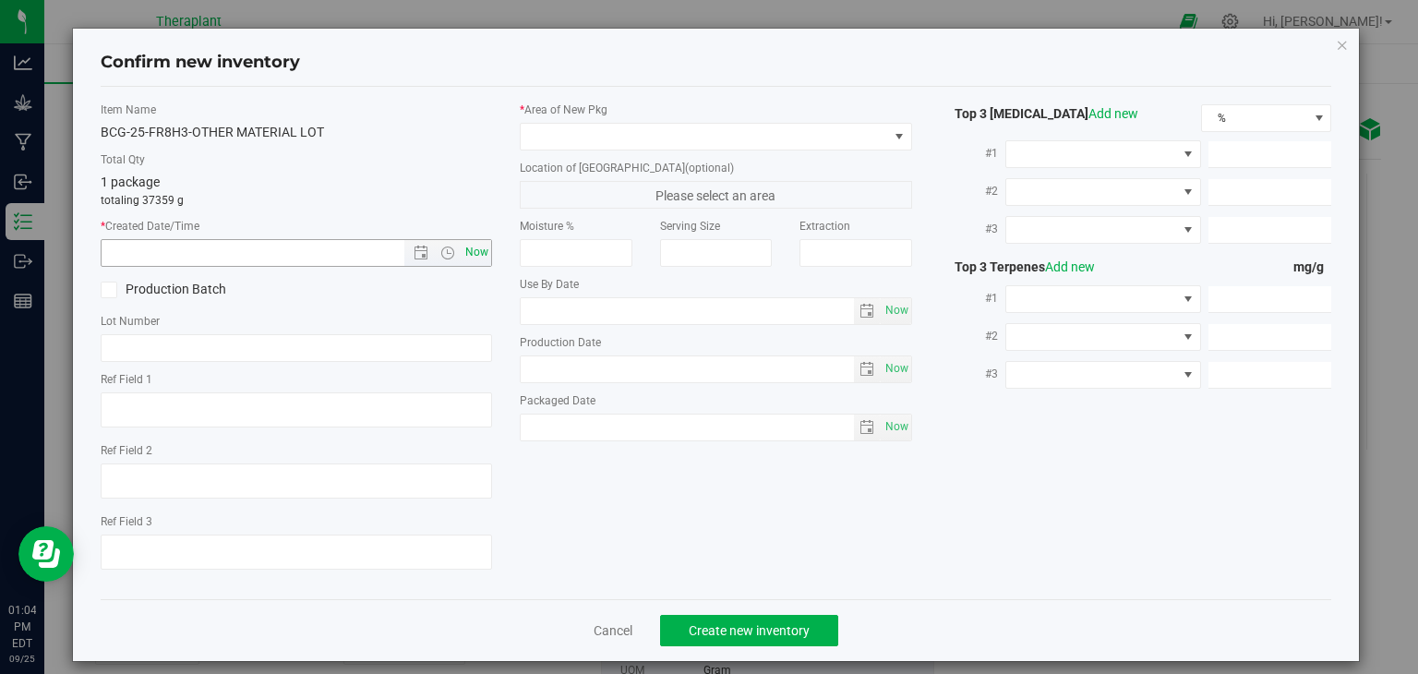
click at [467, 261] on span "Now" at bounding box center [476, 252] width 31 height 27
type input "[DATE] 1:04 PM"
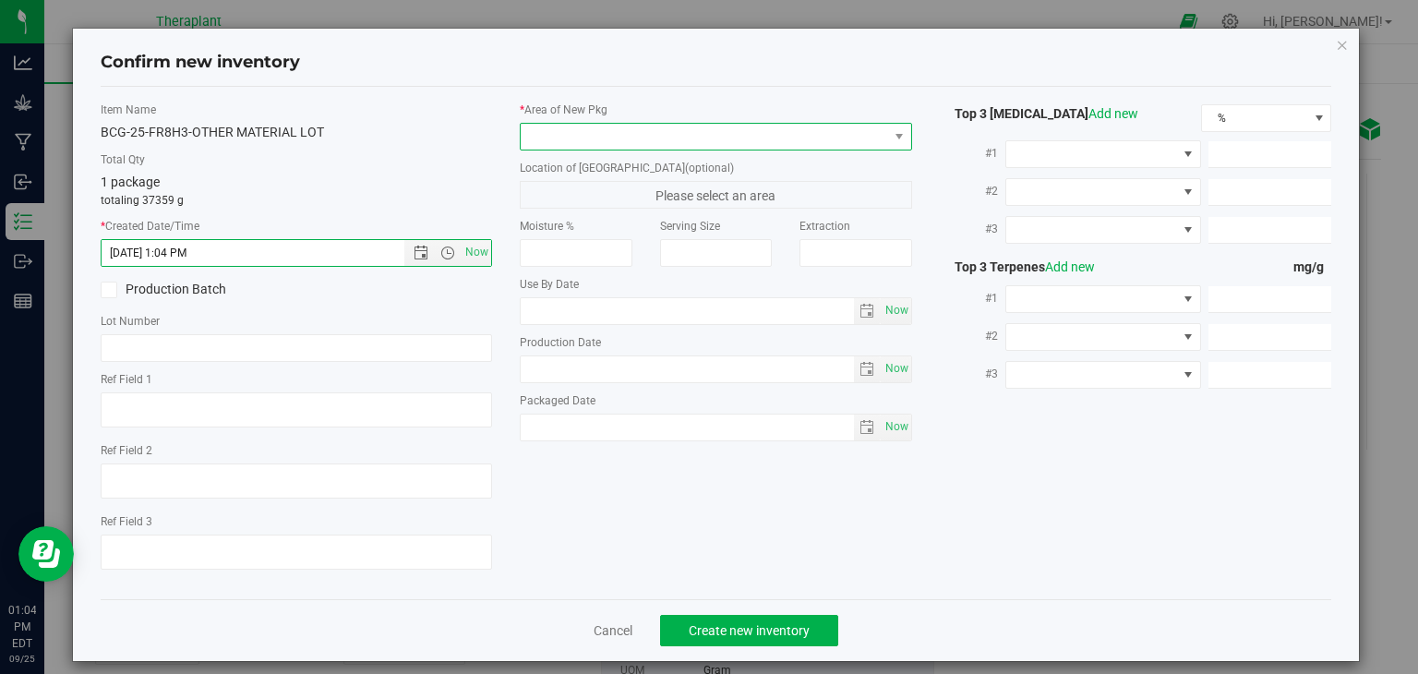
click at [615, 139] on span at bounding box center [704, 137] width 367 height 26
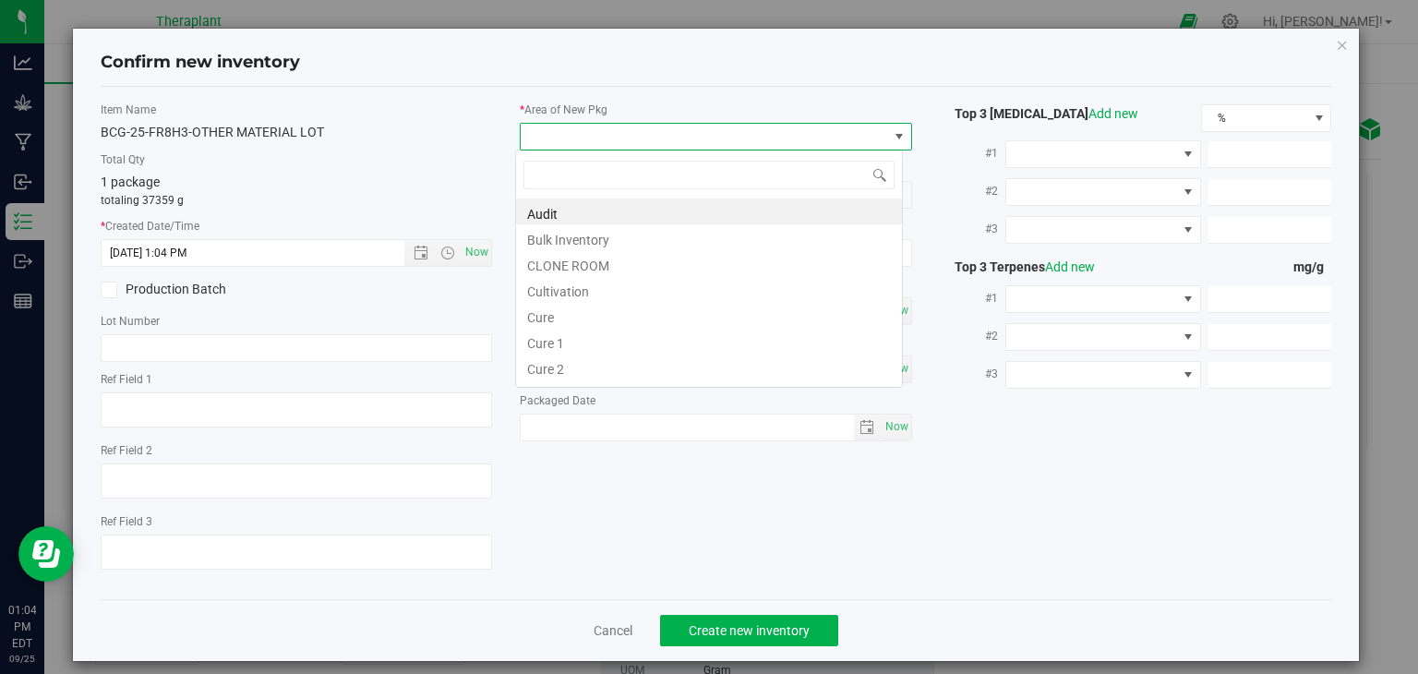
scroll to position [27, 388]
click at [585, 292] on li "Cultivation" at bounding box center [709, 289] width 386 height 26
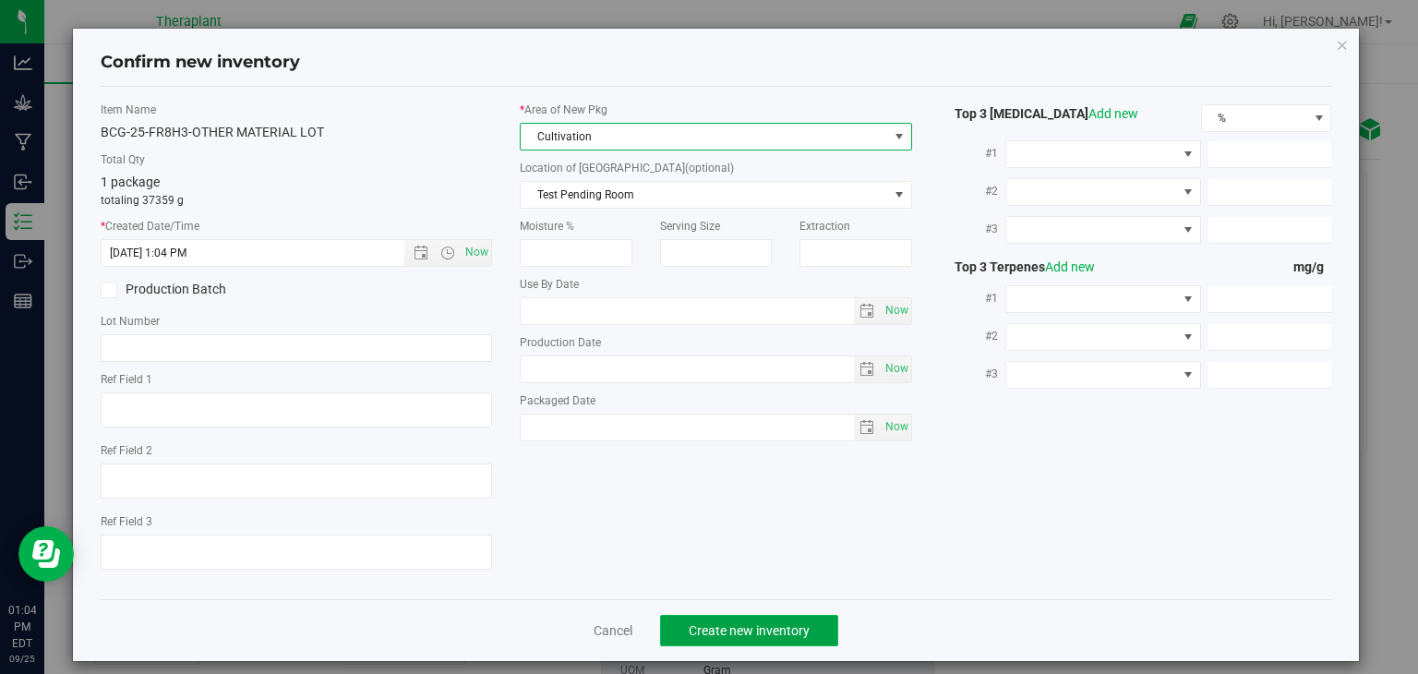
click at [765, 624] on span "Create new inventory" at bounding box center [749, 630] width 121 height 15
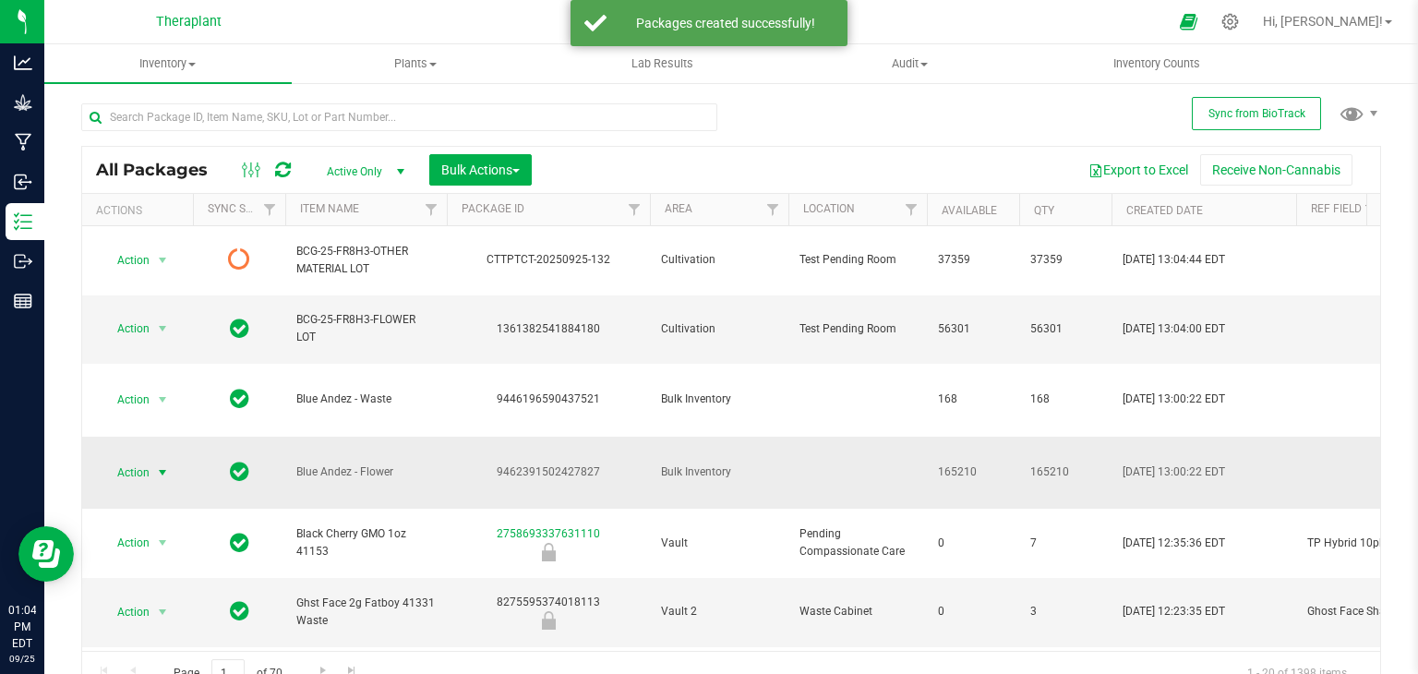
click at [163, 465] on span "select" at bounding box center [162, 472] width 15 height 15
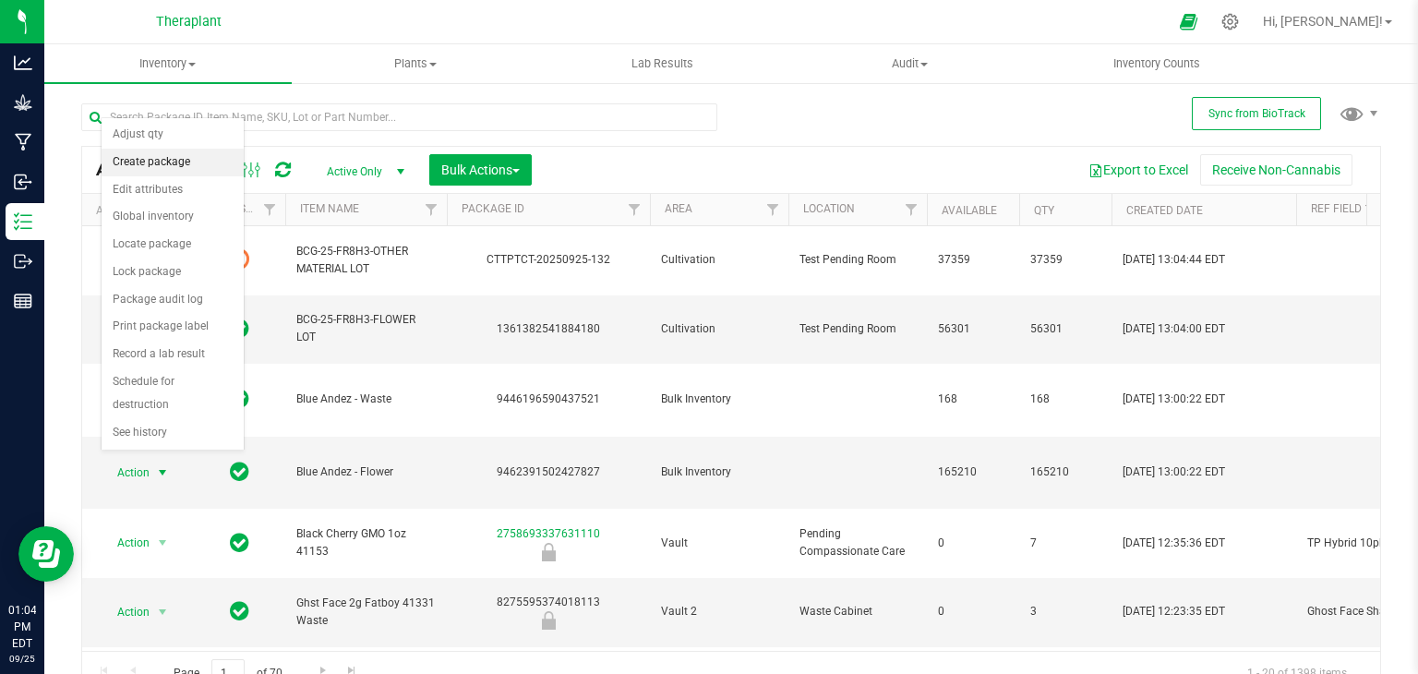
click at [138, 163] on li "Create package" at bounding box center [173, 163] width 142 height 28
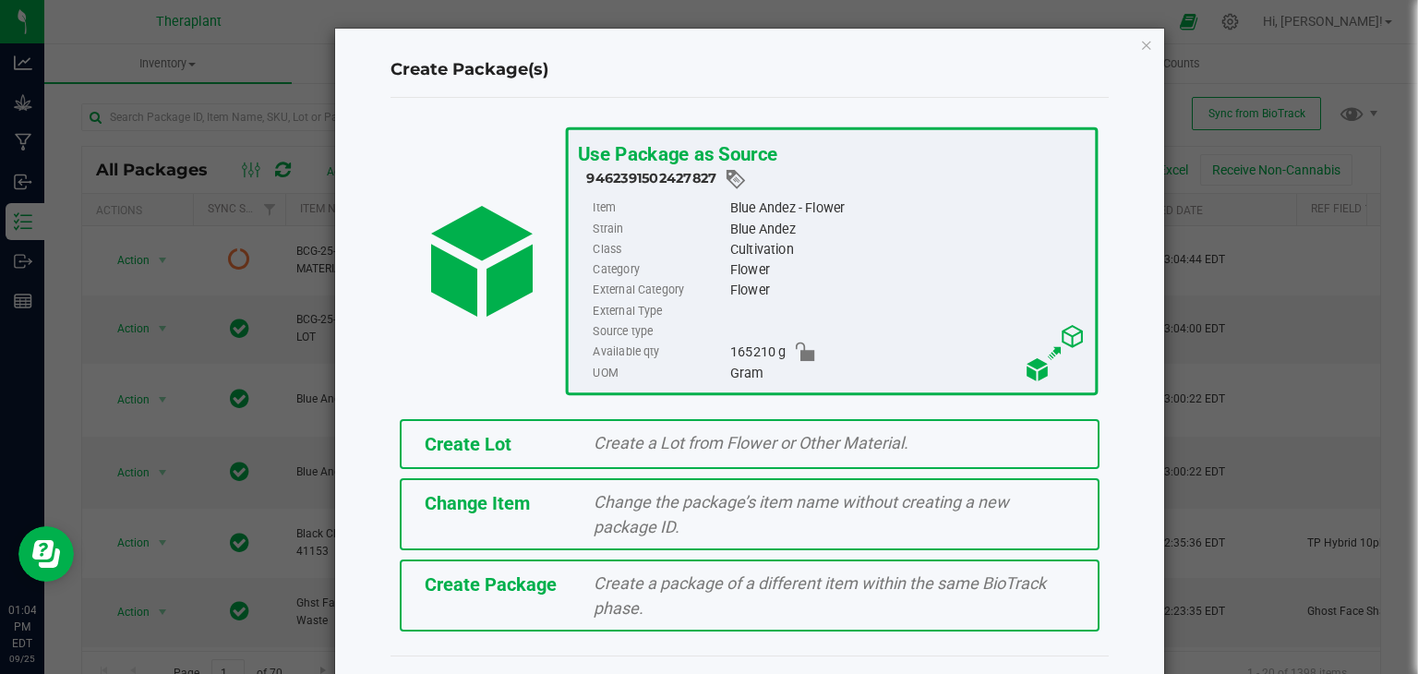
click at [580, 442] on div "Create a Lot from Flower or Other Material." at bounding box center [834, 442] width 509 height 25
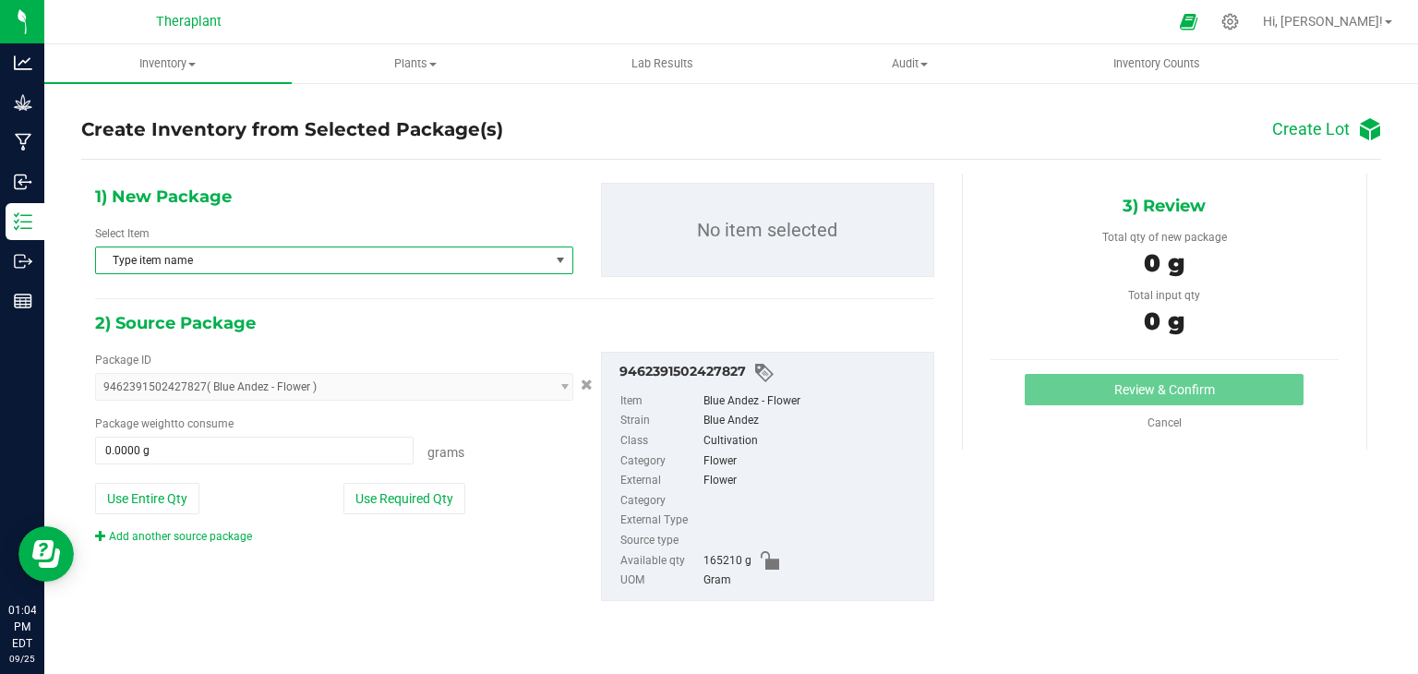
click at [380, 258] on span "Type item name" at bounding box center [322, 260] width 453 height 26
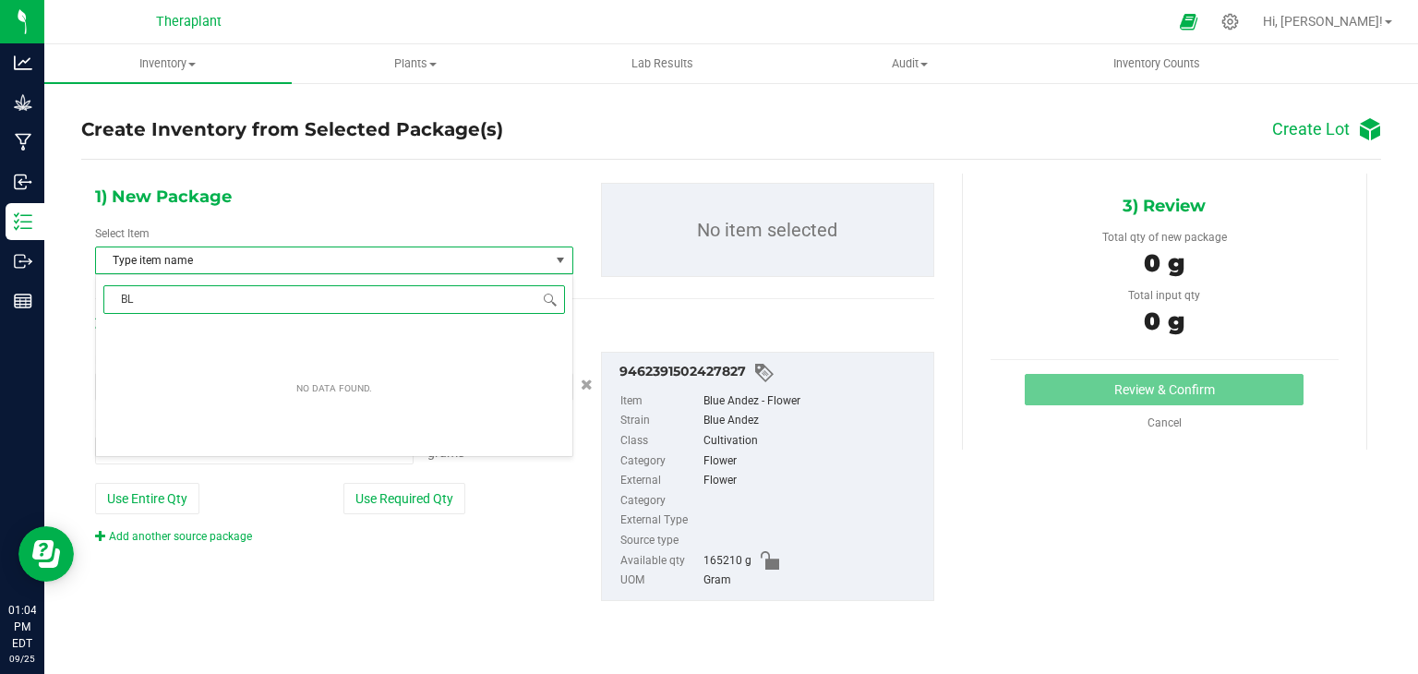
type input "BLU"
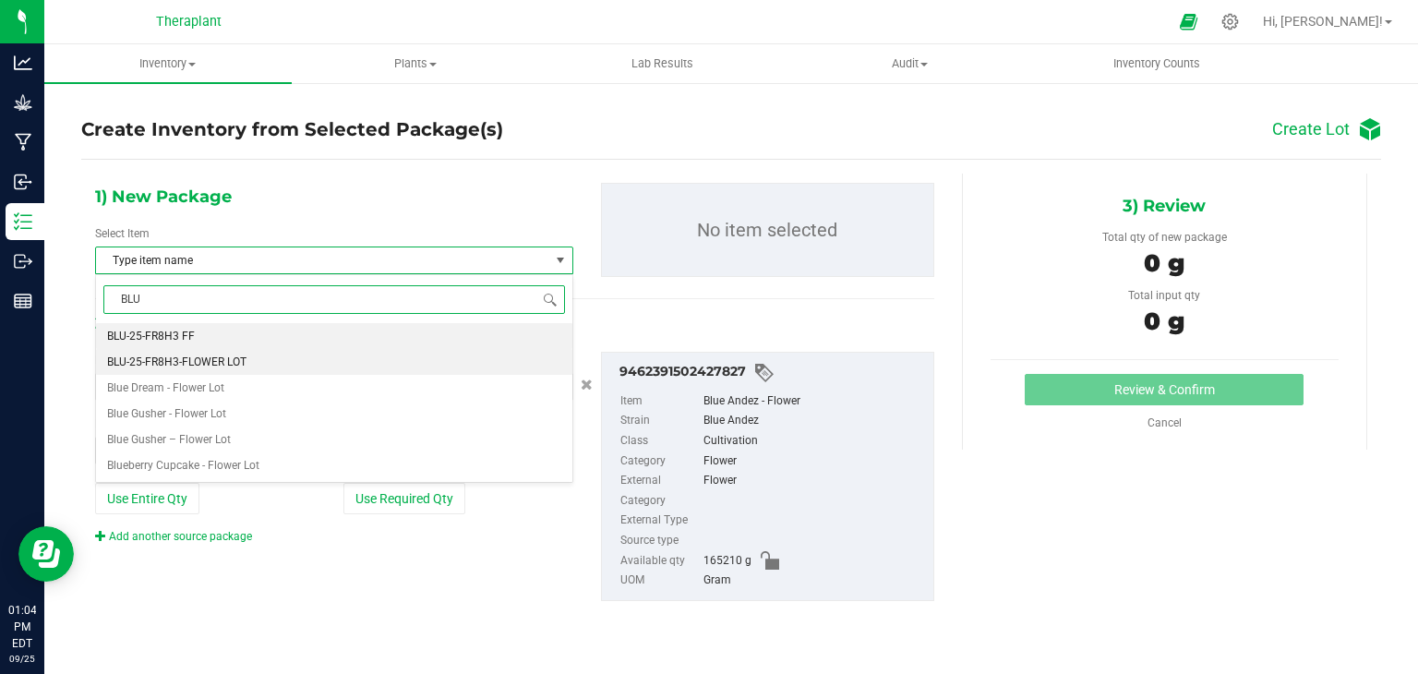
click at [349, 359] on li "BLU-25-FR8H3-FLOWER LOT" at bounding box center [334, 362] width 476 height 26
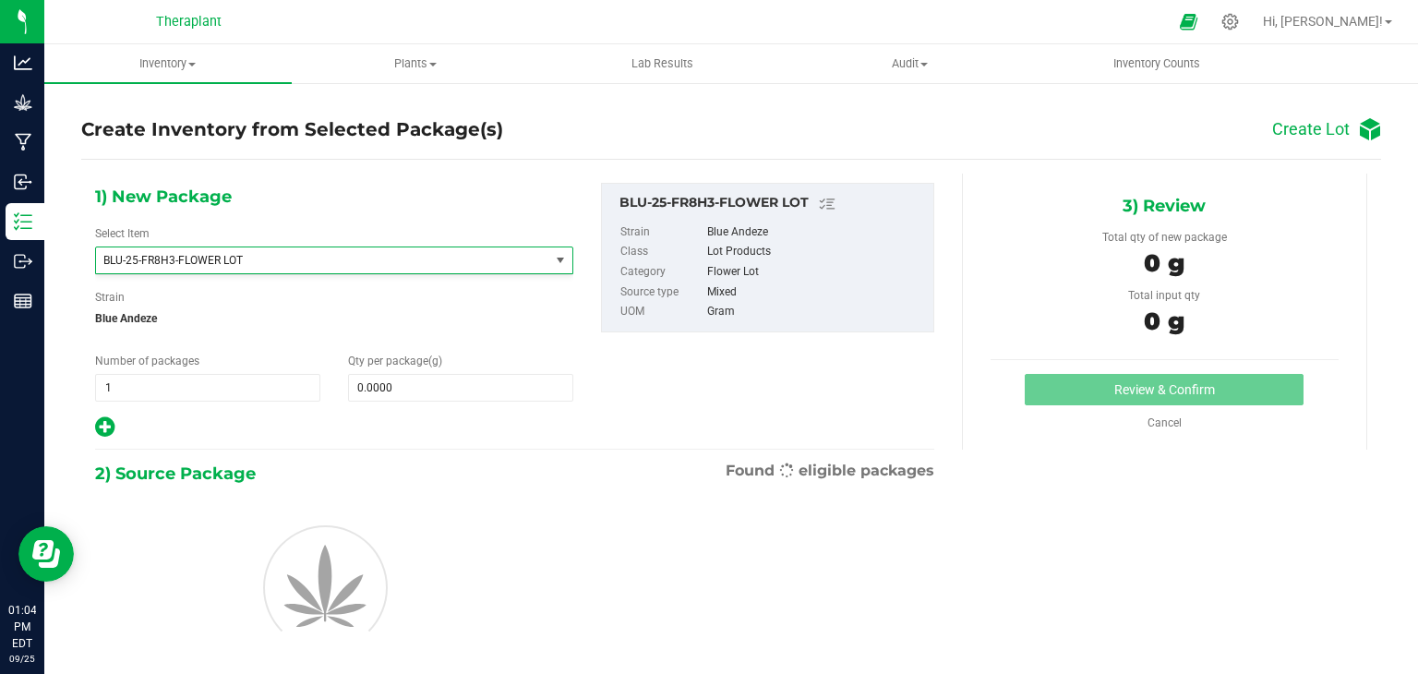
scroll to position [7675, 0]
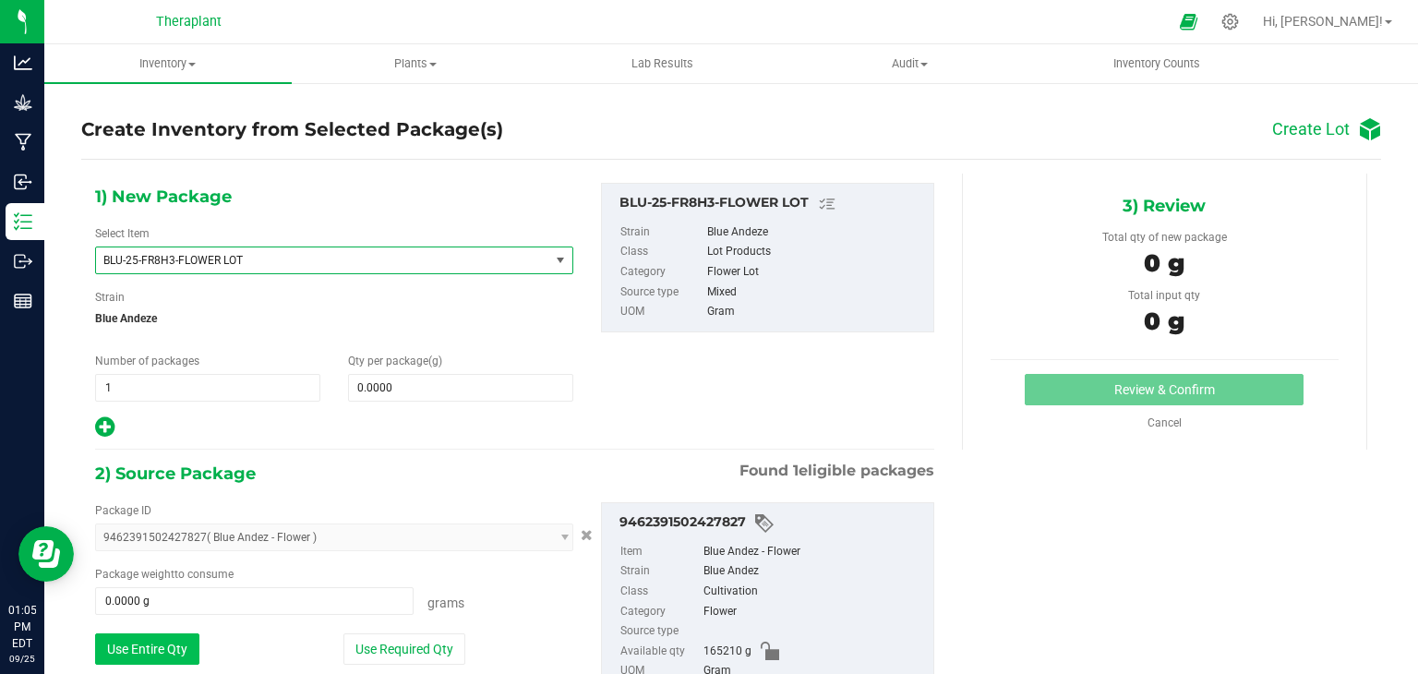
click at [158, 642] on button "Use Entire Qty" at bounding box center [147, 648] width 104 height 31
type input "165210.0000 g"
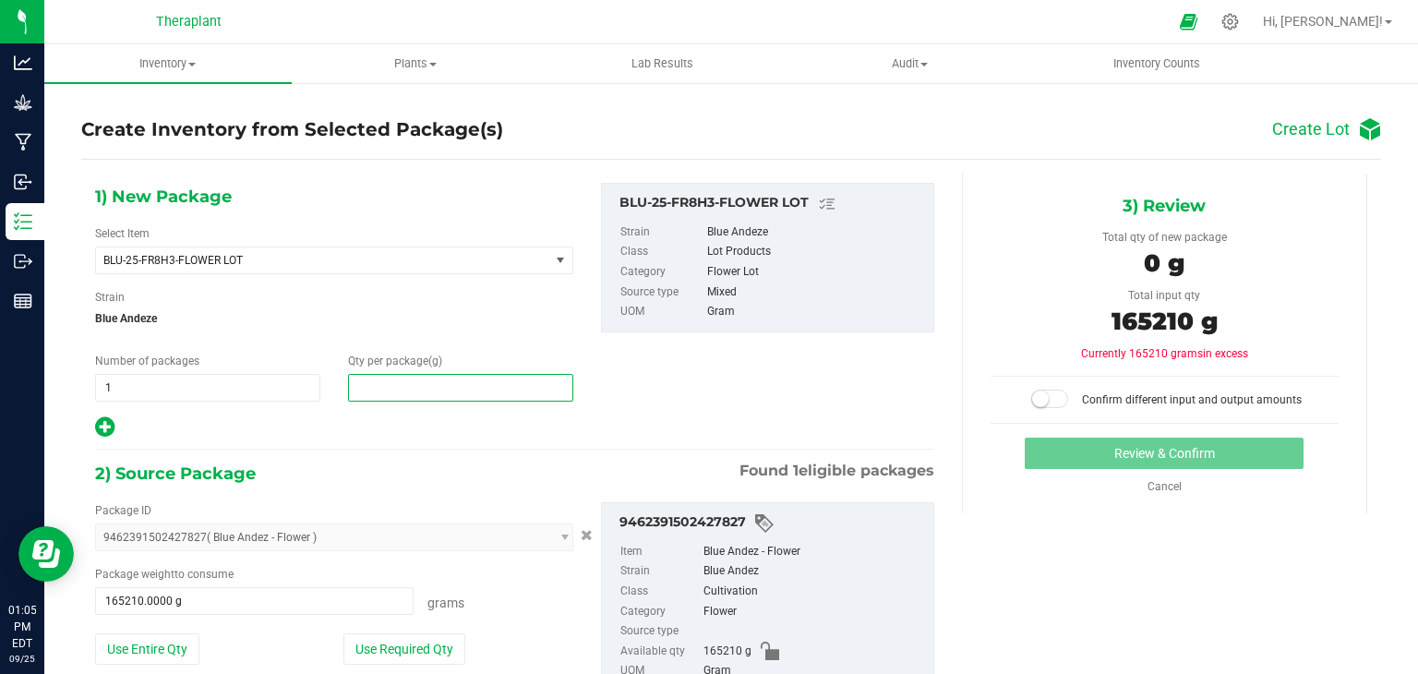
click at [454, 394] on span at bounding box center [460, 388] width 225 height 28
type input "165210"
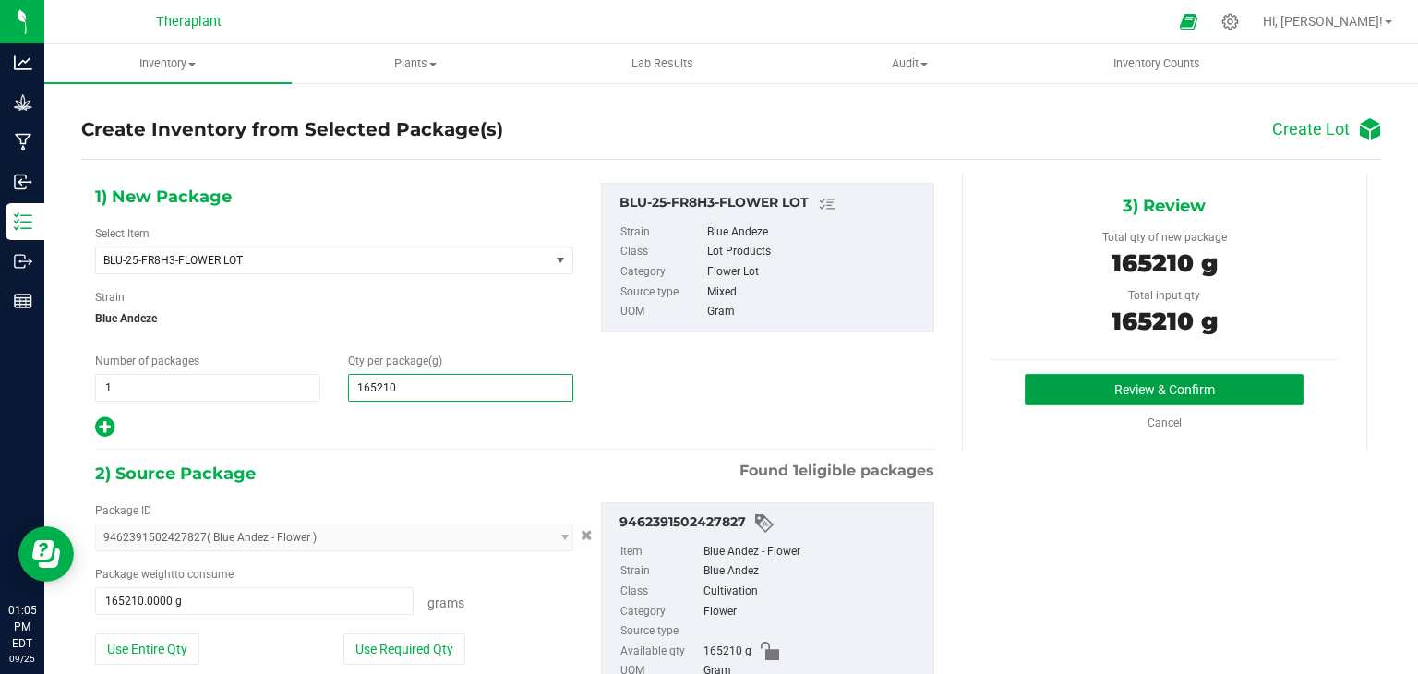
type input "165,210.0000"
click at [1187, 390] on button "Review & Confirm" at bounding box center [1163, 389] width 279 height 31
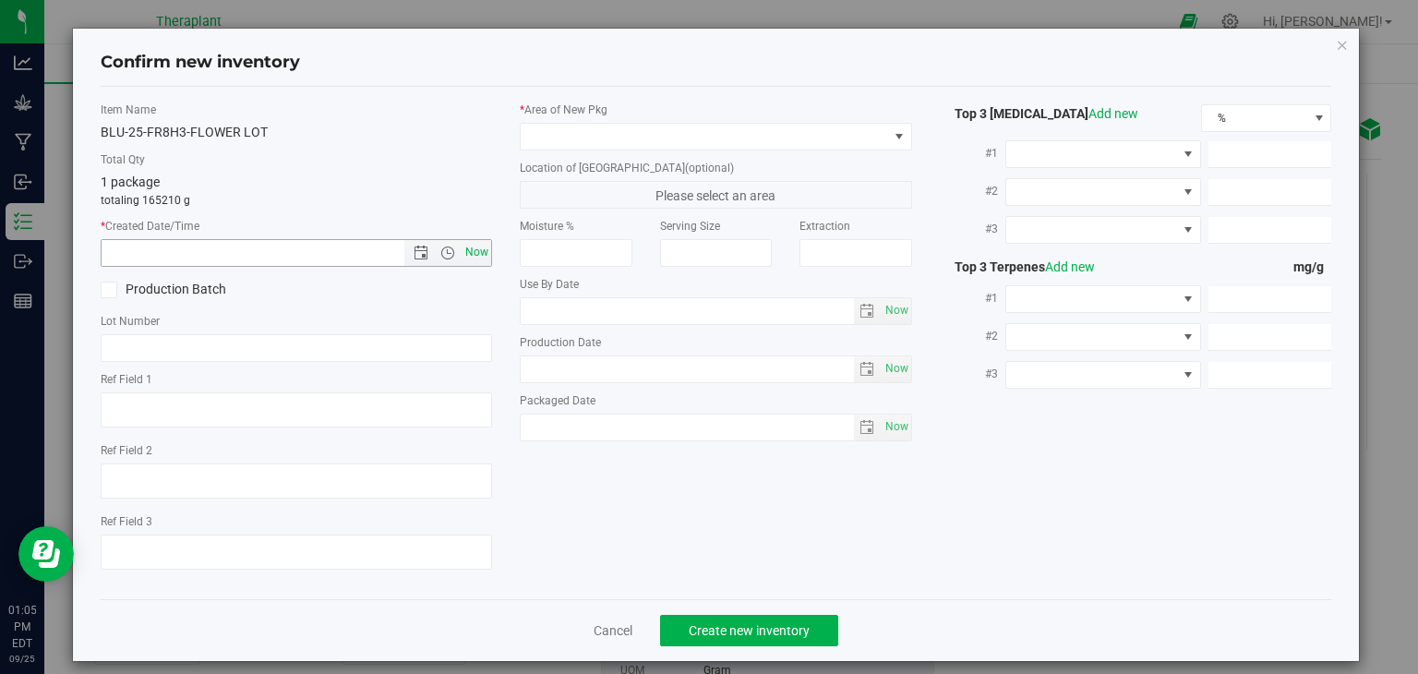
click at [469, 255] on span "Now" at bounding box center [476, 252] width 31 height 27
type input "[DATE] 1:05 PM"
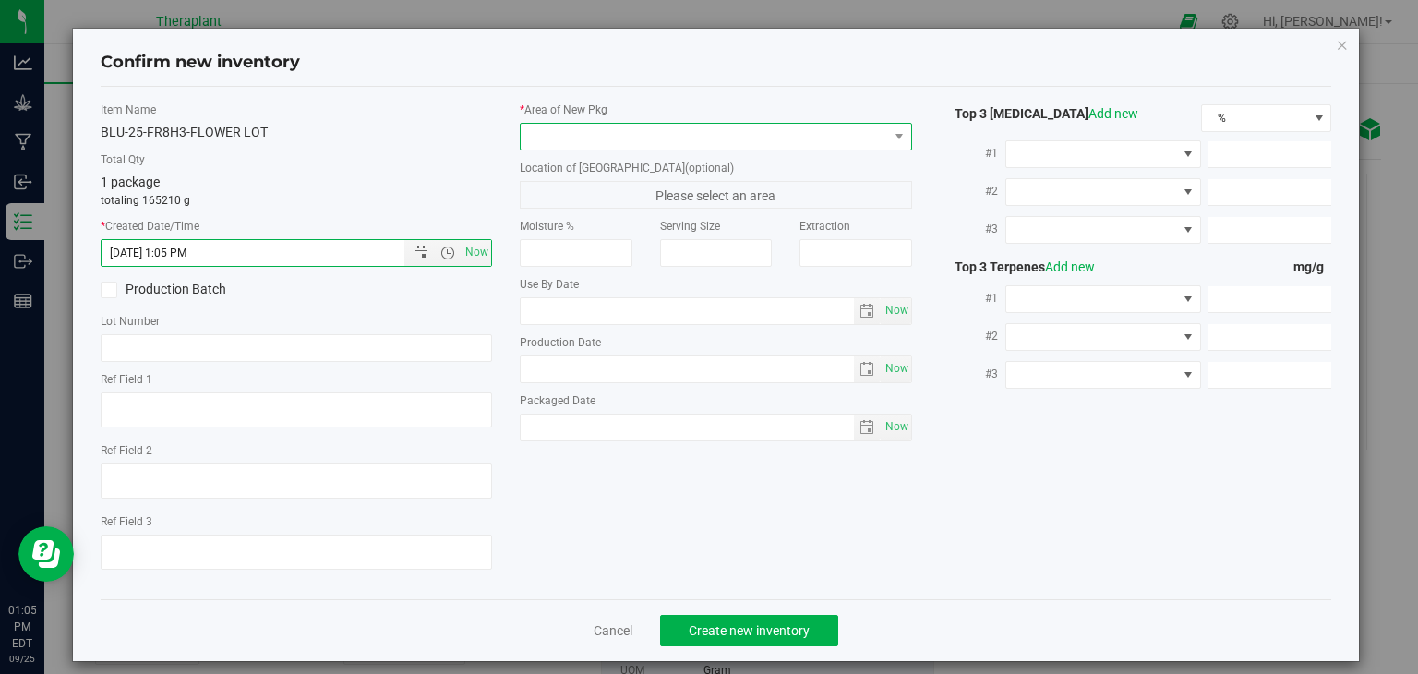
click at [609, 148] on span at bounding box center [704, 137] width 367 height 26
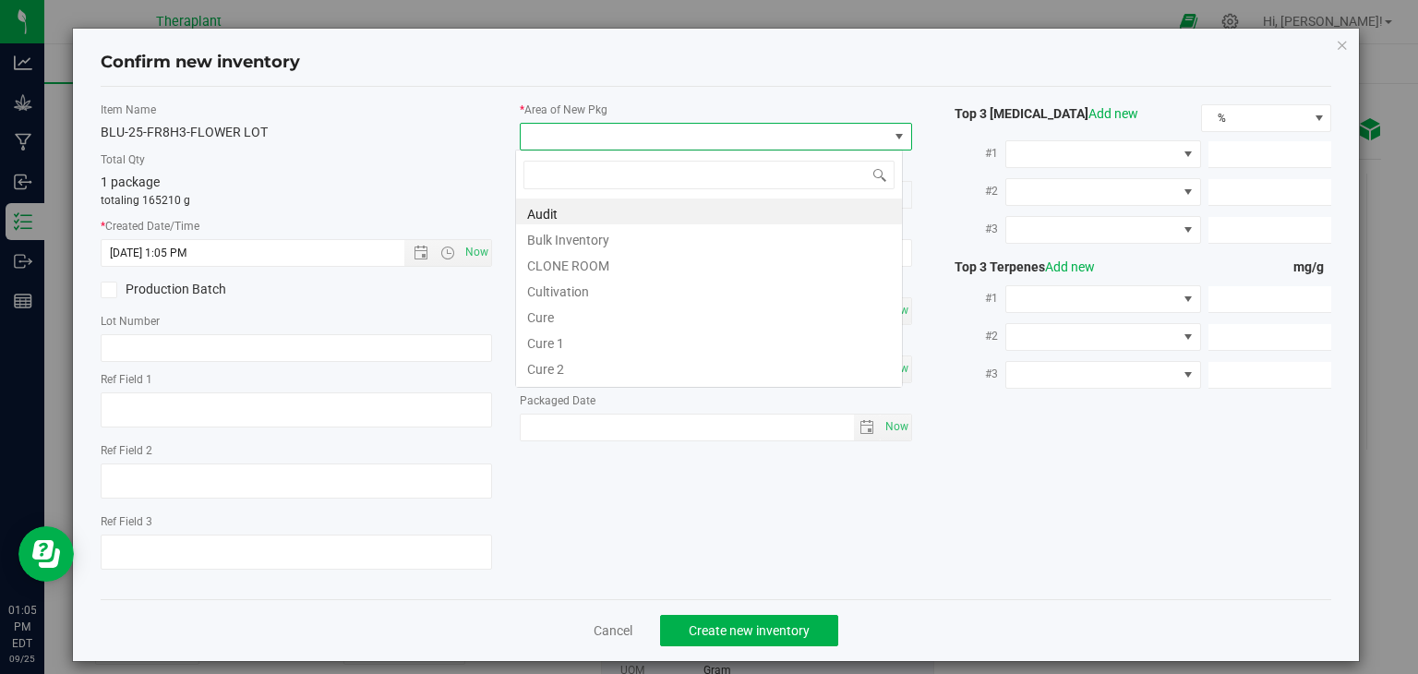
scroll to position [27, 388]
click at [604, 290] on li "Cultivation" at bounding box center [709, 289] width 386 height 26
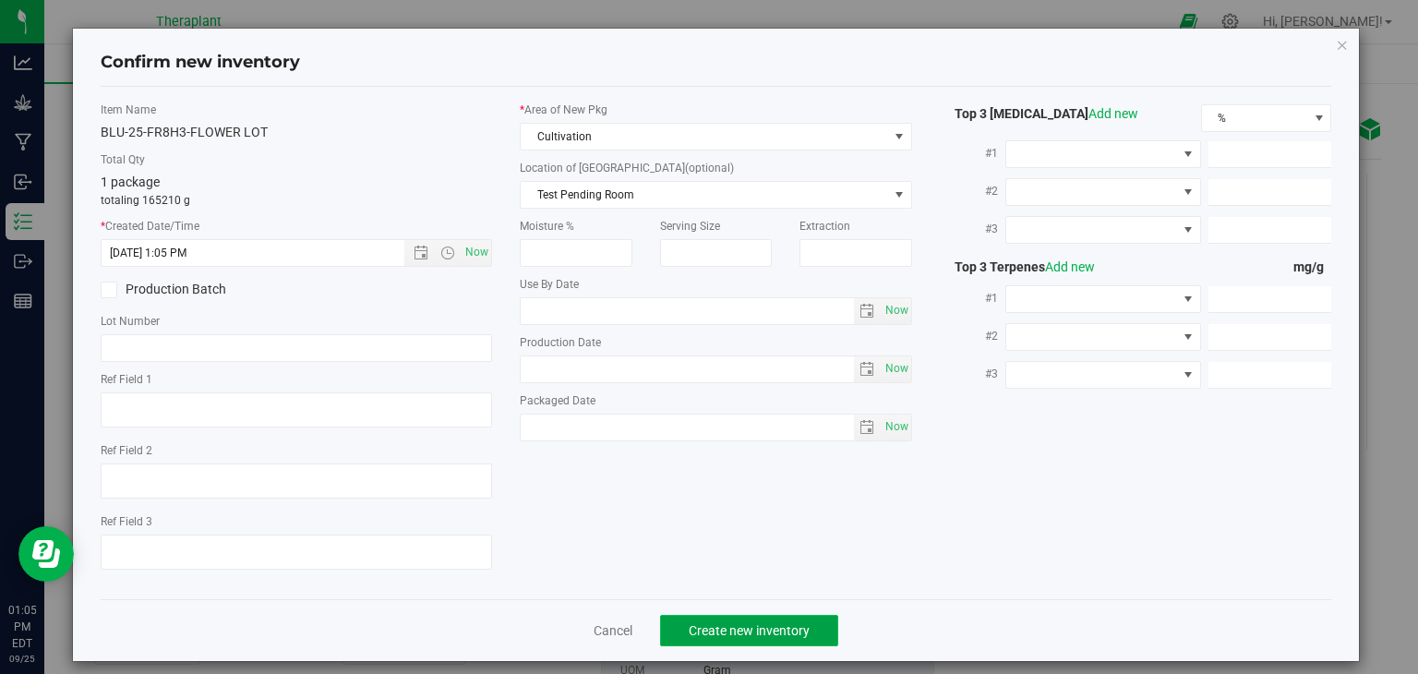
click at [729, 642] on button "Create new inventory" at bounding box center [749, 630] width 178 height 31
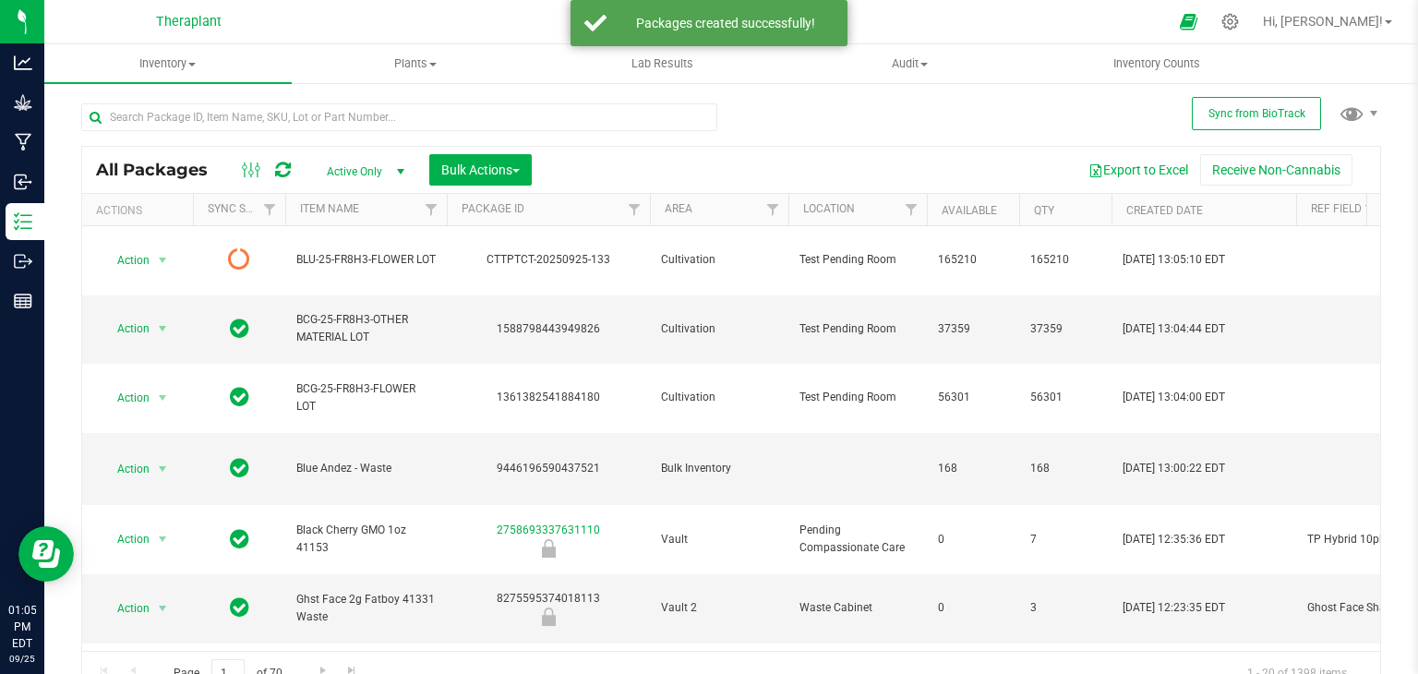
click at [278, 174] on icon at bounding box center [283, 170] width 16 height 18
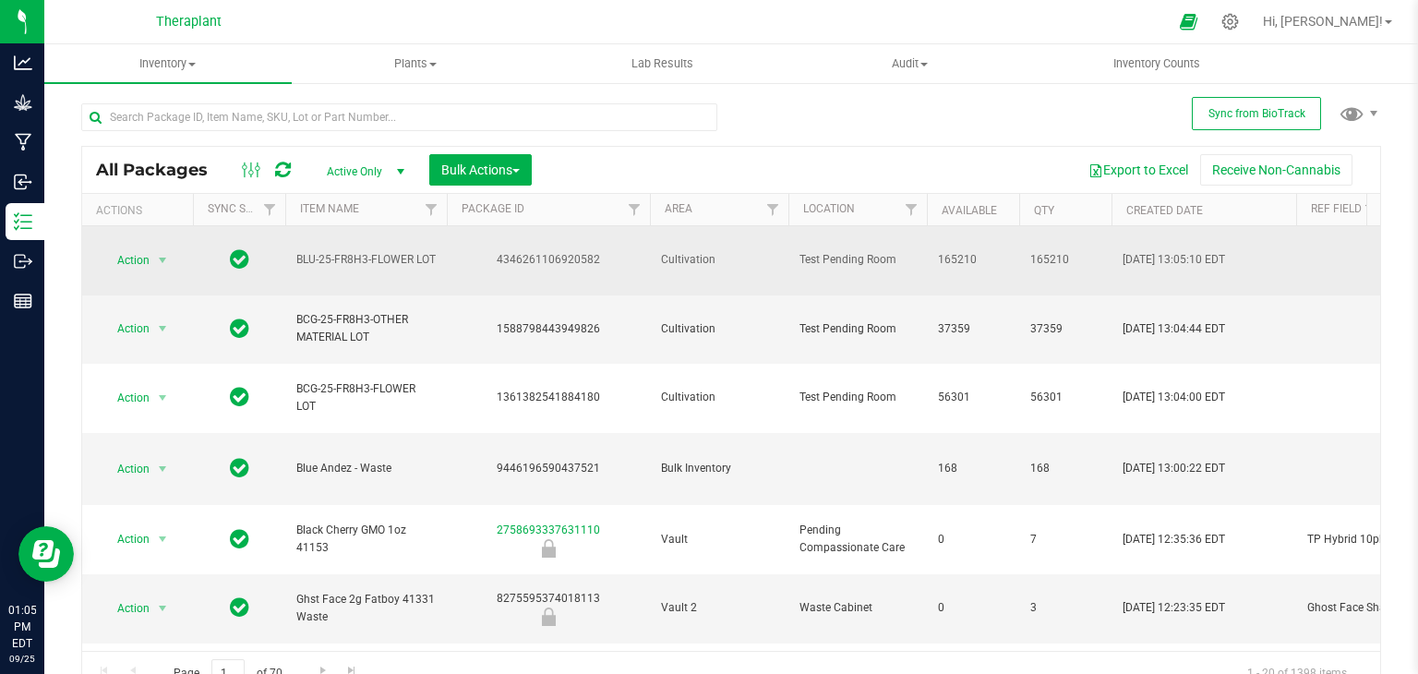
click at [178, 252] on div "Action Action Adjust qty Create package Edit attributes Global inventory Locate…" at bounding box center [137, 260] width 89 height 26
click at [172, 251] on span "select" at bounding box center [162, 260] width 23 height 26
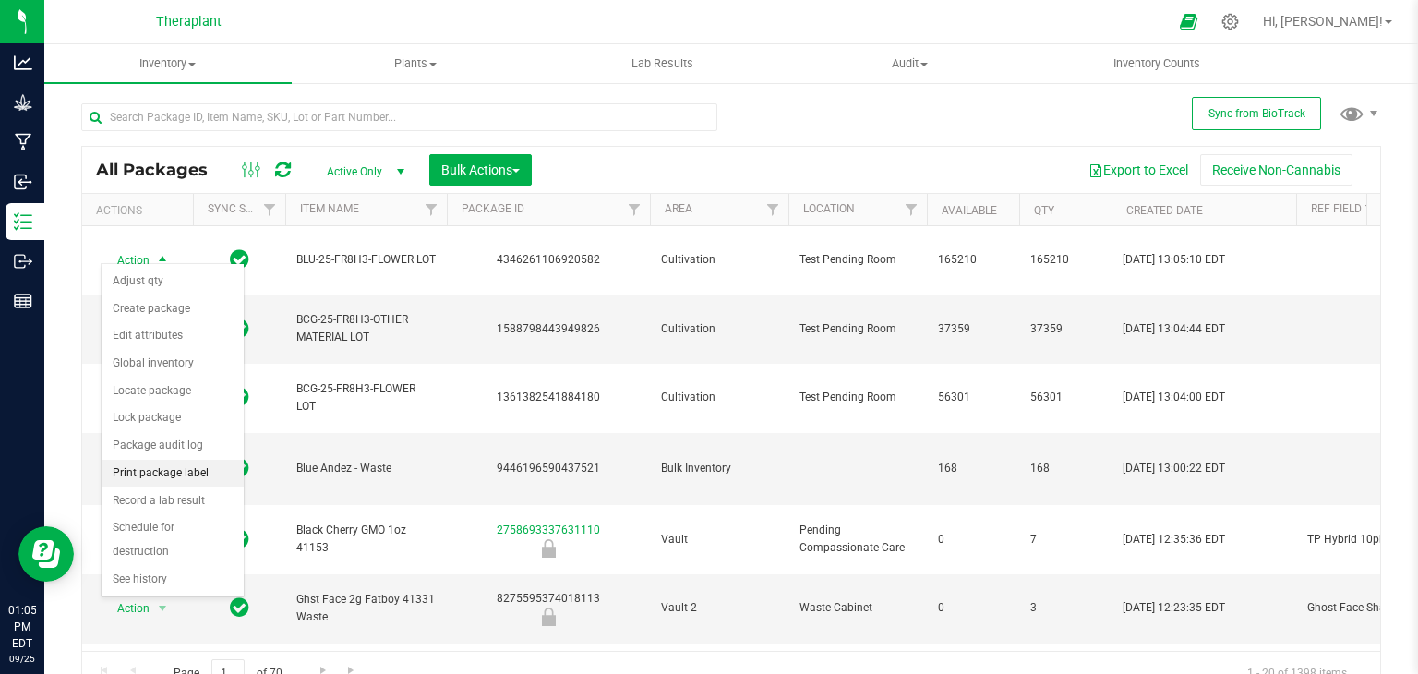
click at [177, 473] on li "Print package label" at bounding box center [173, 474] width 142 height 28
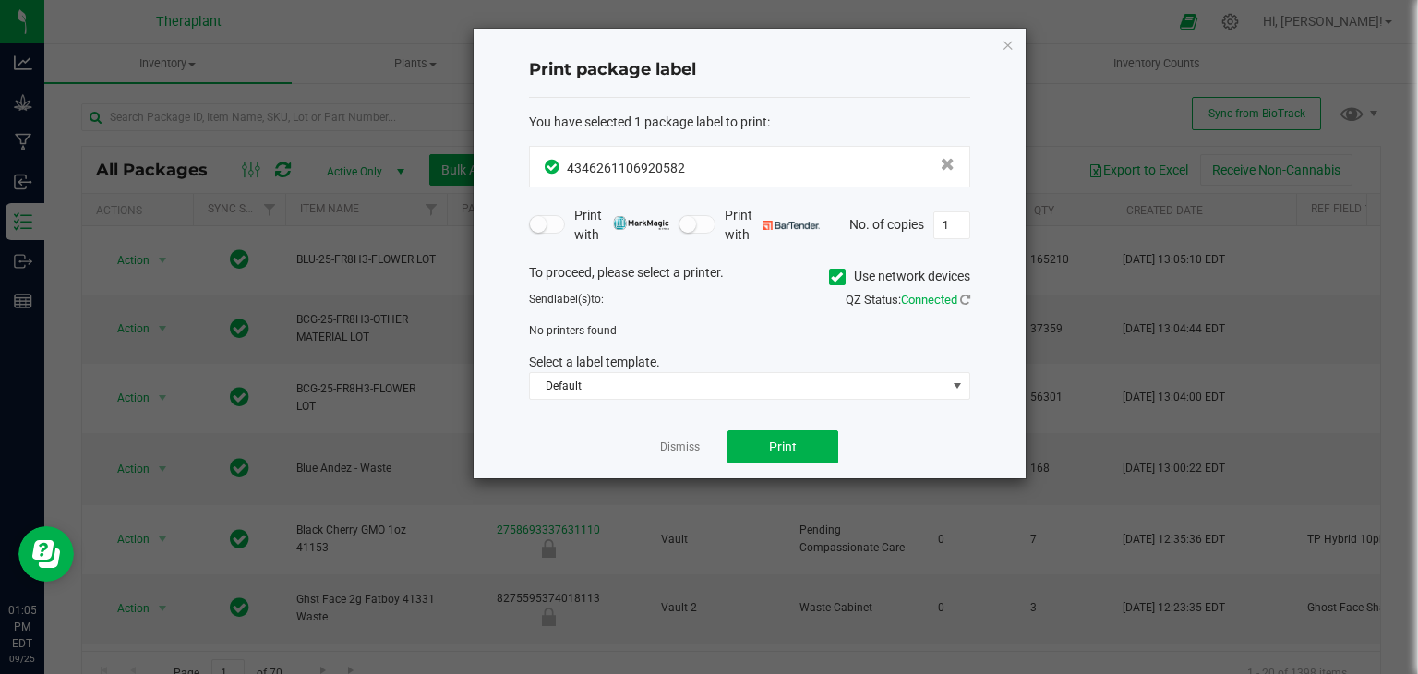
click at [833, 277] on icon at bounding box center [837, 277] width 12 height 0
click at [0, 0] on input "Use network devices" at bounding box center [0, 0] width 0 height 0
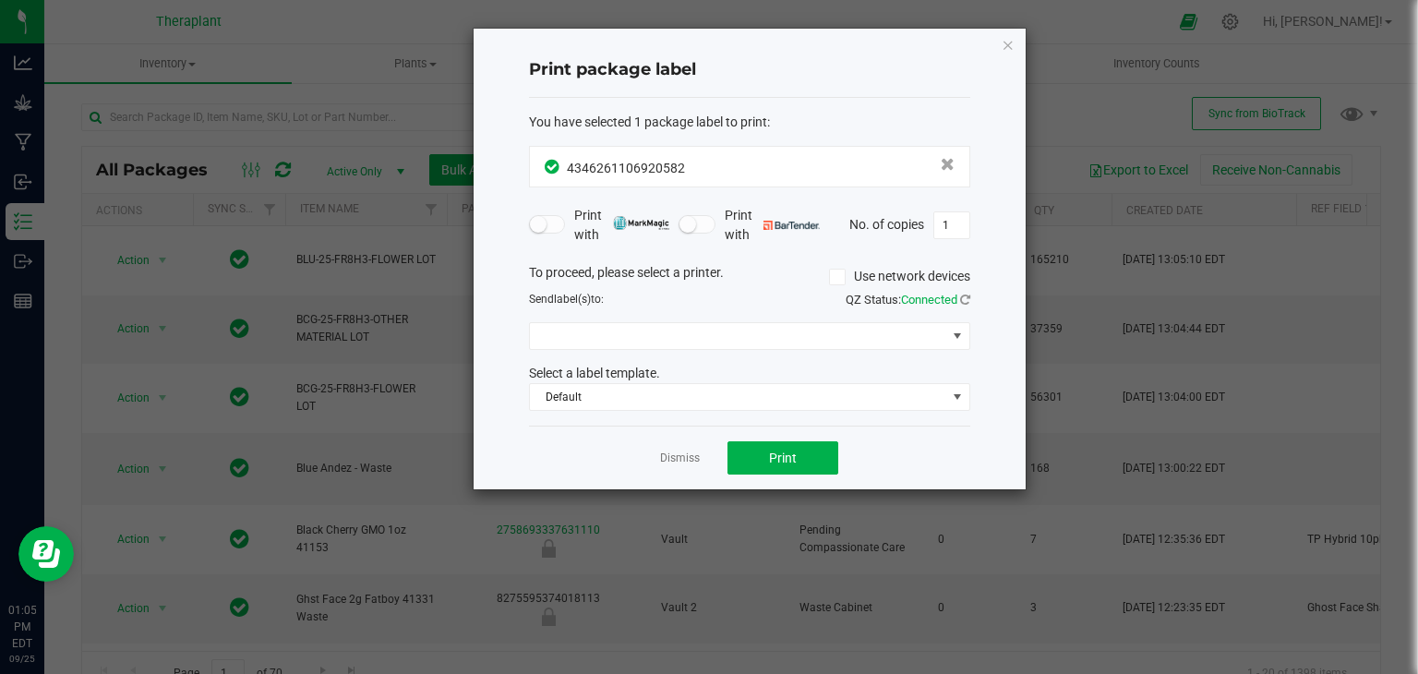
click at [779, 352] on div "To proceed, please select a printer. Use network devices Send label(s) to: QZ S…" at bounding box center [749, 337] width 441 height 149
click at [784, 333] on span at bounding box center [738, 336] width 416 height 26
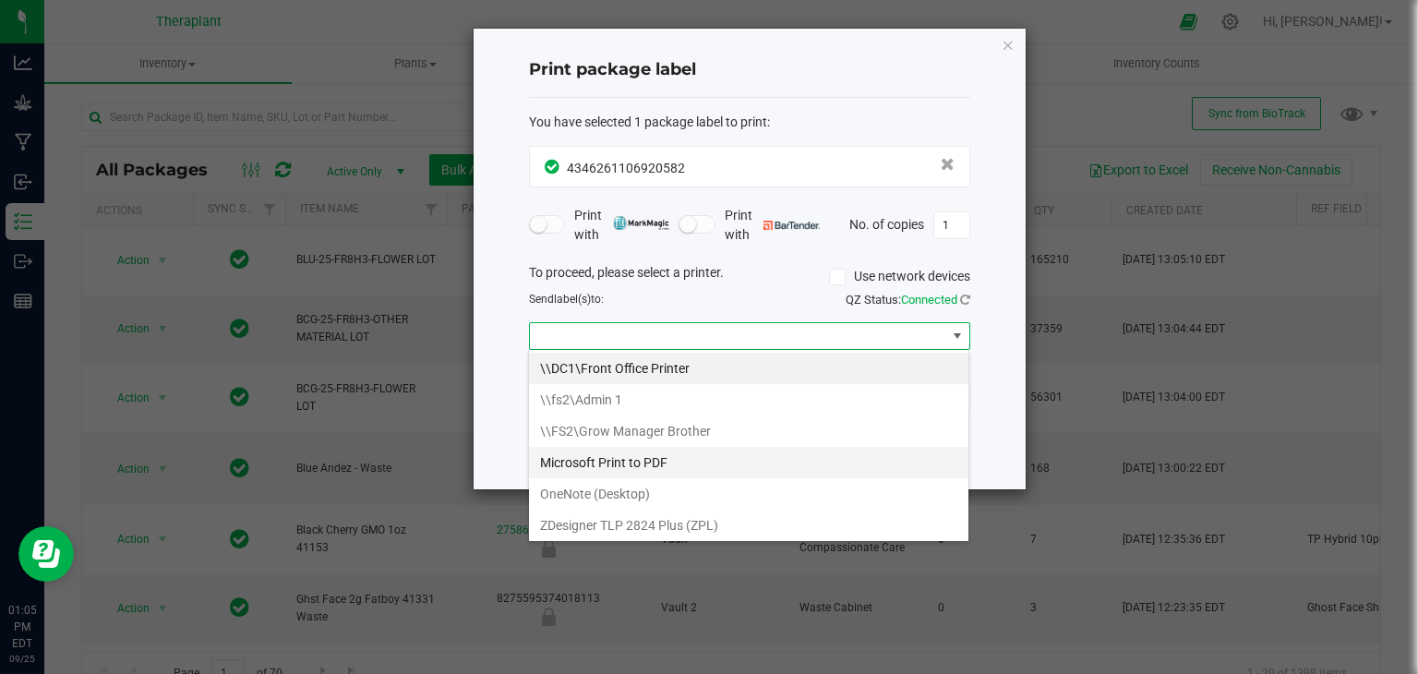
scroll to position [27, 441]
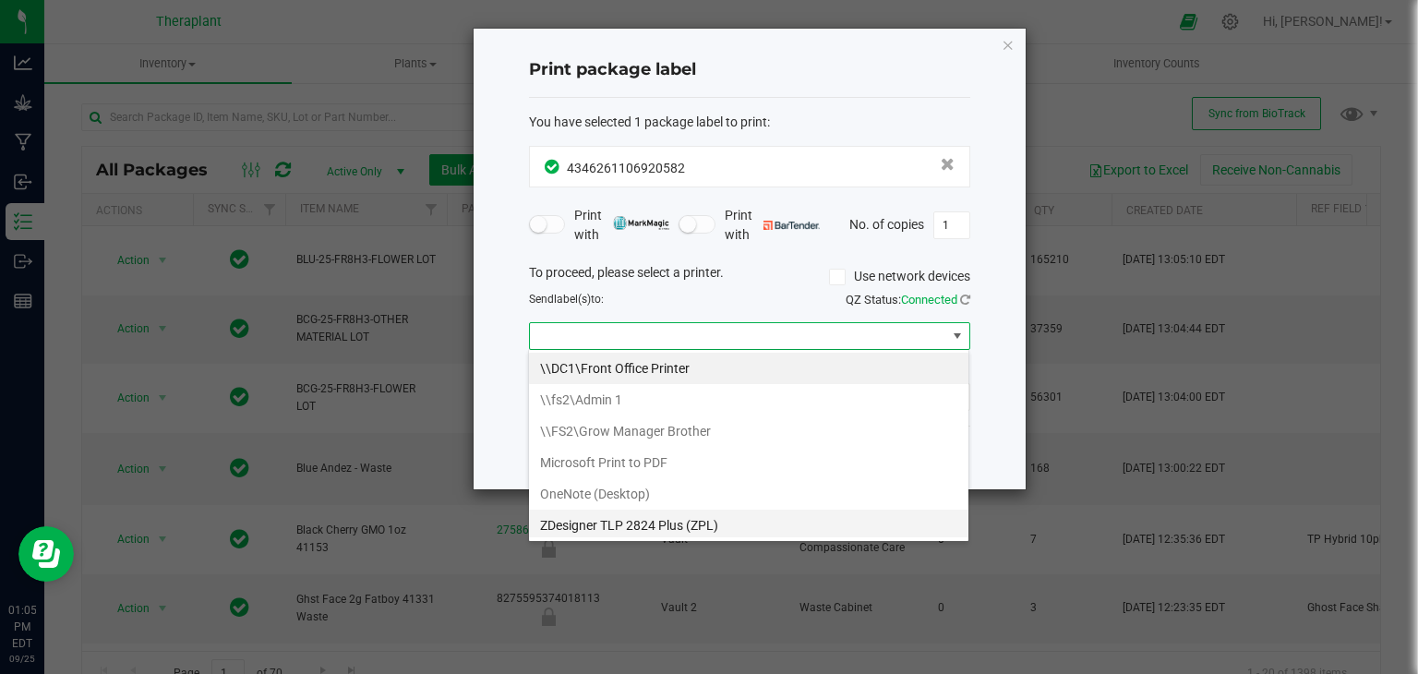
click at [634, 515] on \(ZPL\) "ZDesigner TLP 2824 Plus (ZPL)" at bounding box center [748, 524] width 439 height 31
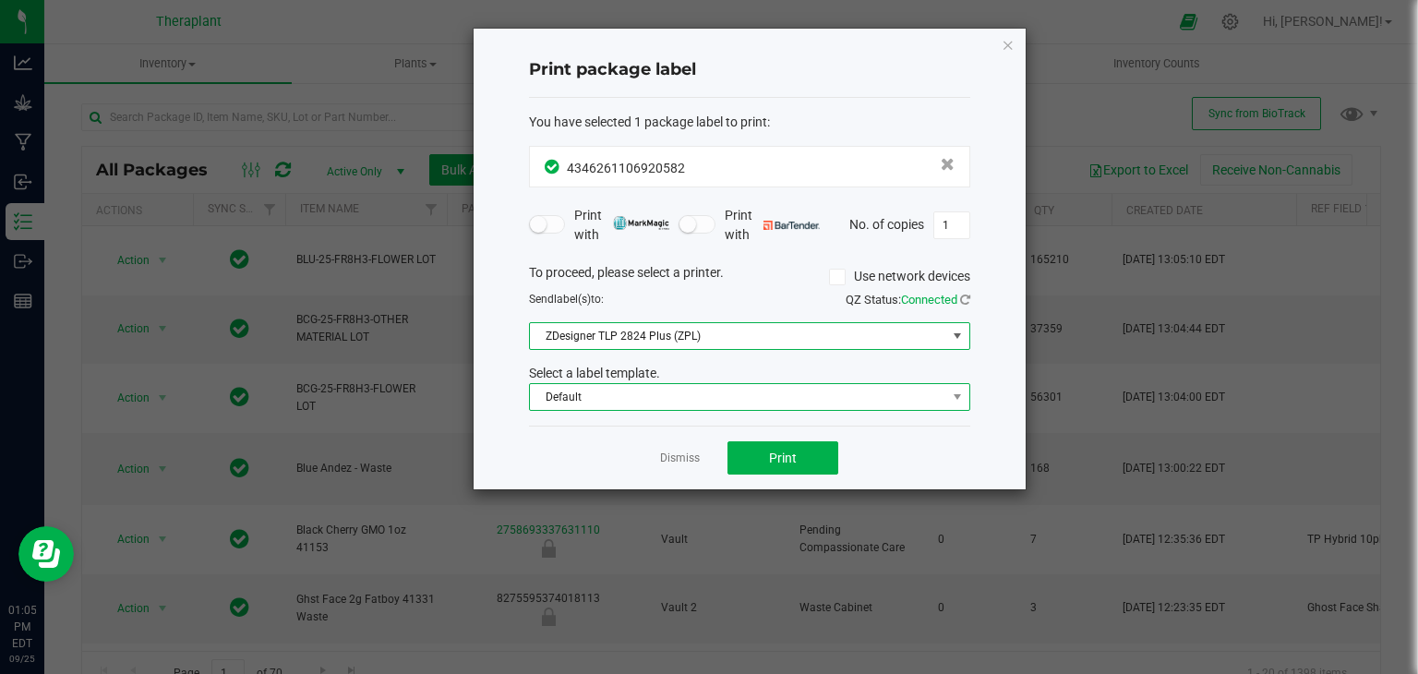
click at [696, 397] on span "Default" at bounding box center [738, 397] width 416 height 26
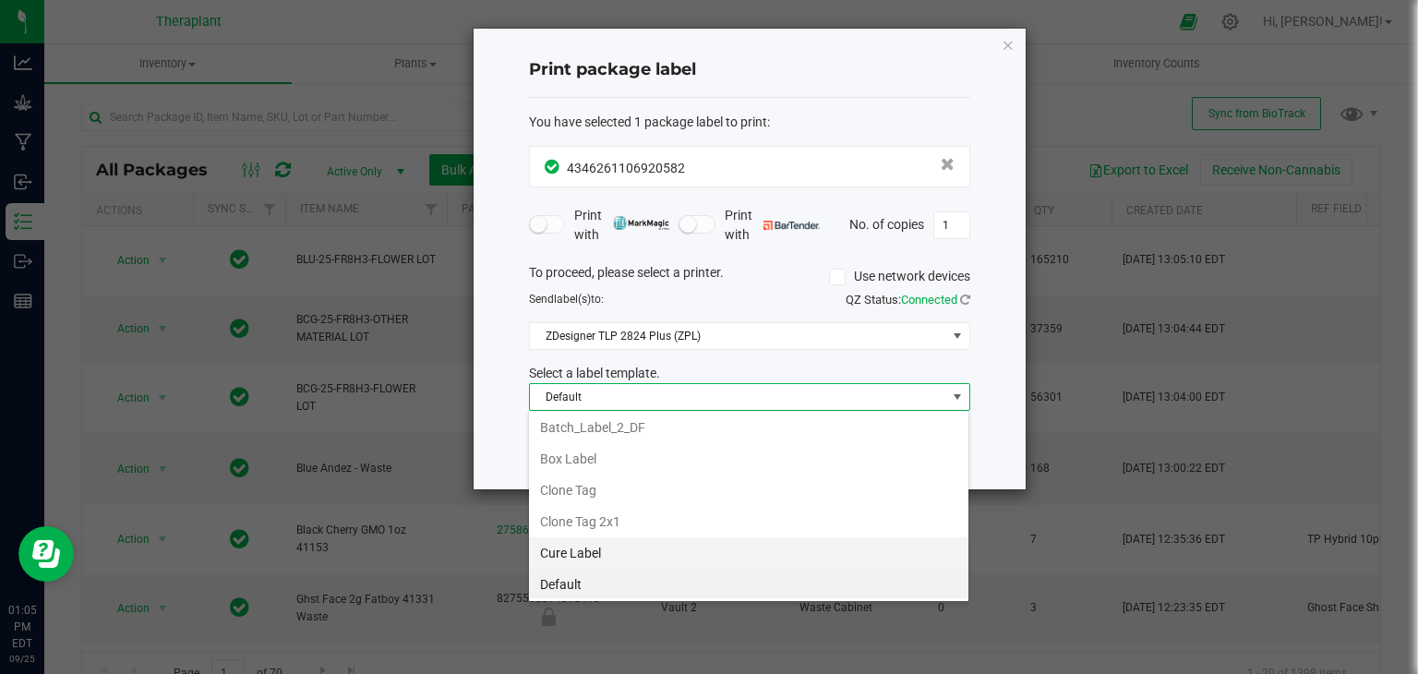
click at [629, 557] on li "Cure Label" at bounding box center [748, 552] width 439 height 31
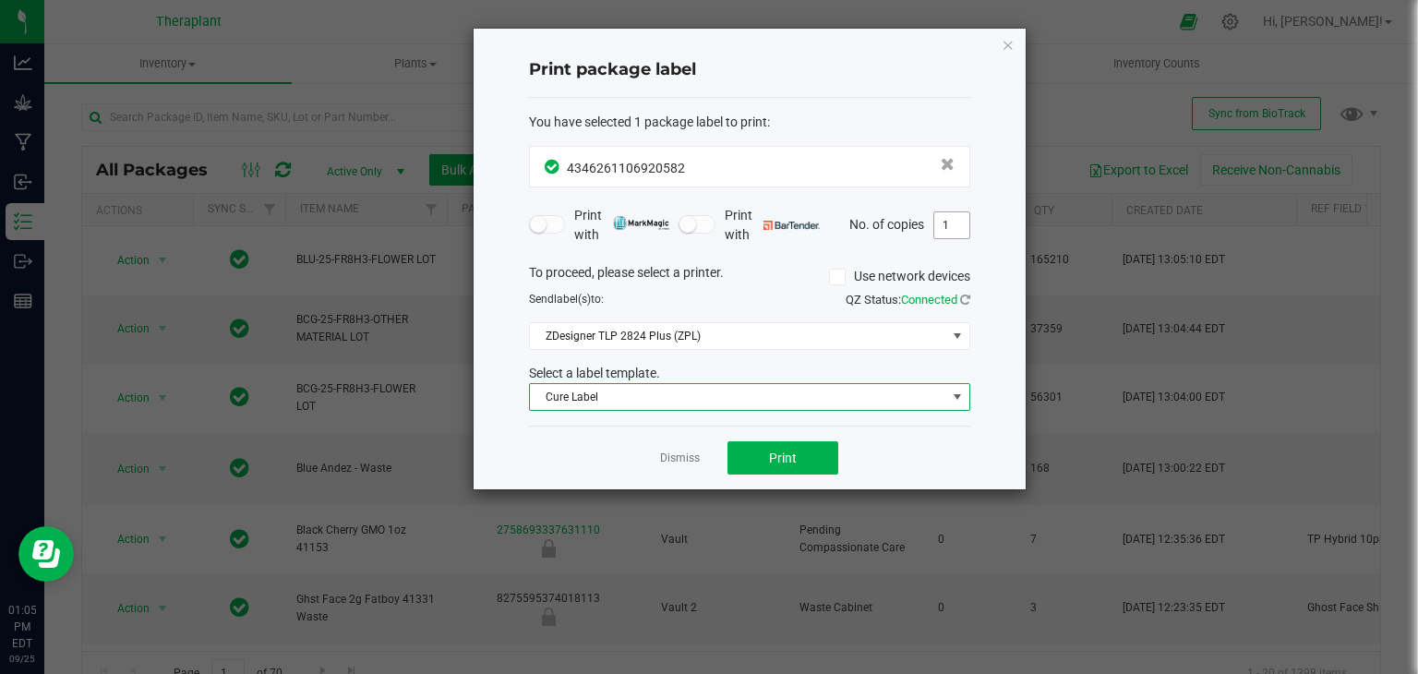
click at [957, 229] on input "1" at bounding box center [951, 225] width 35 height 26
type input "33"
click at [788, 451] on span "Print" at bounding box center [783, 457] width 28 height 15
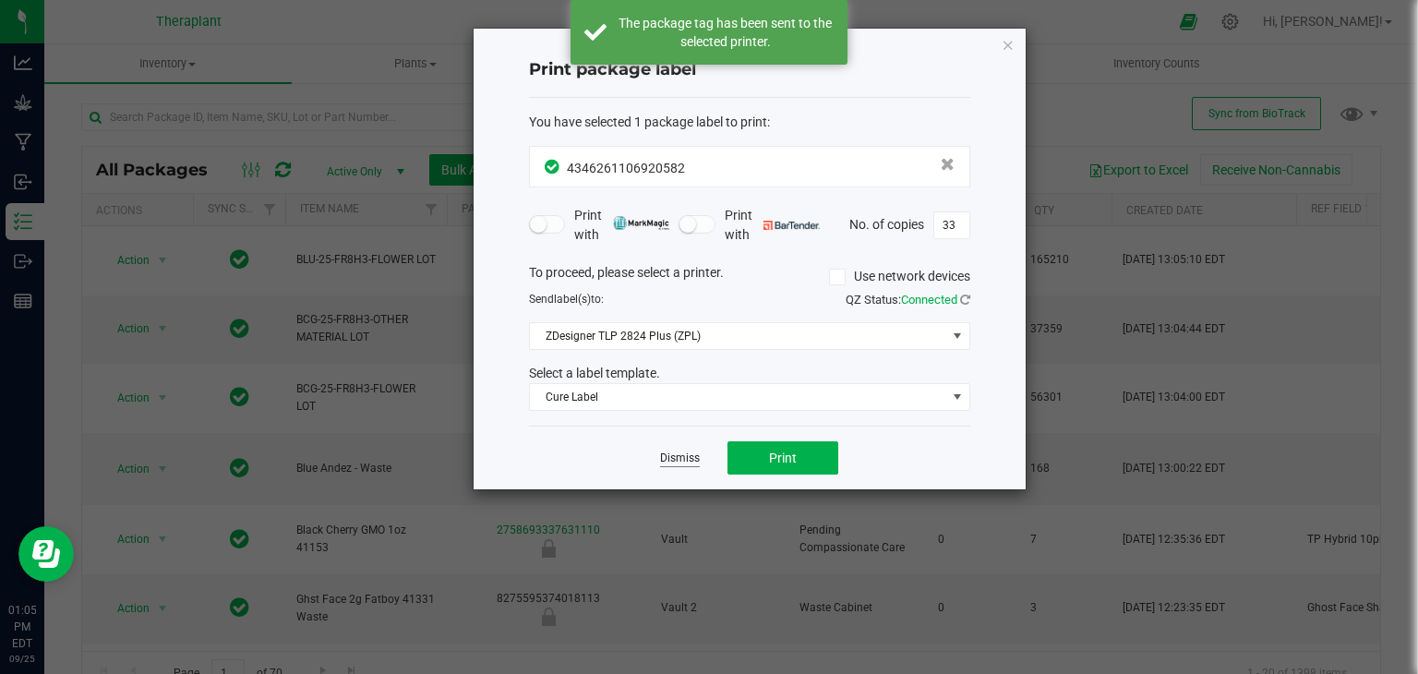
click at [693, 459] on link "Dismiss" at bounding box center [680, 458] width 40 height 16
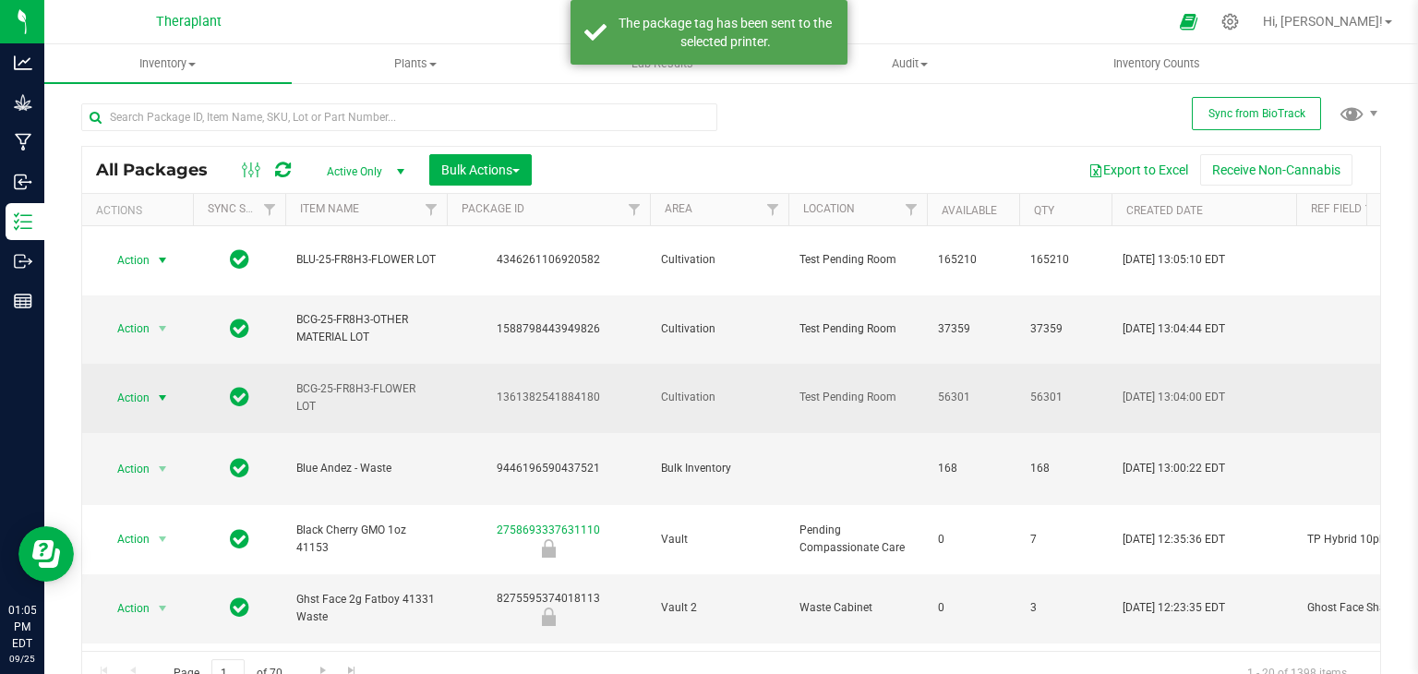
click at [165, 390] on span "select" at bounding box center [162, 397] width 15 height 15
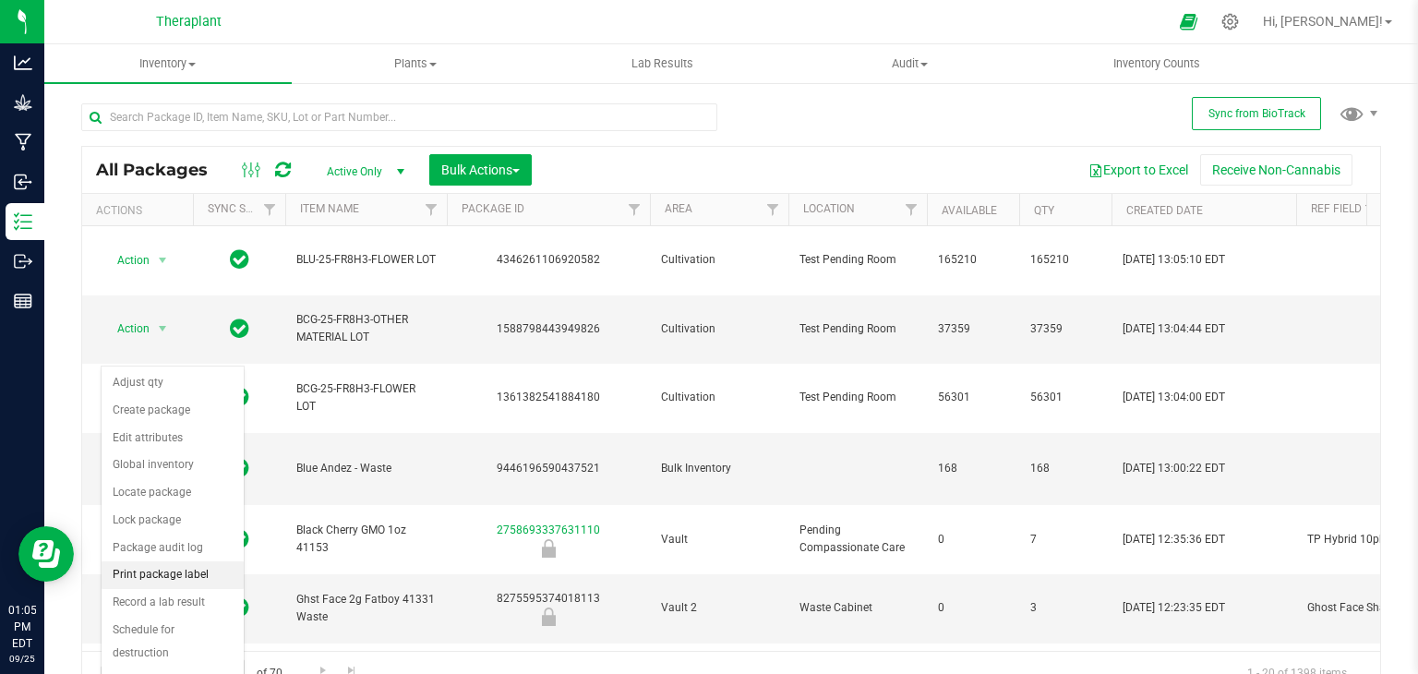
click at [170, 564] on li "Print package label" at bounding box center [173, 575] width 142 height 28
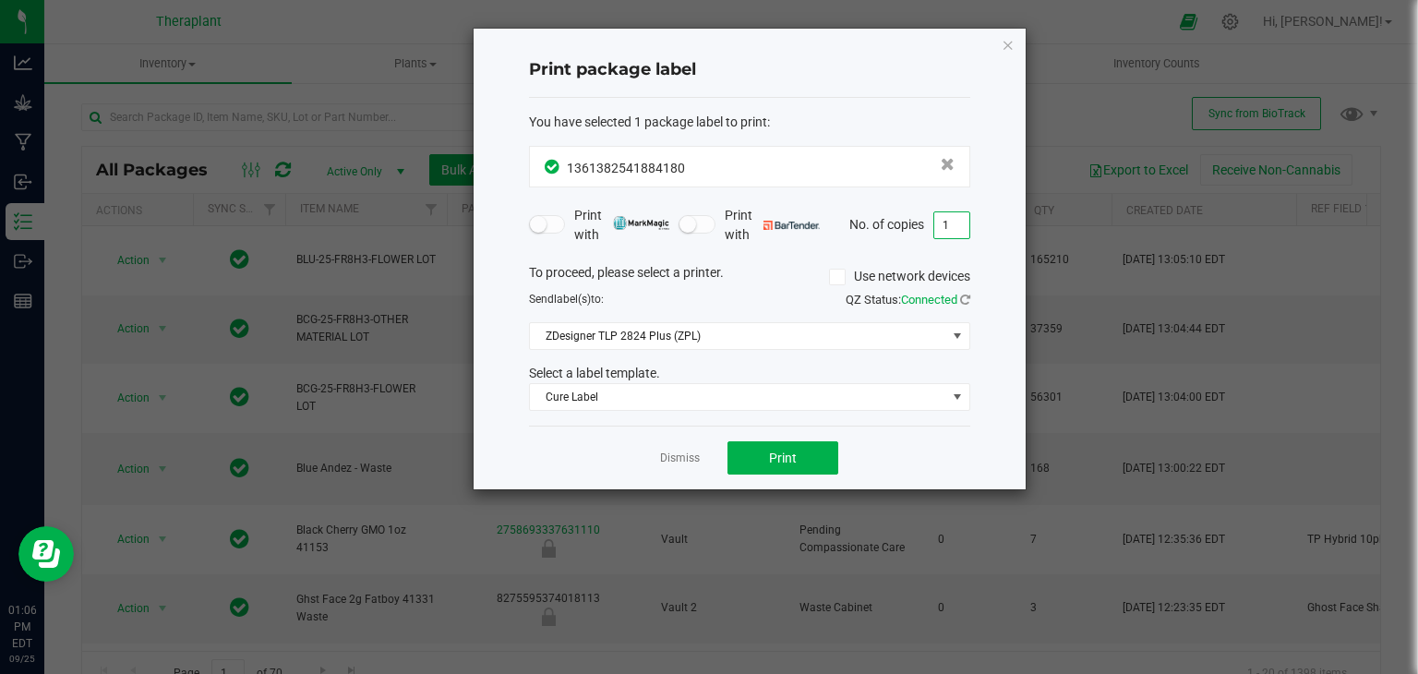
click at [949, 230] on input "1" at bounding box center [951, 225] width 35 height 26
type input "19"
click at [760, 459] on button "Print" at bounding box center [782, 457] width 111 height 33
click at [690, 456] on link "Dismiss" at bounding box center [680, 458] width 40 height 16
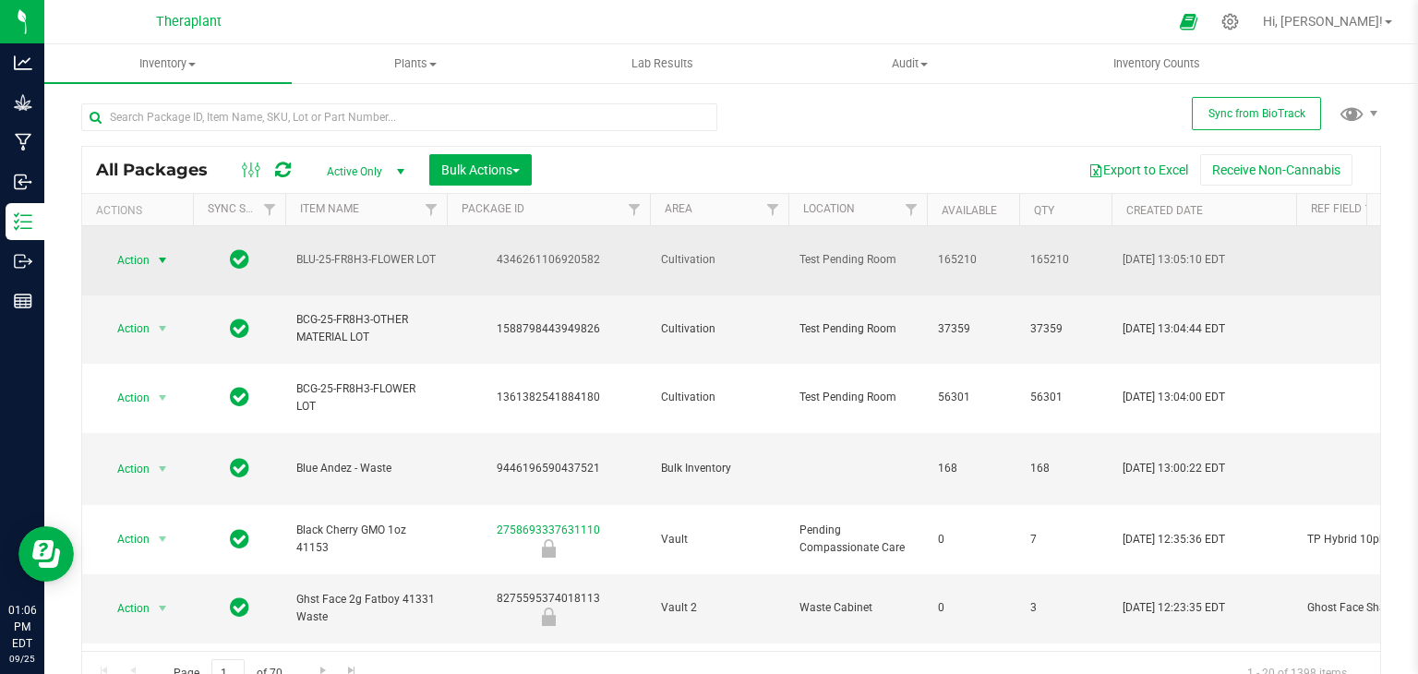
click at [169, 253] on span "select" at bounding box center [162, 260] width 15 height 15
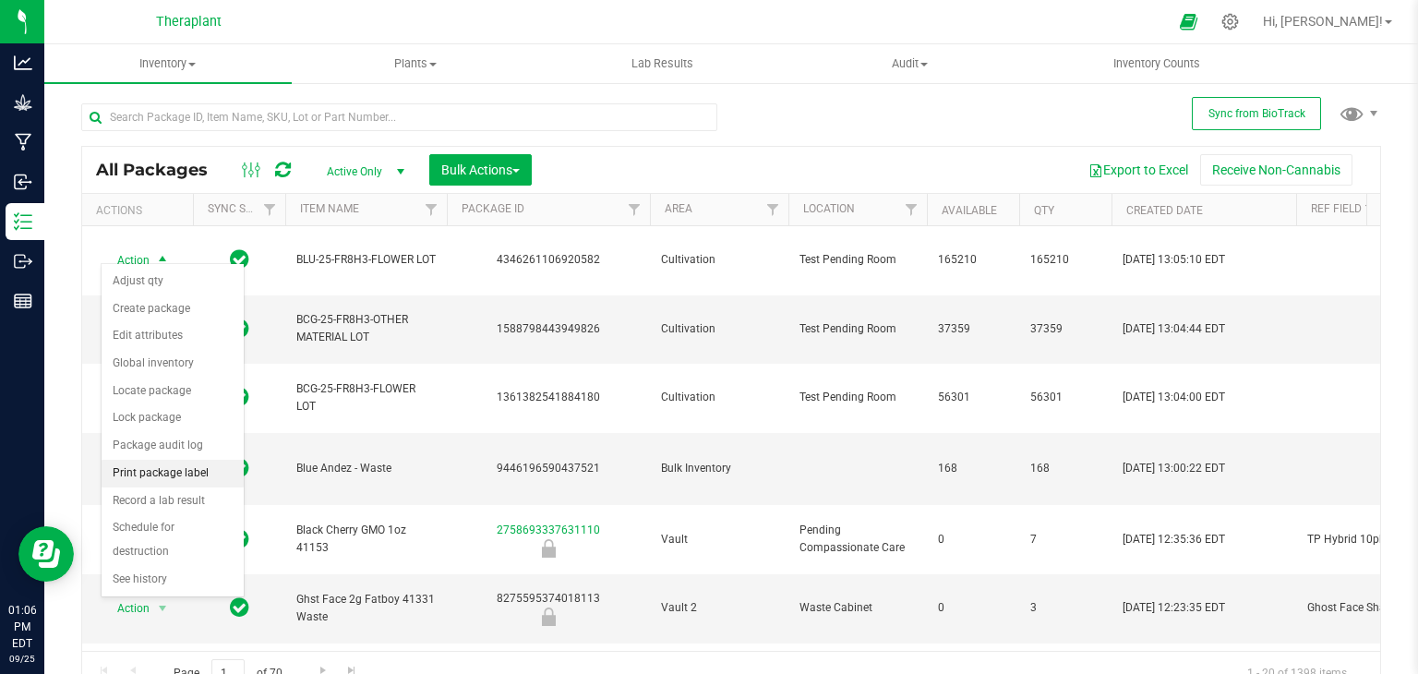
click at [196, 471] on li "Print package label" at bounding box center [173, 474] width 142 height 28
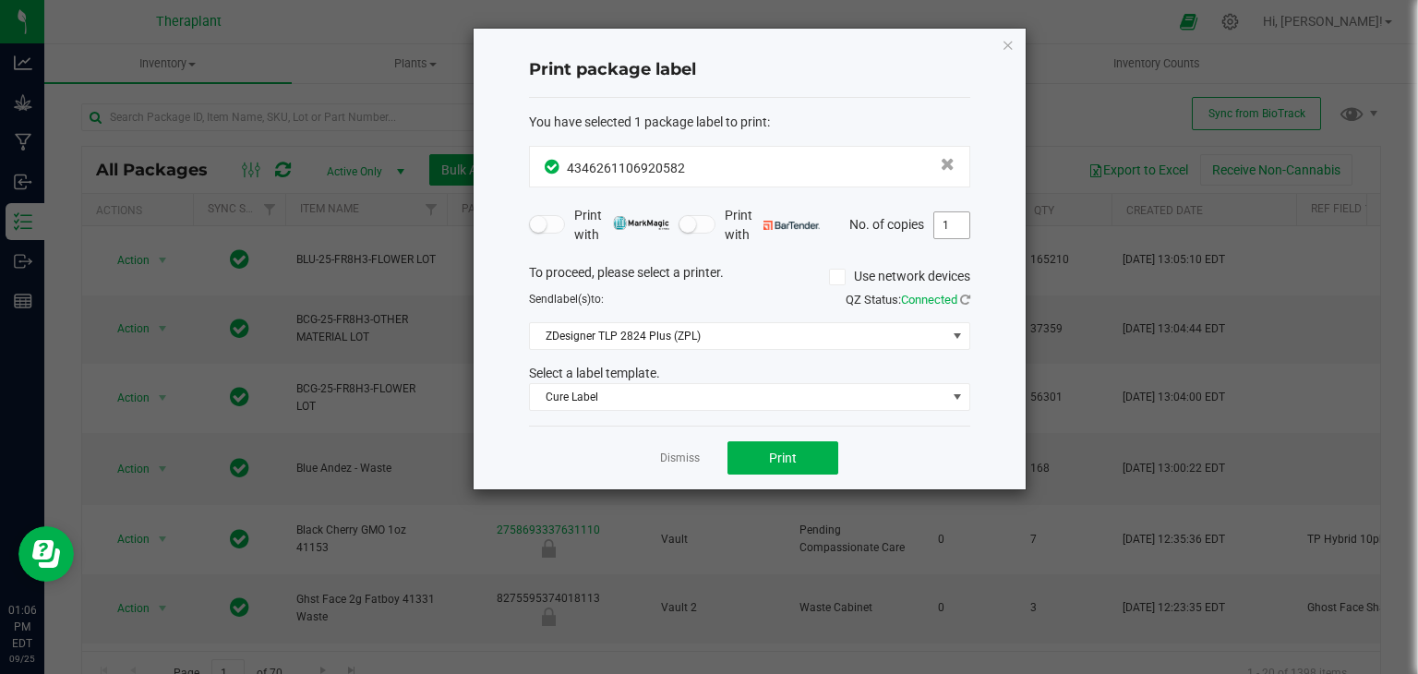
click at [952, 220] on input "1" at bounding box center [951, 225] width 35 height 26
type input "15"
click at [805, 455] on button "Print" at bounding box center [782, 457] width 111 height 33
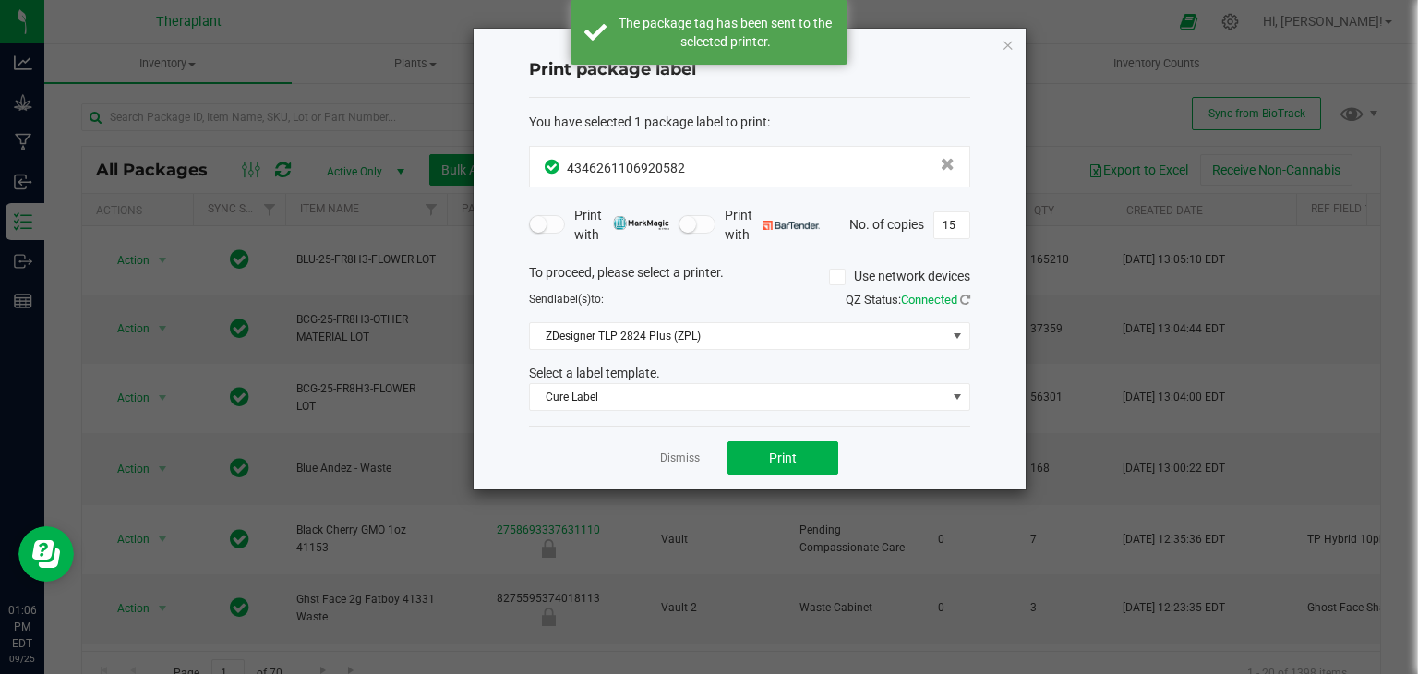
click at [687, 449] on app-cancel-button "Dismiss" at bounding box center [680, 458] width 40 height 19
click at [682, 458] on link "Dismiss" at bounding box center [680, 458] width 40 height 16
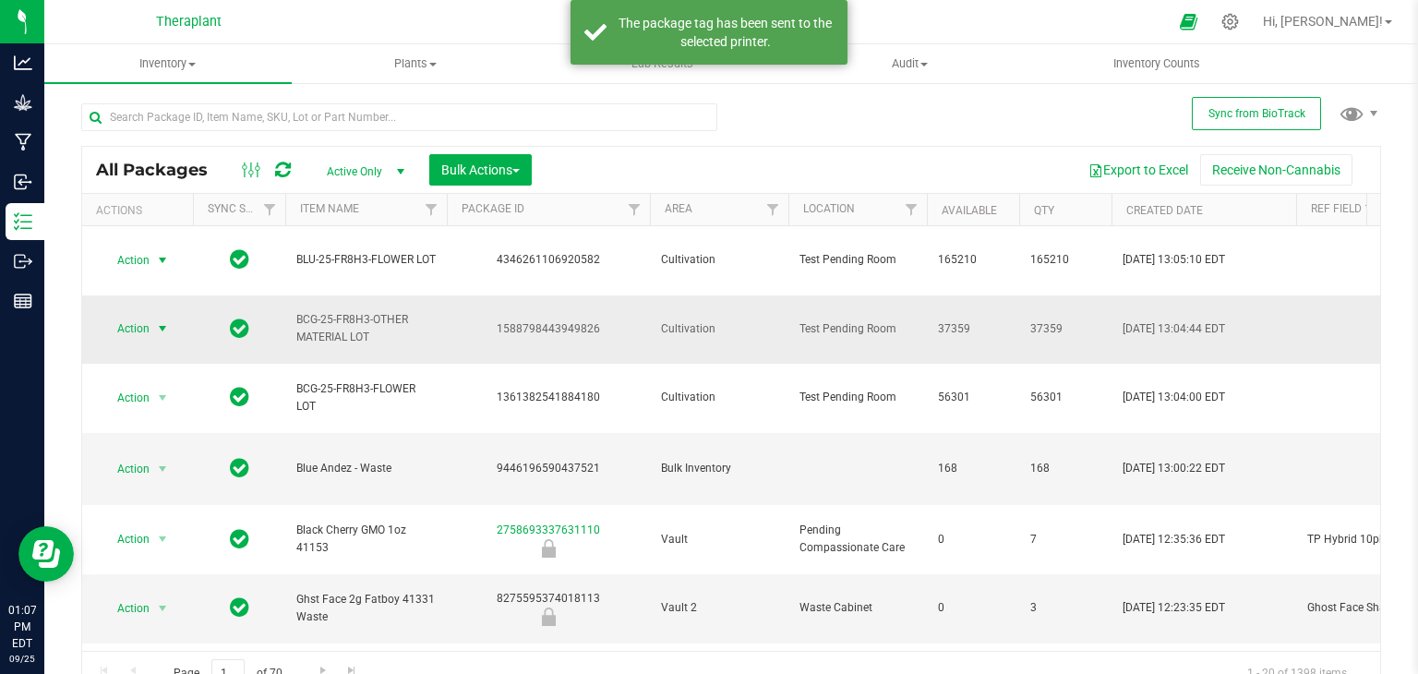
click at [169, 321] on span "select" at bounding box center [162, 328] width 15 height 15
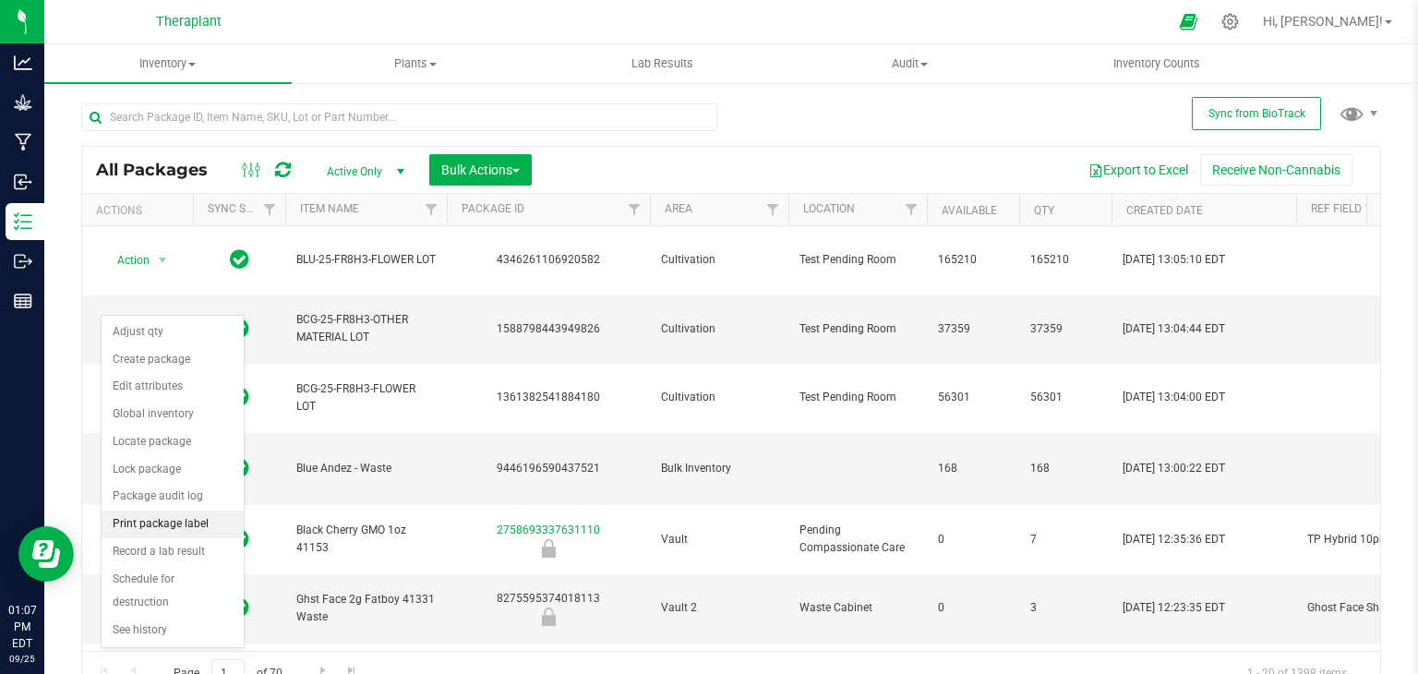
click at [192, 523] on li "Print package label" at bounding box center [173, 524] width 142 height 28
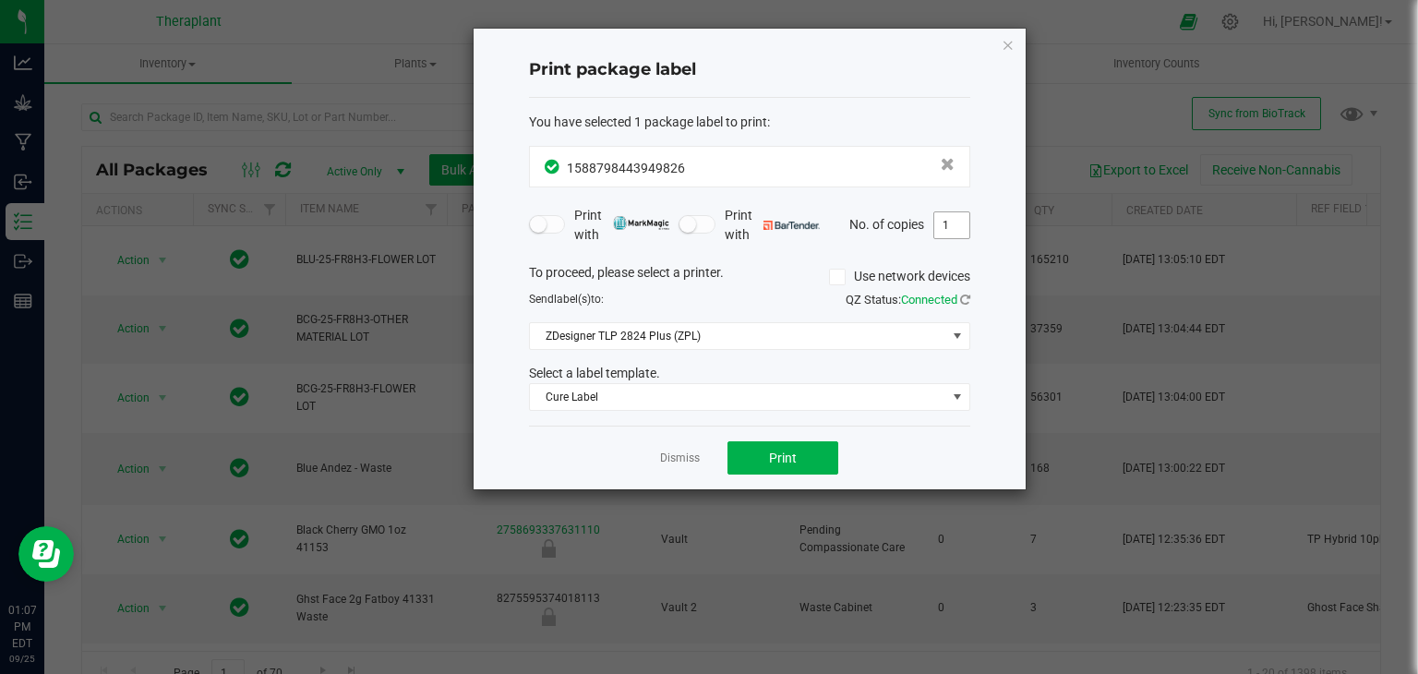
click at [958, 234] on input "1" at bounding box center [951, 225] width 35 height 26
type input "6"
click at [768, 466] on button "Print" at bounding box center [782, 457] width 111 height 33
click at [674, 455] on link "Dismiss" at bounding box center [680, 458] width 40 height 16
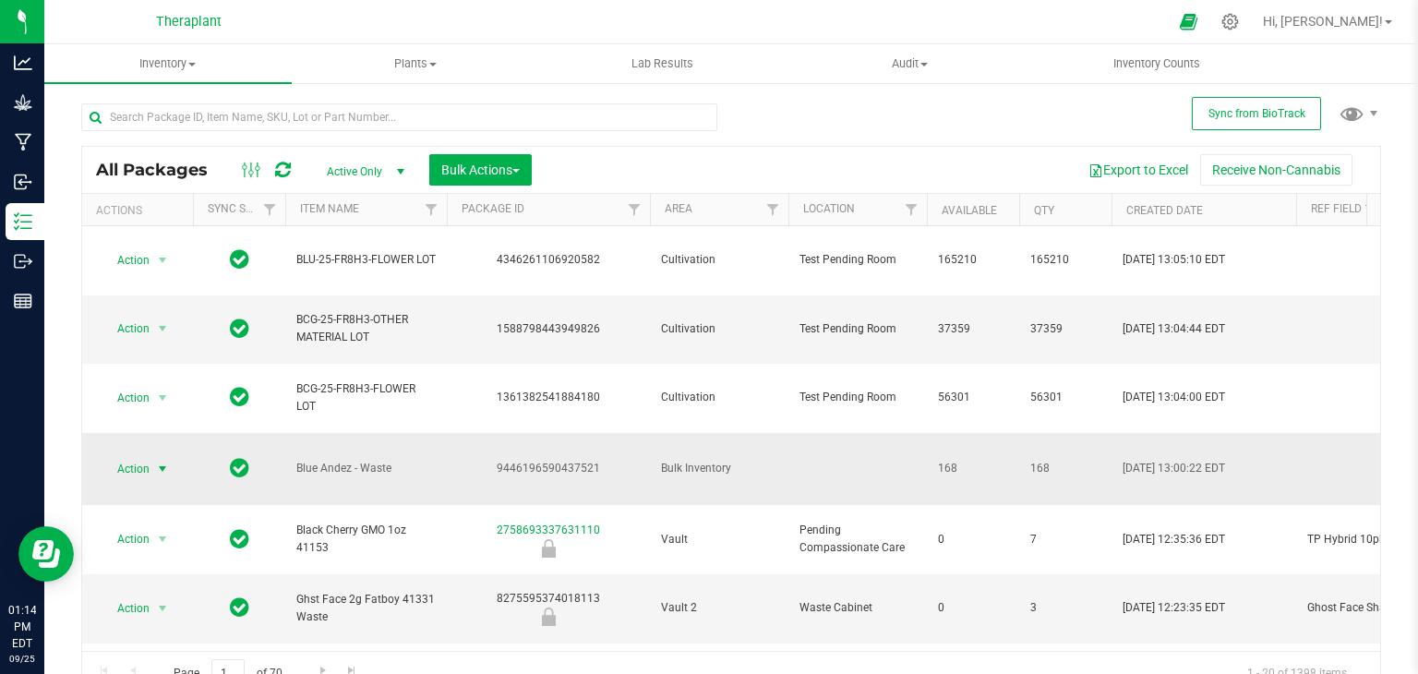
click at [165, 461] on span "select" at bounding box center [162, 468] width 15 height 15
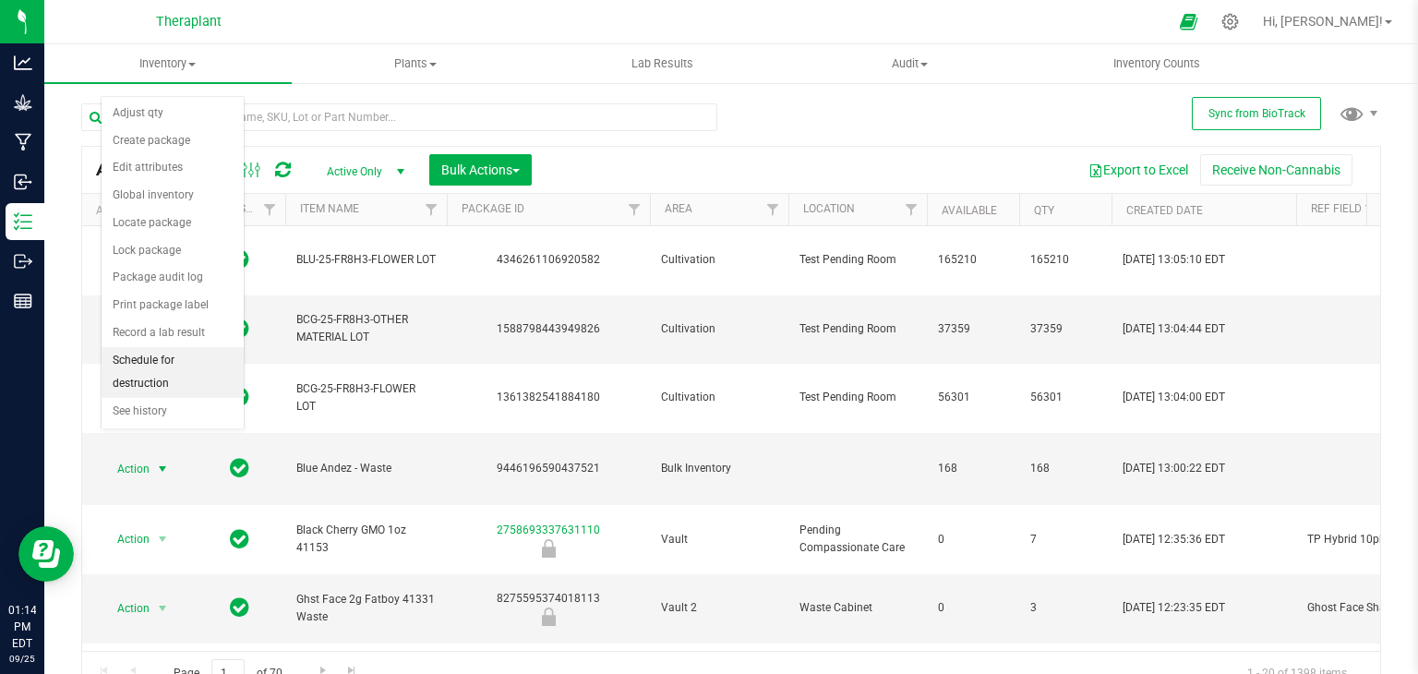
click at [209, 362] on li "Schedule for destruction" at bounding box center [173, 372] width 142 height 51
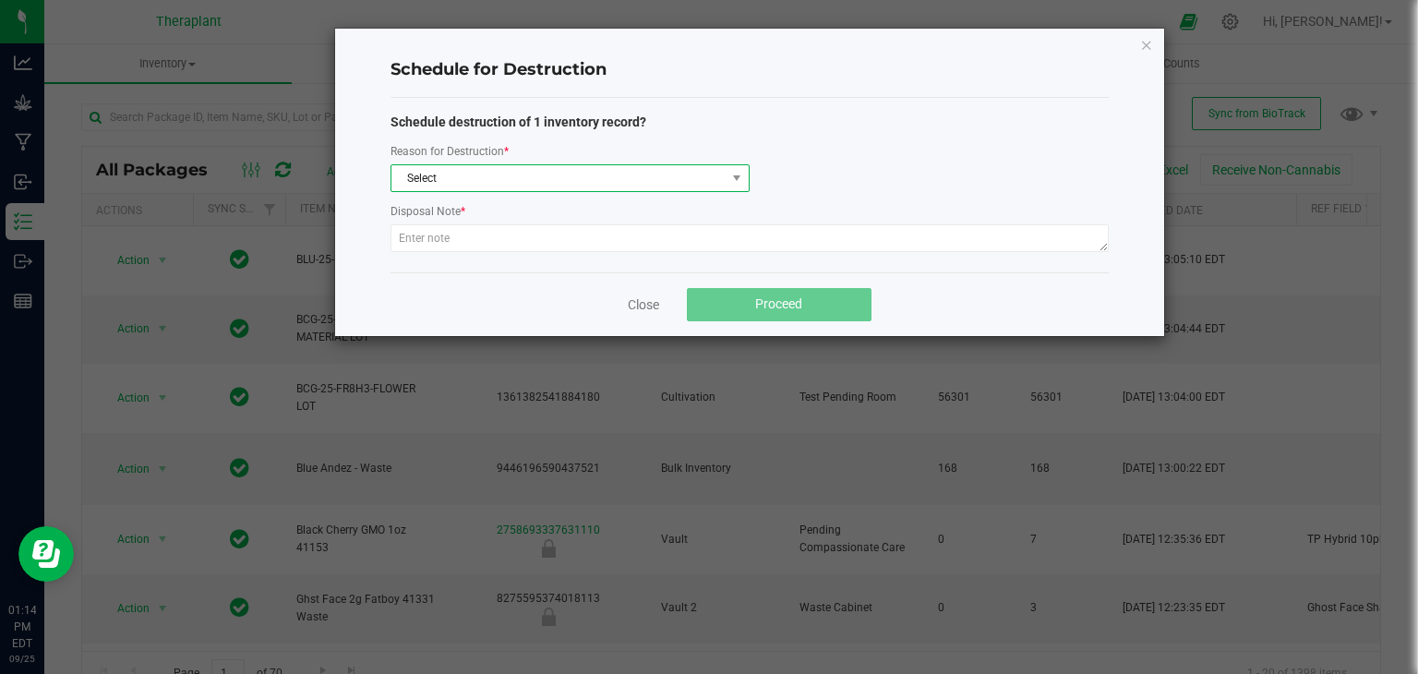
click at [676, 186] on span "Select" at bounding box center [558, 178] width 334 height 26
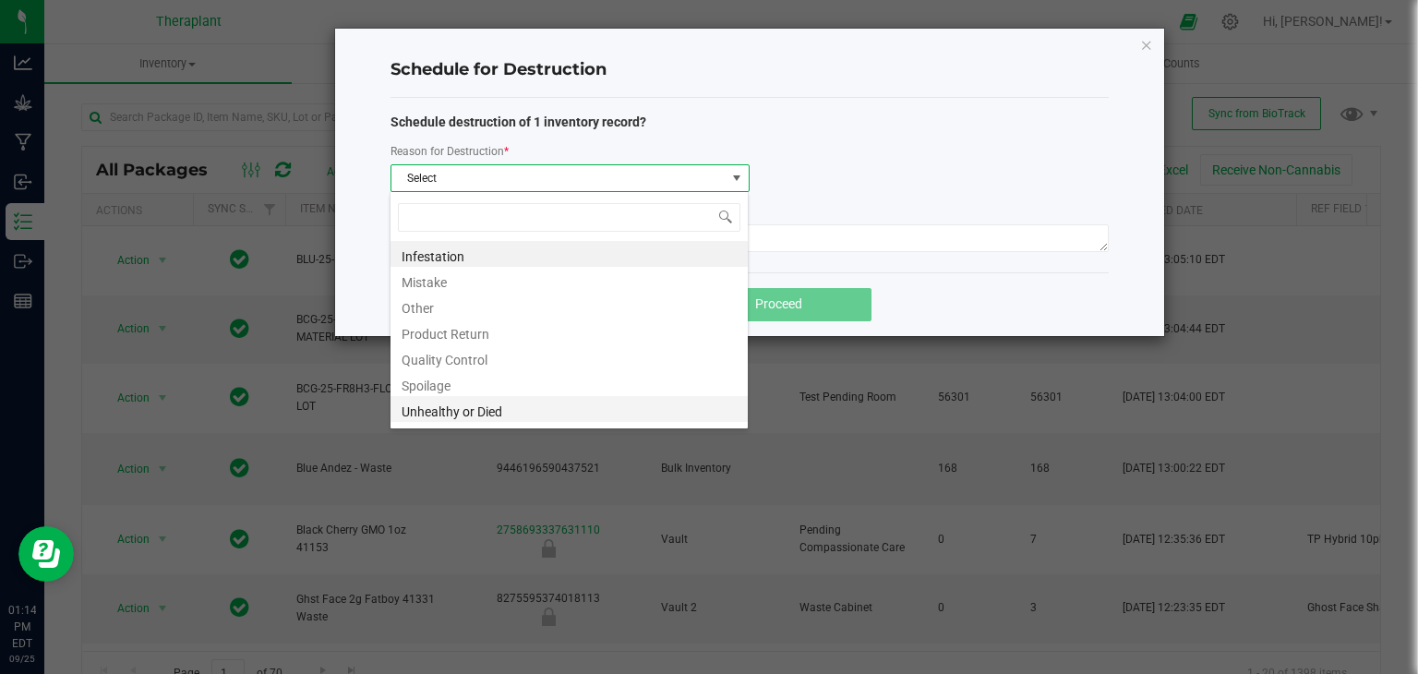
scroll to position [22, 0]
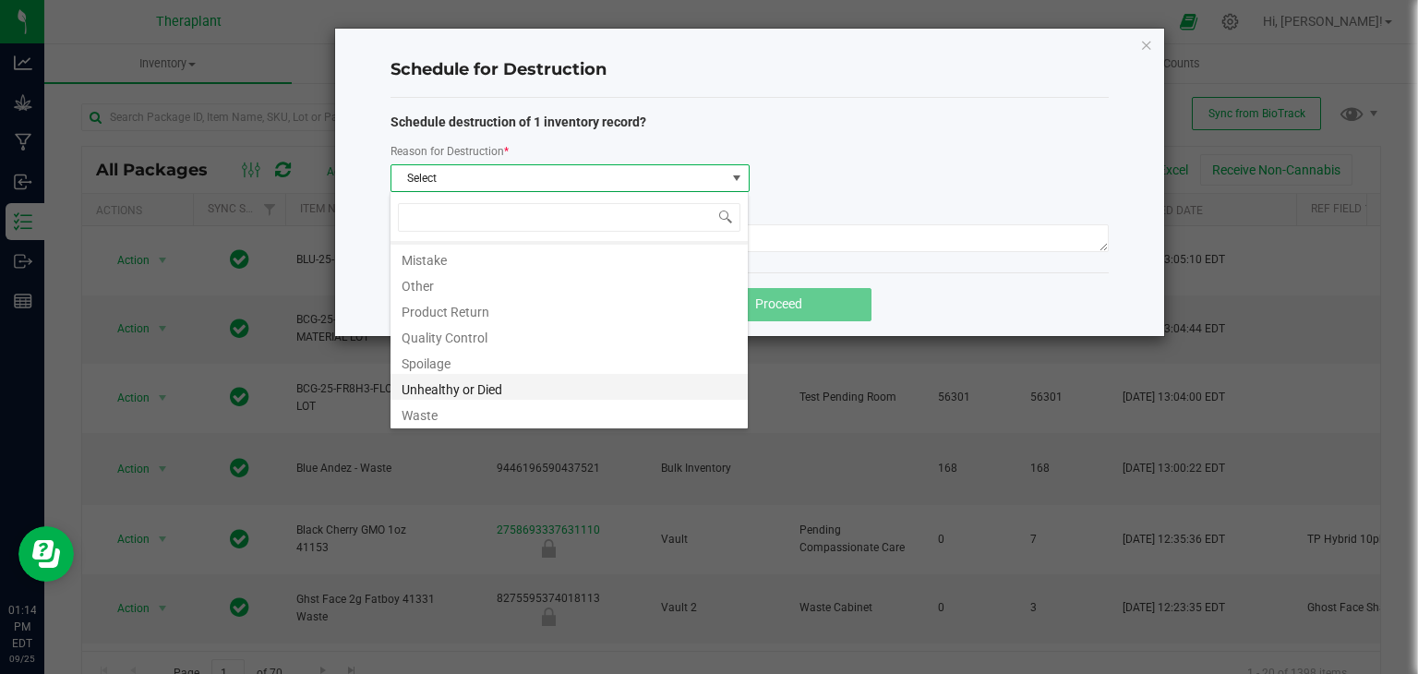
click at [551, 412] on li "Waste" at bounding box center [568, 413] width 357 height 26
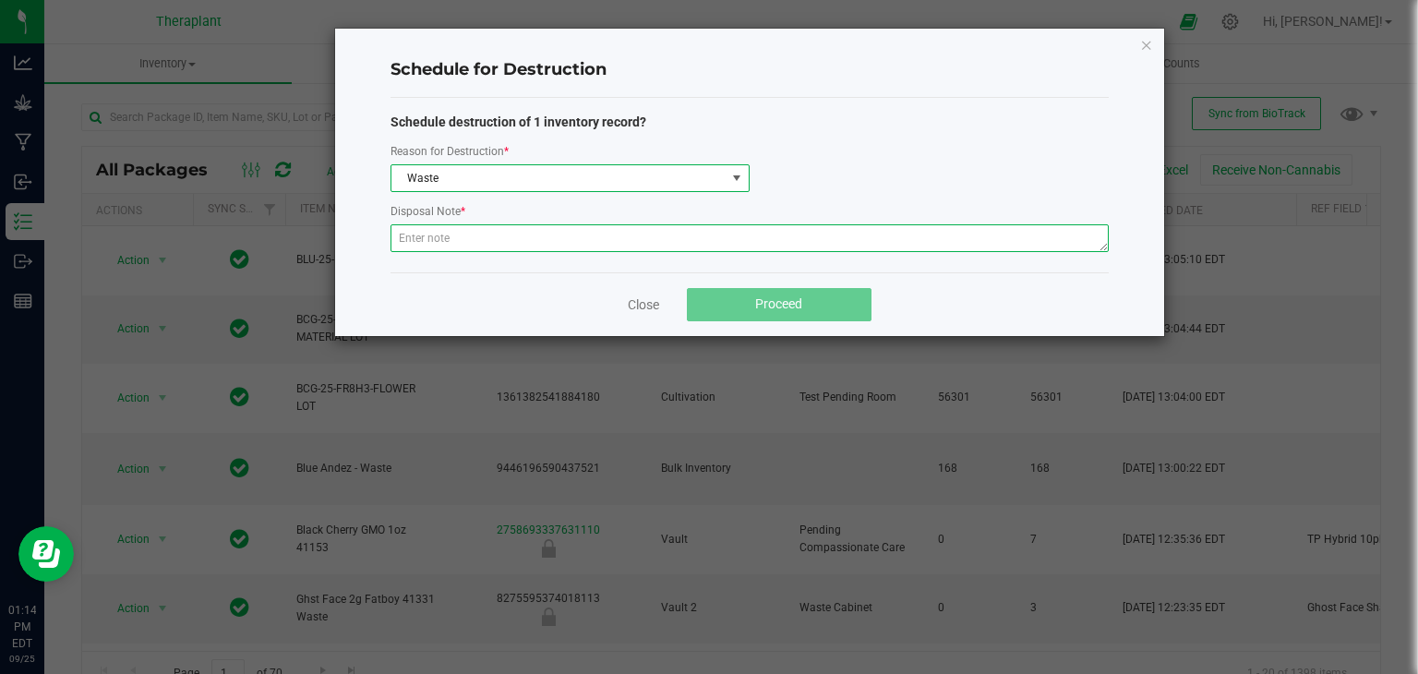
click at [594, 234] on textarea at bounding box center [749, 238] width 718 height 28
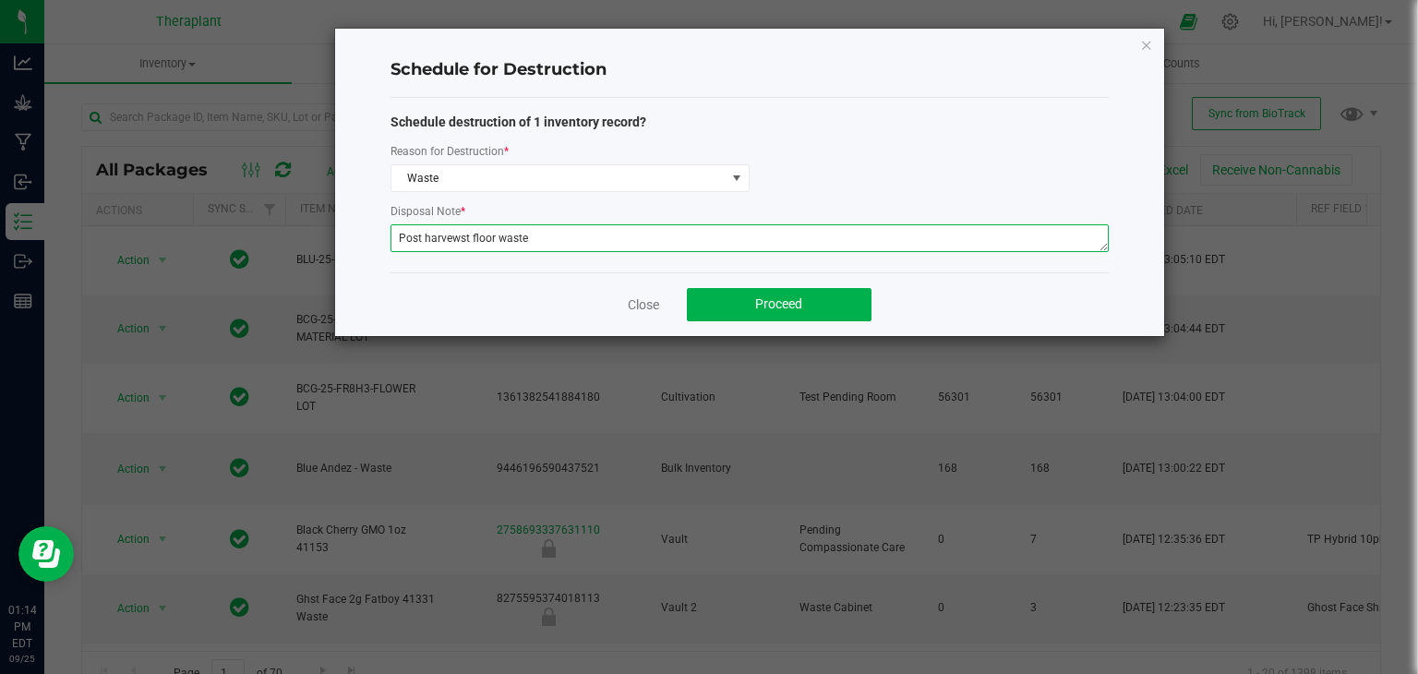
click at [456, 237] on textarea "Post harvewst floor waste" at bounding box center [749, 238] width 718 height 28
type textarea "Post harvest floor waste"
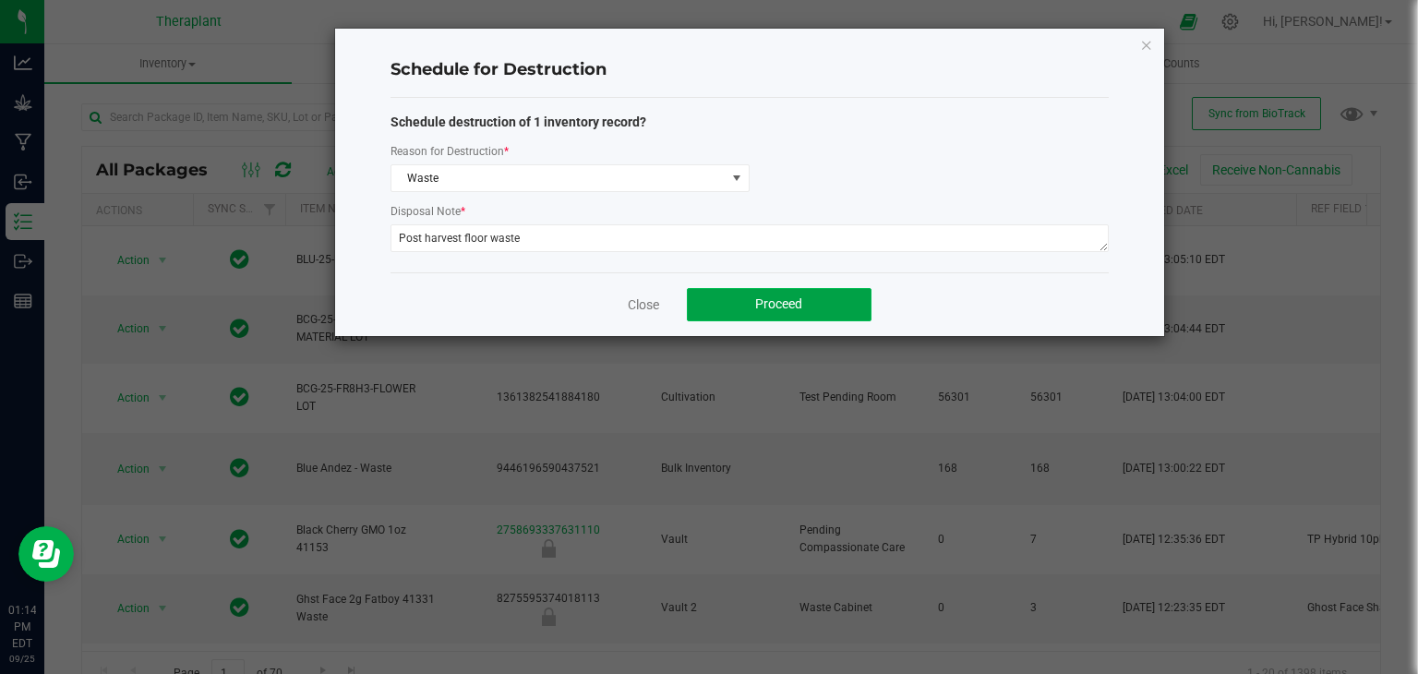
click at [721, 307] on button "Proceed" at bounding box center [779, 304] width 185 height 33
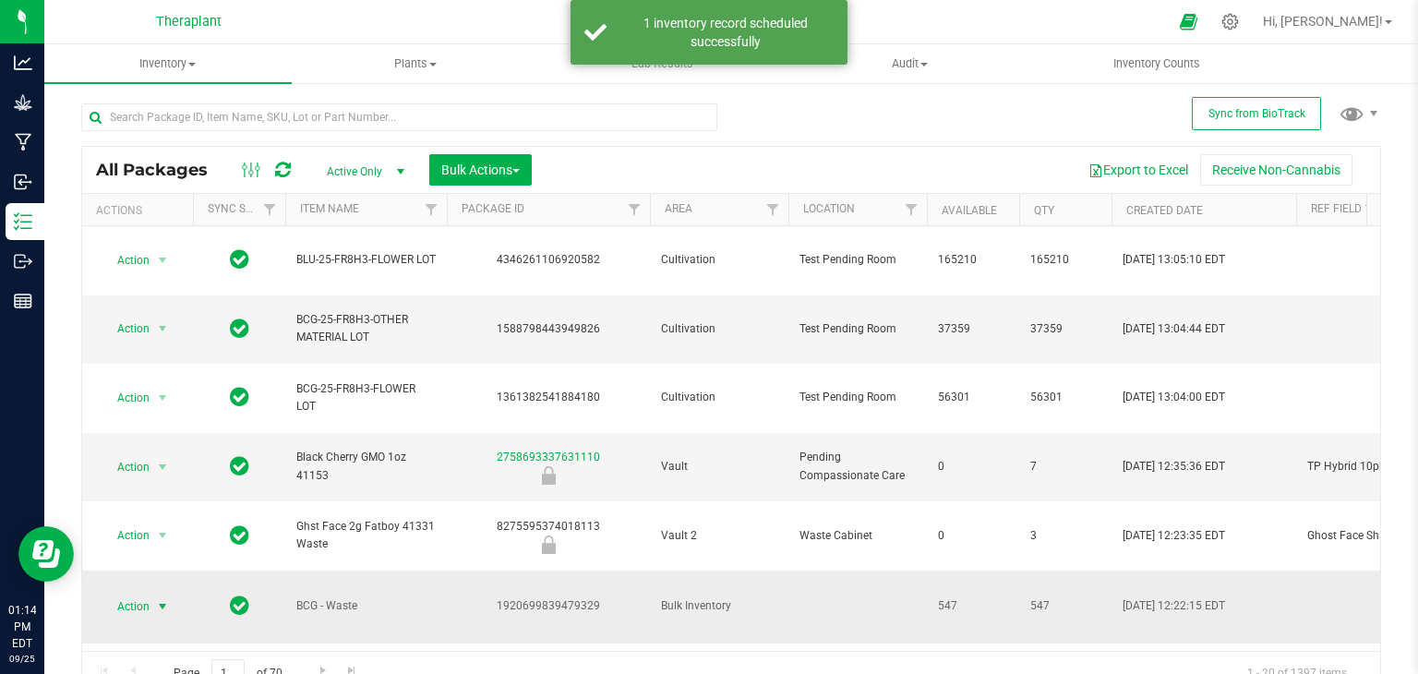
click at [166, 599] on span "select" at bounding box center [162, 606] width 15 height 15
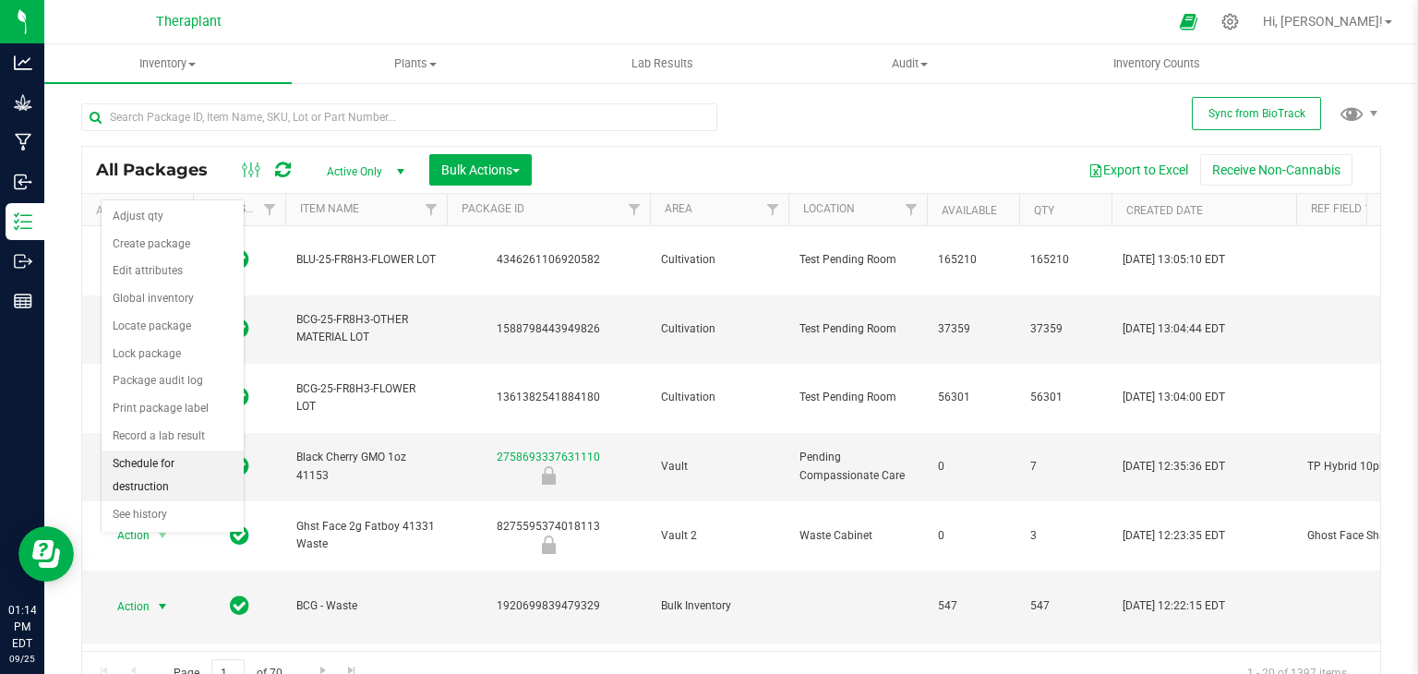
click at [188, 460] on li "Schedule for destruction" at bounding box center [173, 475] width 142 height 51
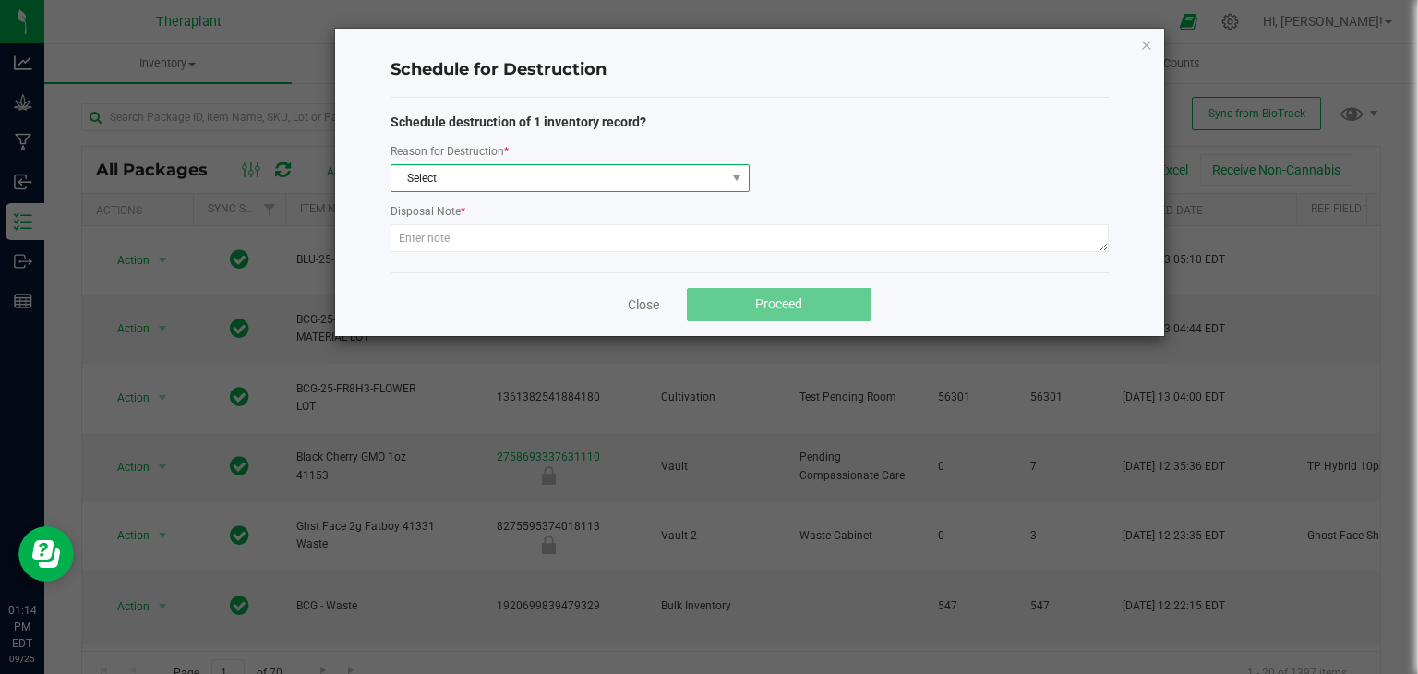
click at [445, 182] on span "Select" at bounding box center [558, 178] width 334 height 26
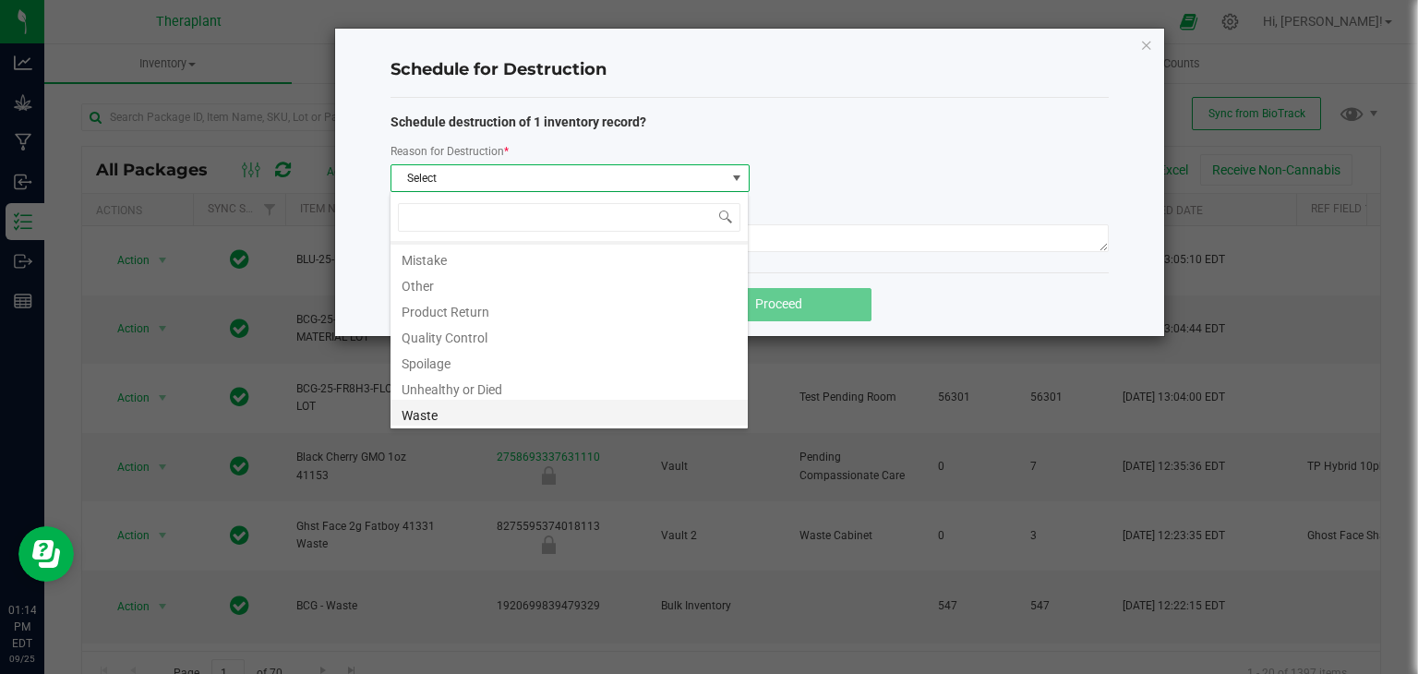
click at [439, 413] on li "Waste" at bounding box center [568, 413] width 357 height 26
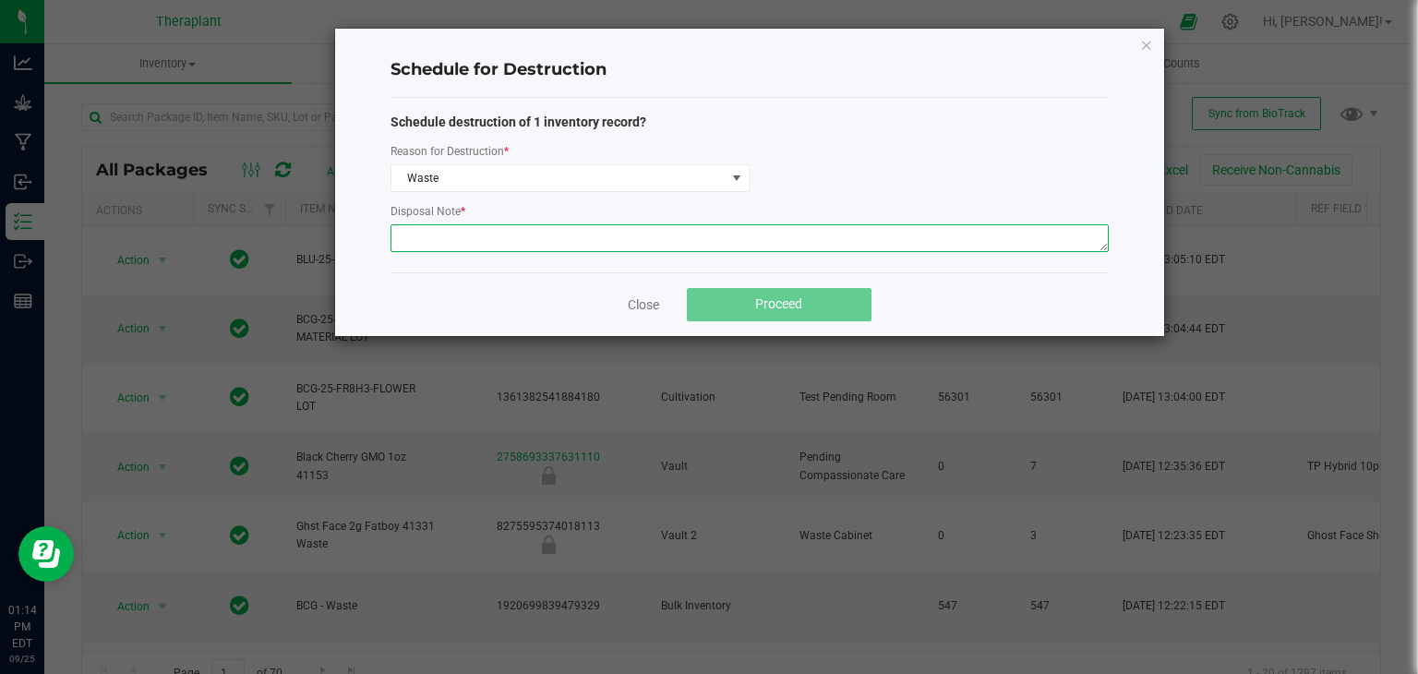
click at [555, 249] on textarea at bounding box center [749, 238] width 718 height 28
type textarea "post harvest floor waste"
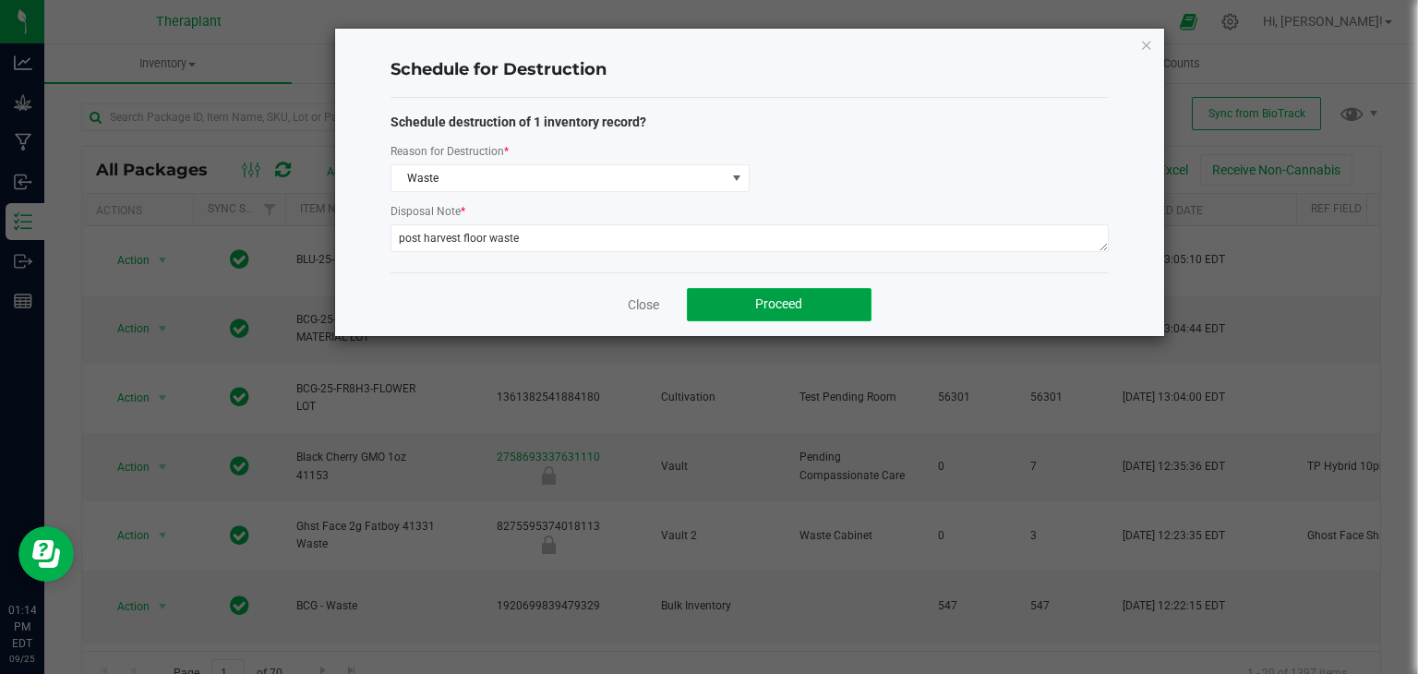
click at [727, 305] on button "Proceed" at bounding box center [779, 304] width 185 height 33
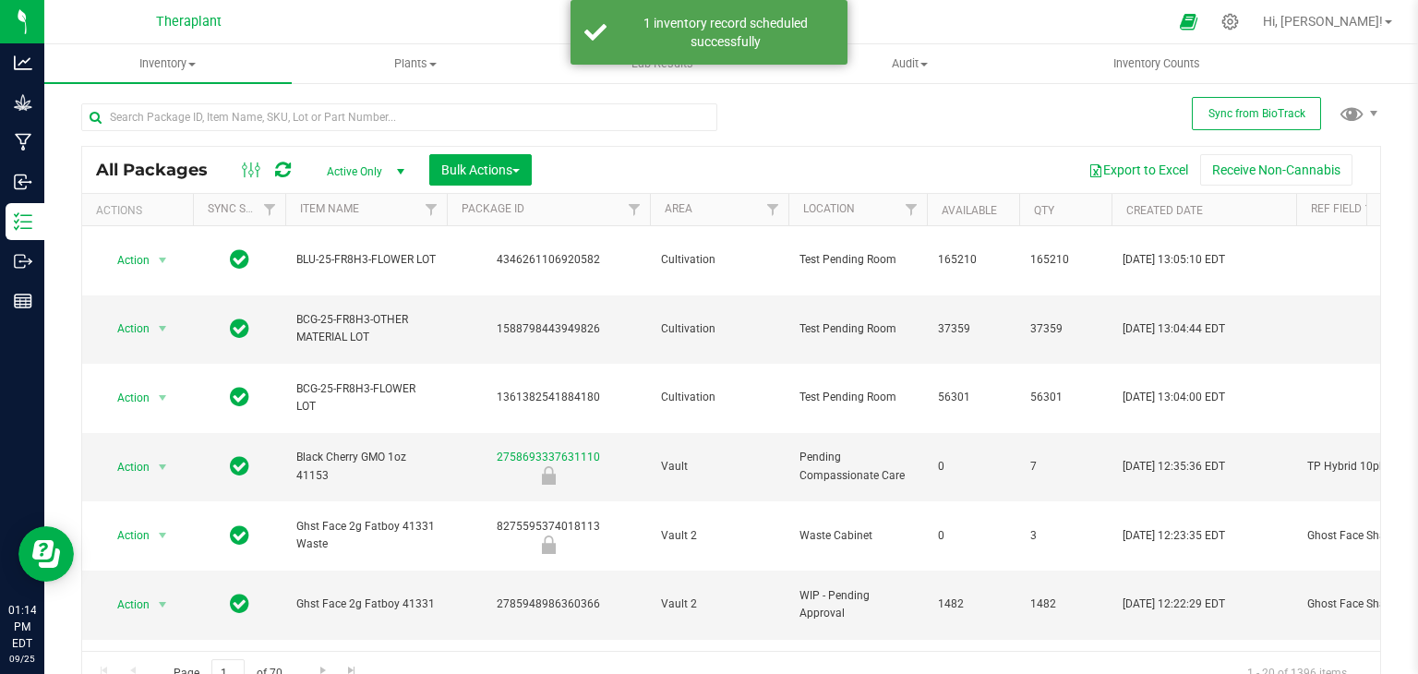
click at [368, 173] on span "Active Only" at bounding box center [362, 172] width 102 height 26
click at [349, 270] on li "All" at bounding box center [361, 284] width 100 height 28
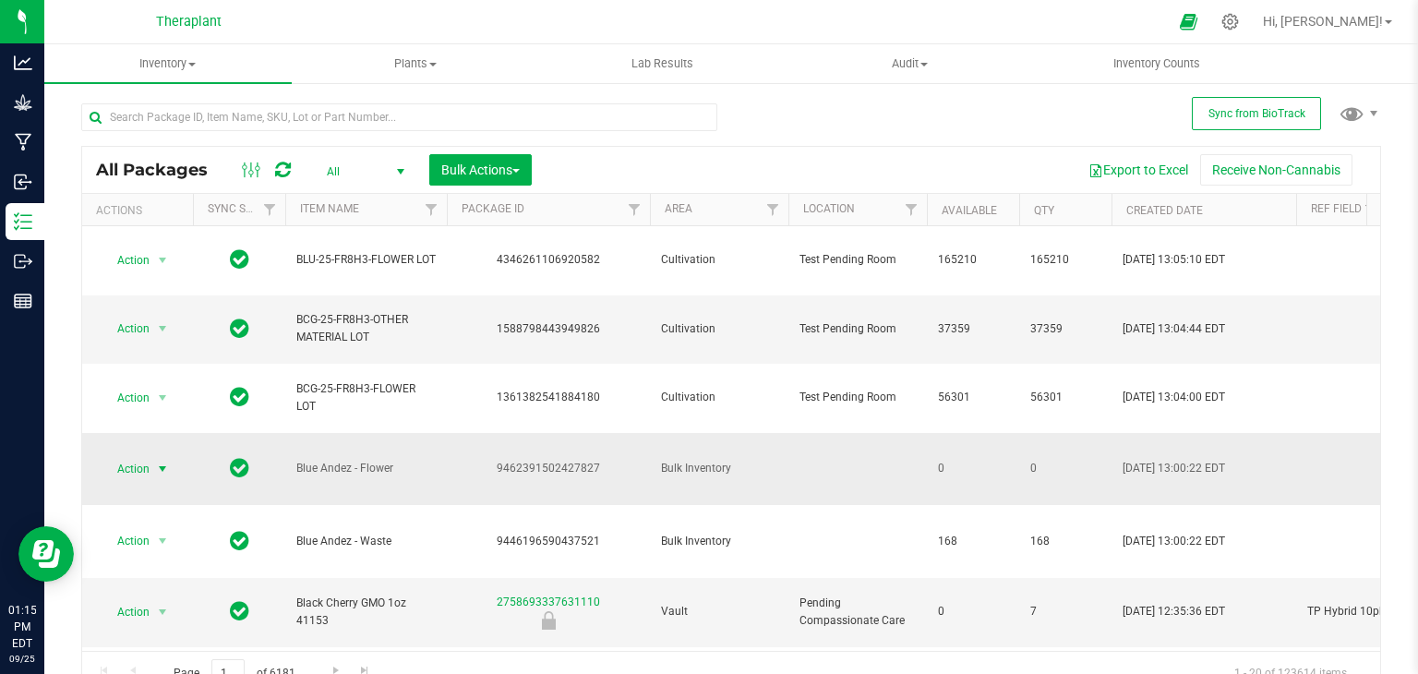
click at [161, 461] on span "select" at bounding box center [162, 468] width 15 height 15
click at [66, 487] on div "Sync from BioTrack All Packages All Active Only Lab Samples Locked All External…" at bounding box center [730, 362] width 1373 height 563
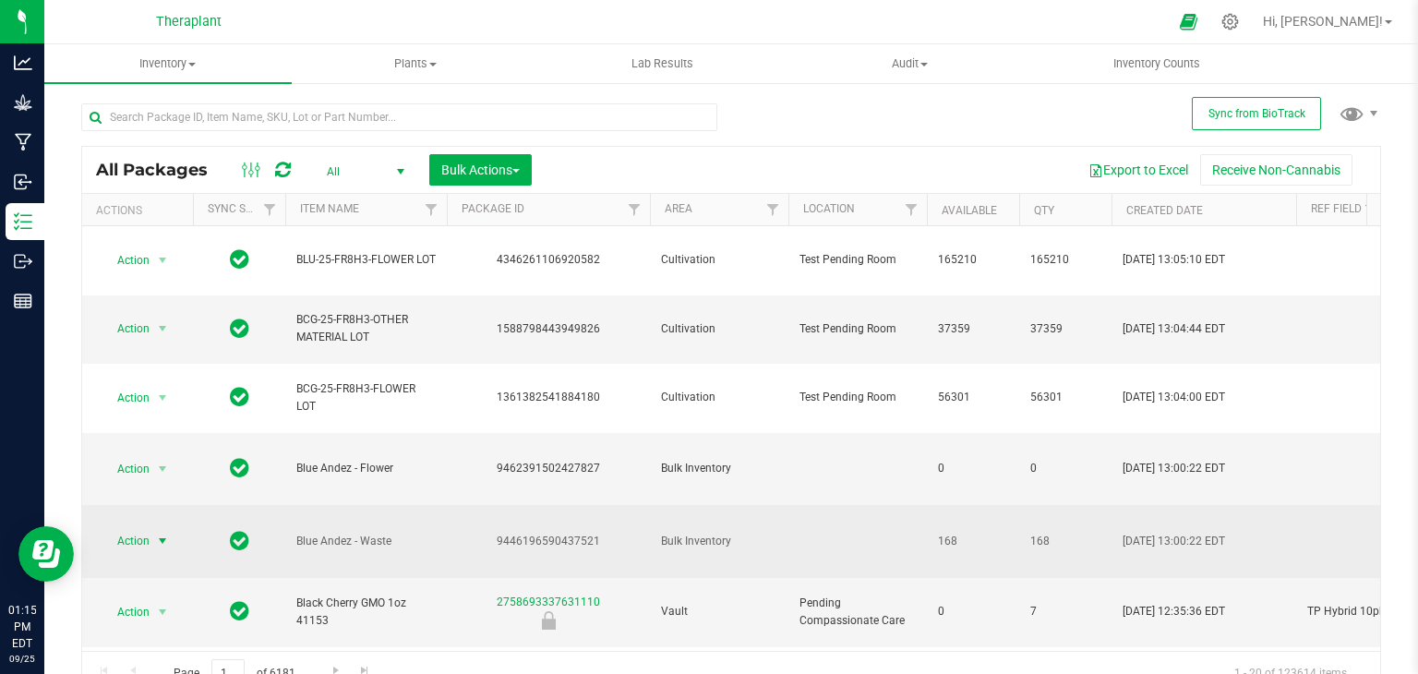
click at [157, 533] on span "select" at bounding box center [162, 540] width 15 height 15
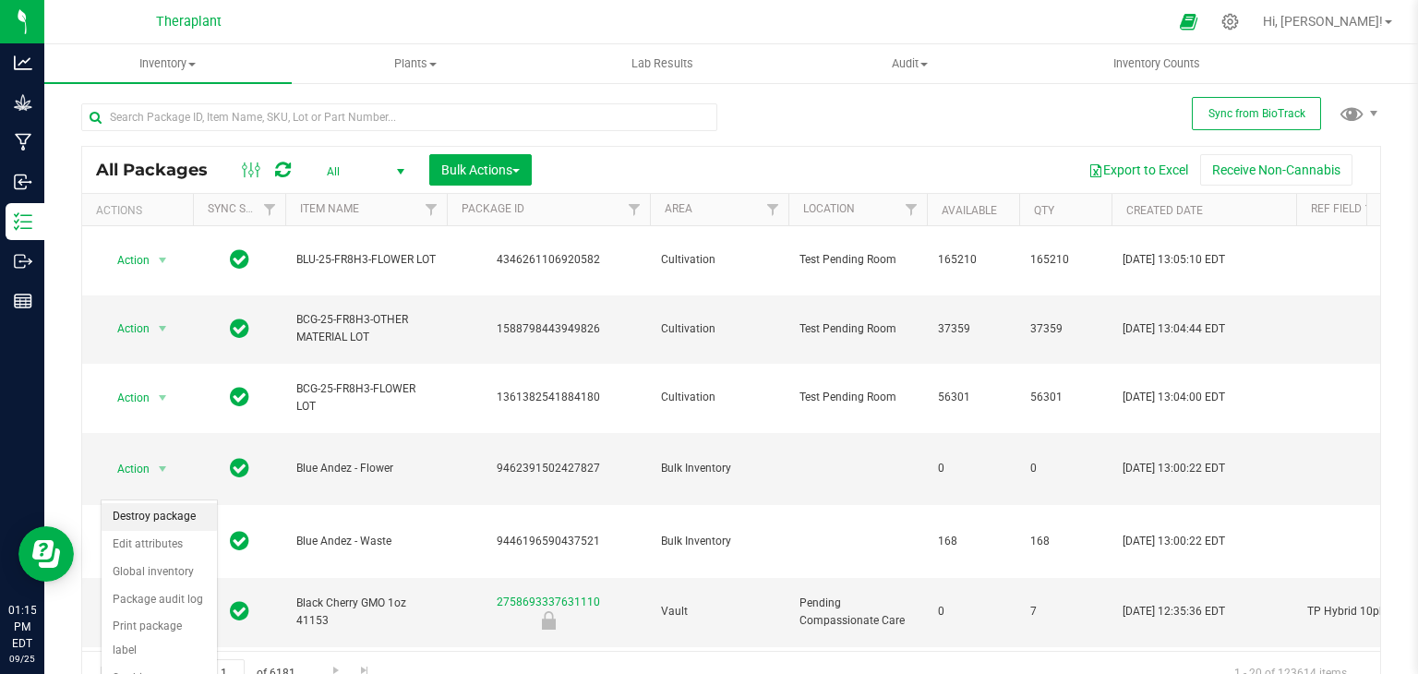
click at [167, 513] on li "Destroy package" at bounding box center [159, 517] width 115 height 28
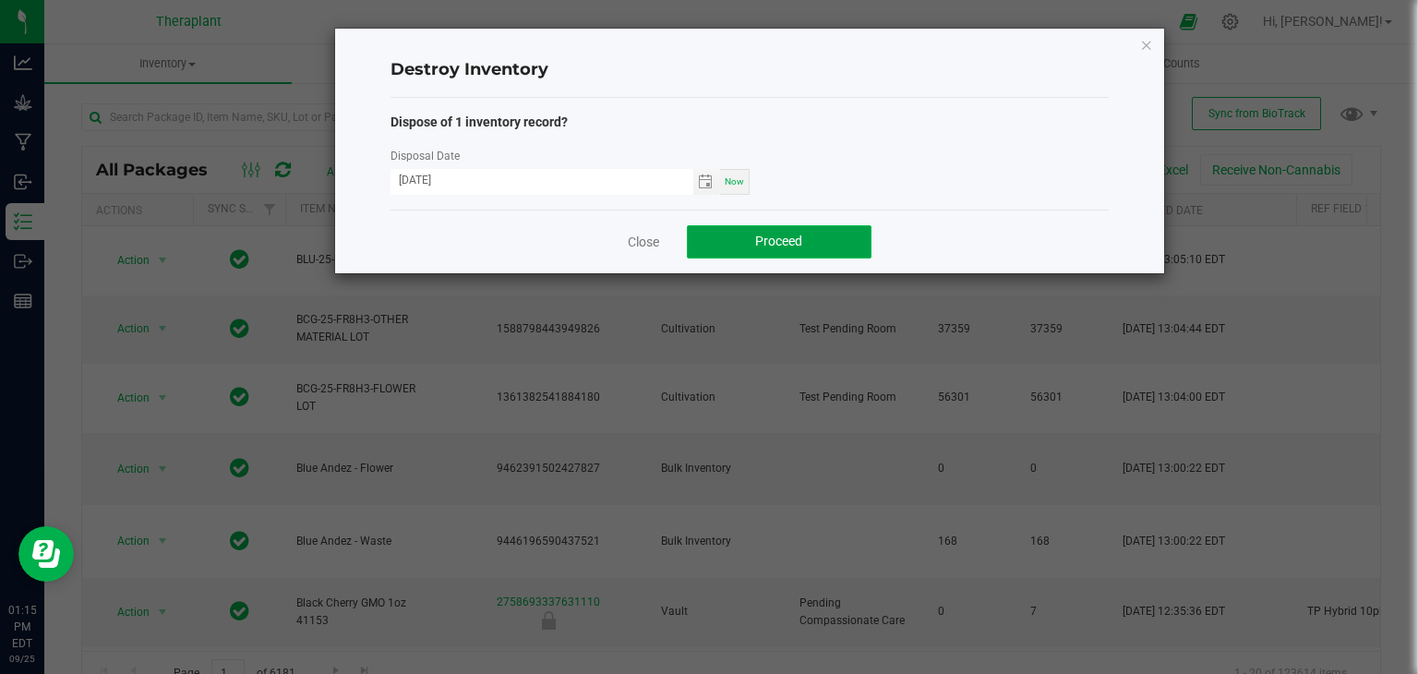
click at [738, 245] on button "Proceed" at bounding box center [779, 241] width 185 height 33
click at [647, 248] on link "Close" at bounding box center [643, 242] width 31 height 18
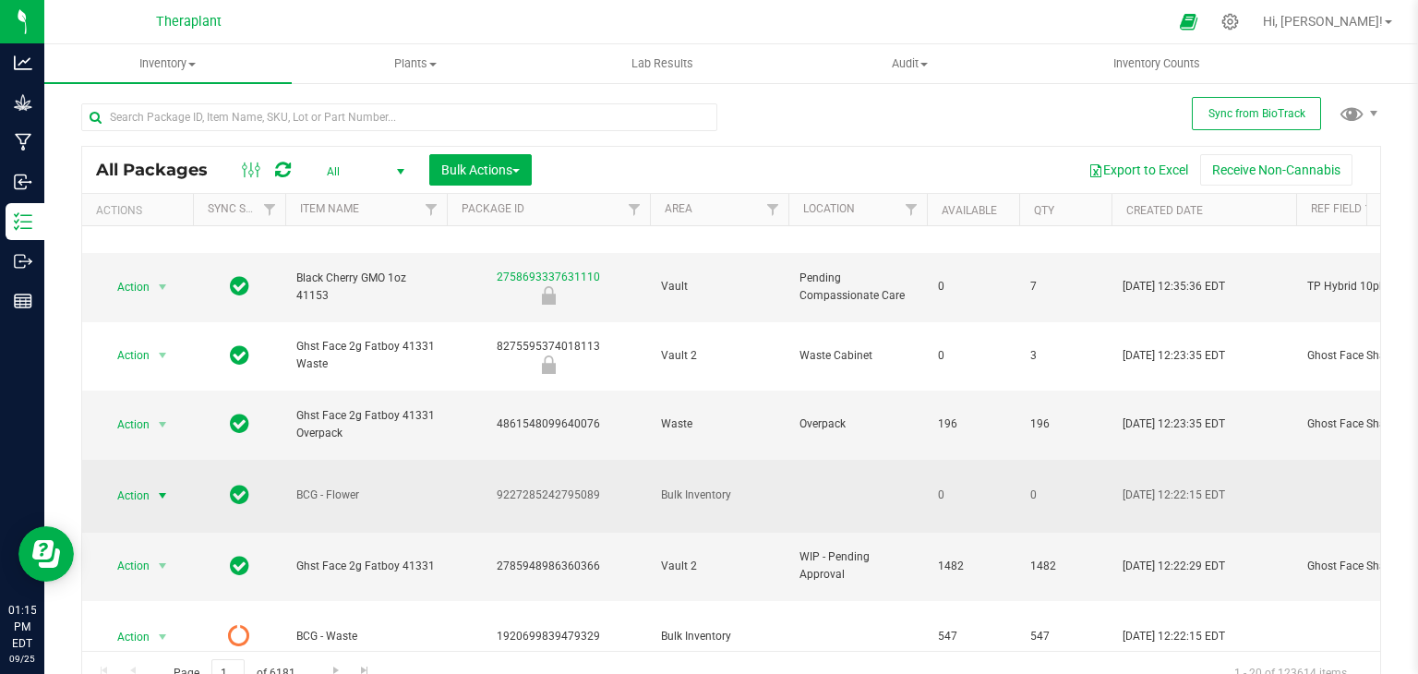
scroll to position [325, 0]
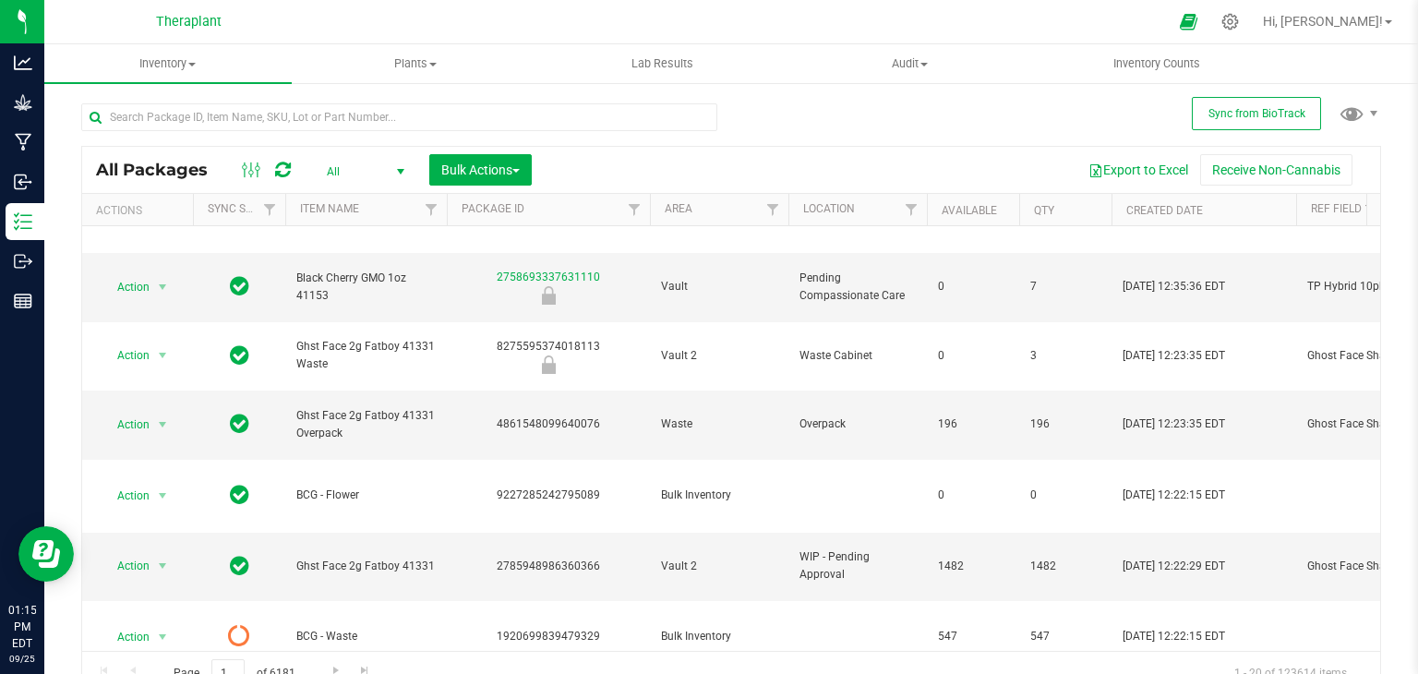
click at [284, 176] on icon at bounding box center [283, 170] width 16 height 18
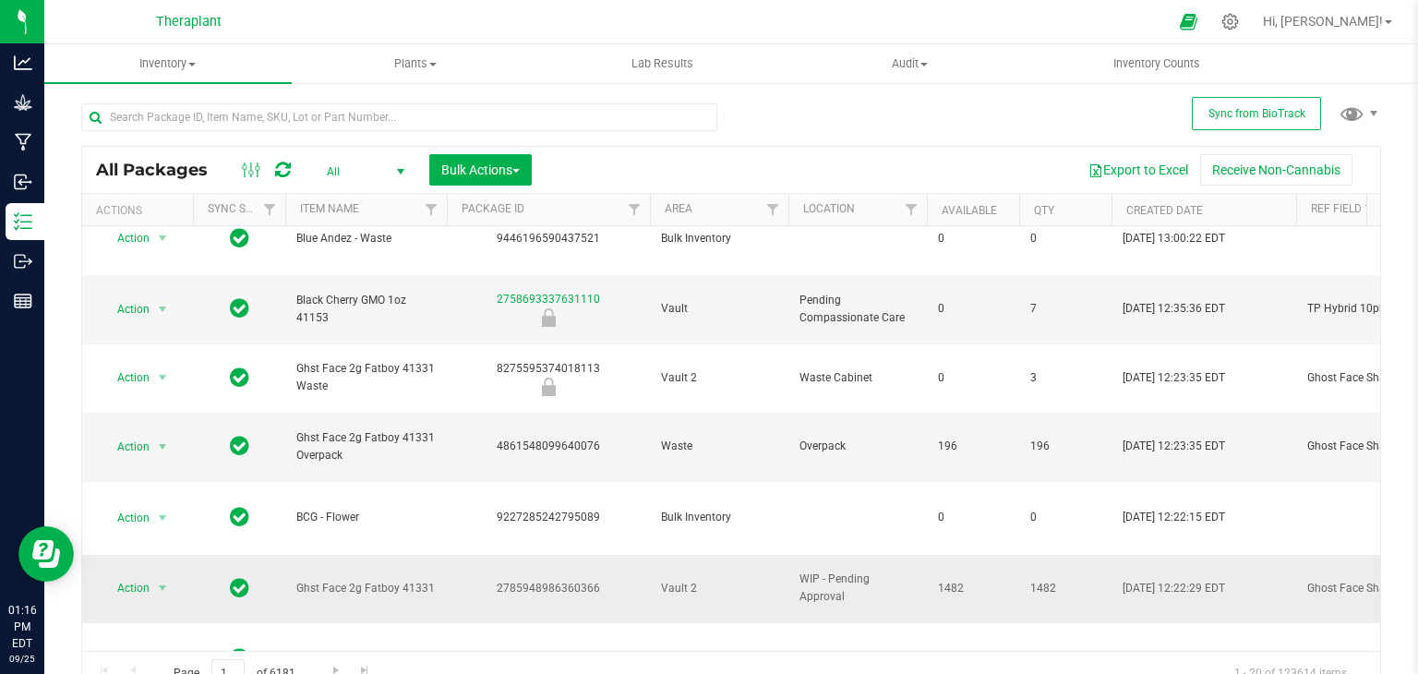
scroll to position [306, 0]
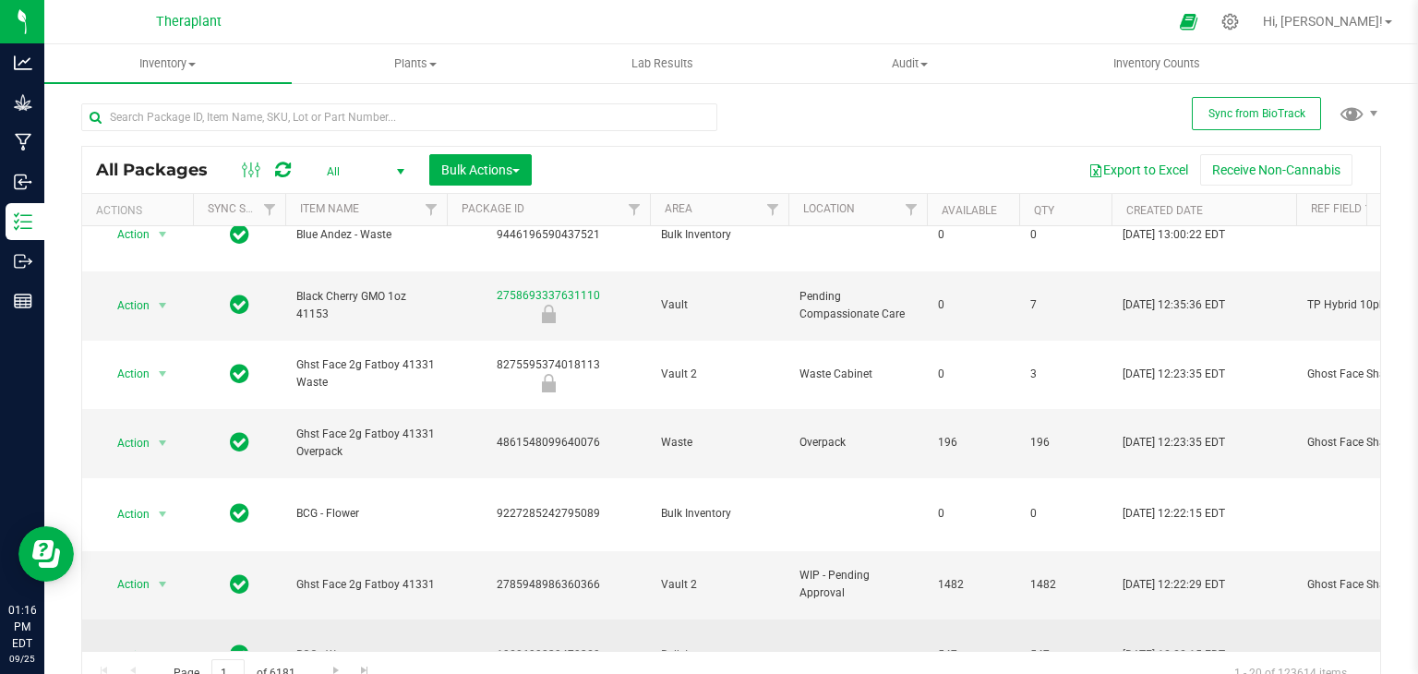
click at [149, 642] on span "Action" at bounding box center [126, 655] width 50 height 26
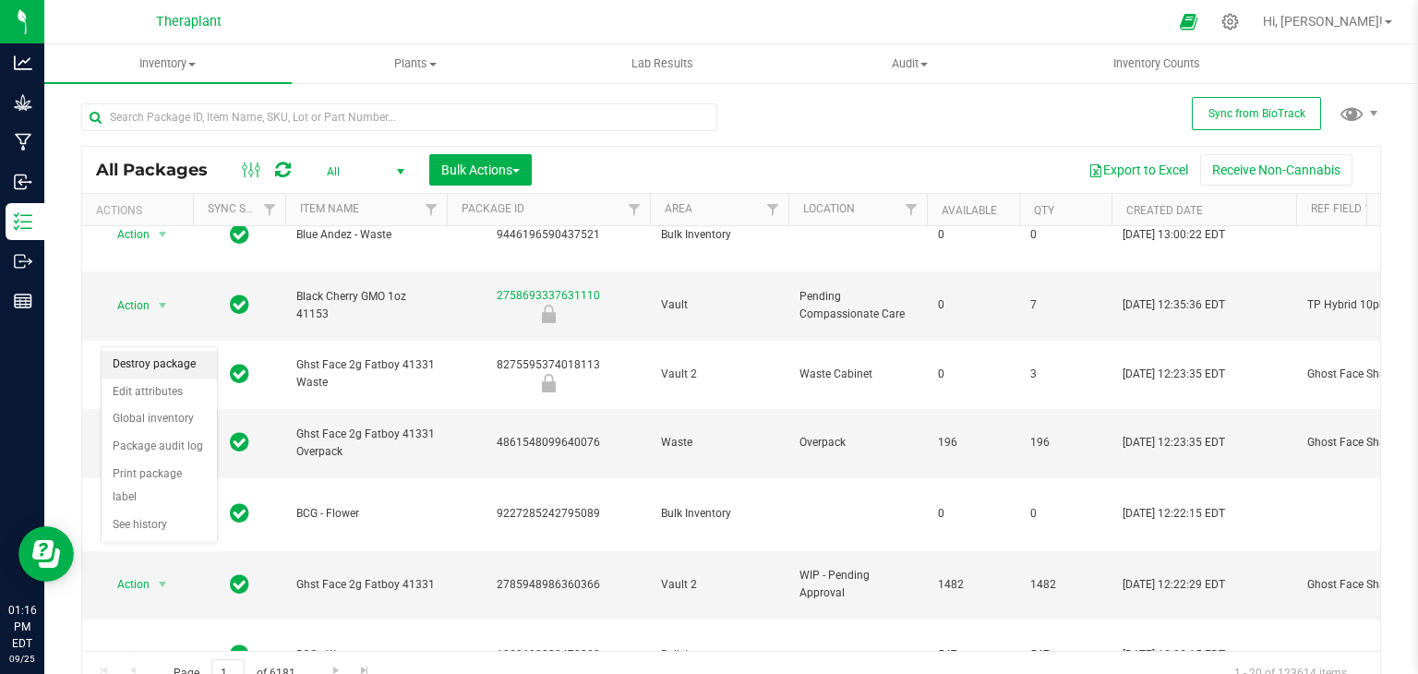
click at [183, 364] on li "Destroy package" at bounding box center [159, 365] width 115 height 28
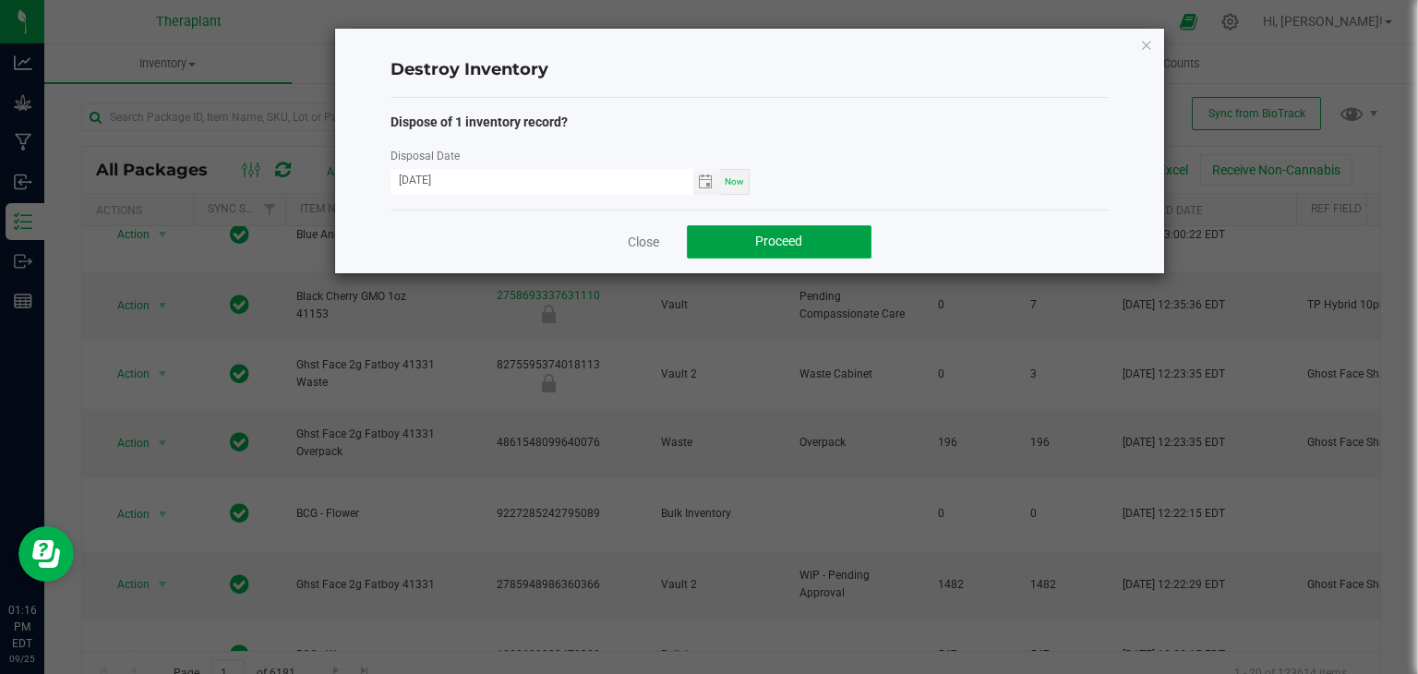
click at [771, 232] on button "Proceed" at bounding box center [779, 241] width 185 height 33
click at [641, 240] on link "Close" at bounding box center [643, 242] width 31 height 18
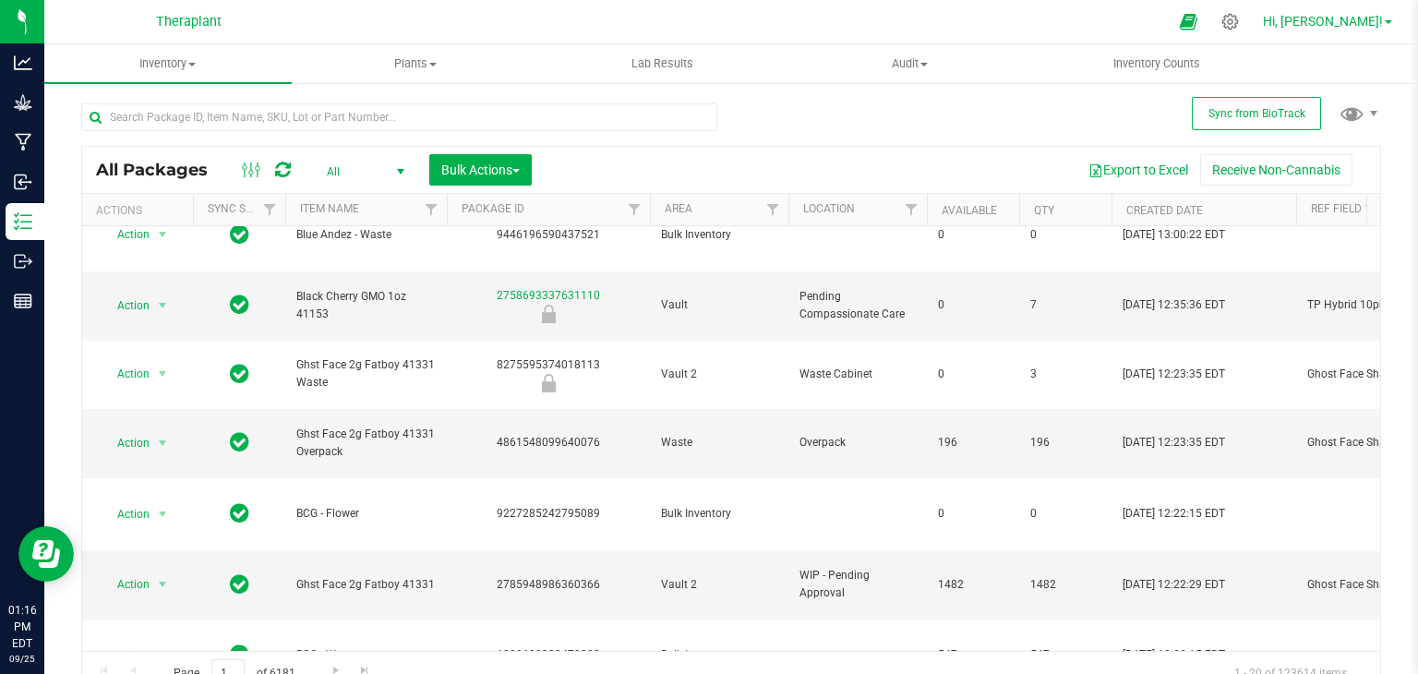
click at [1388, 16] on link "Hi, [PERSON_NAME]!" at bounding box center [1327, 21] width 144 height 19
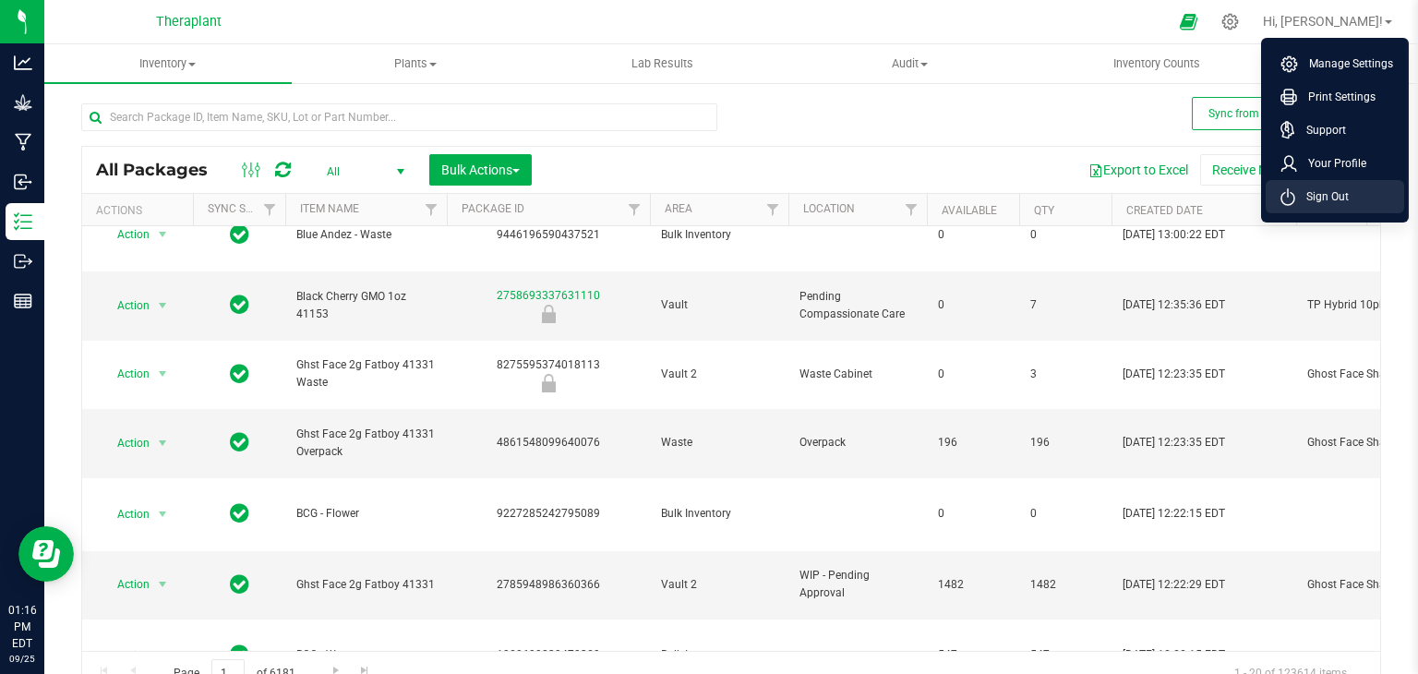
click at [1328, 200] on span "Sign Out" at bounding box center [1322, 196] width 54 height 18
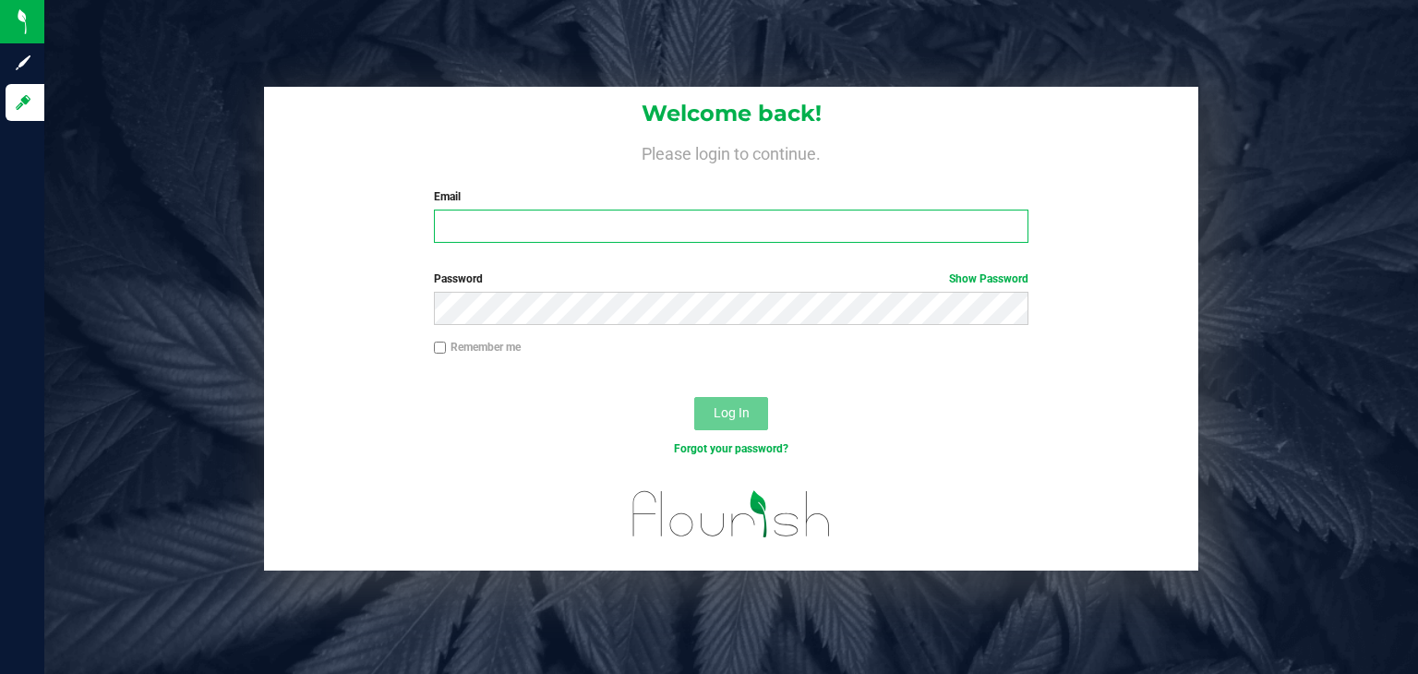
type input "[PERSON_NAME][EMAIL_ADDRESS][DOMAIN_NAME]"
